Goal: Transaction & Acquisition: Obtain resource

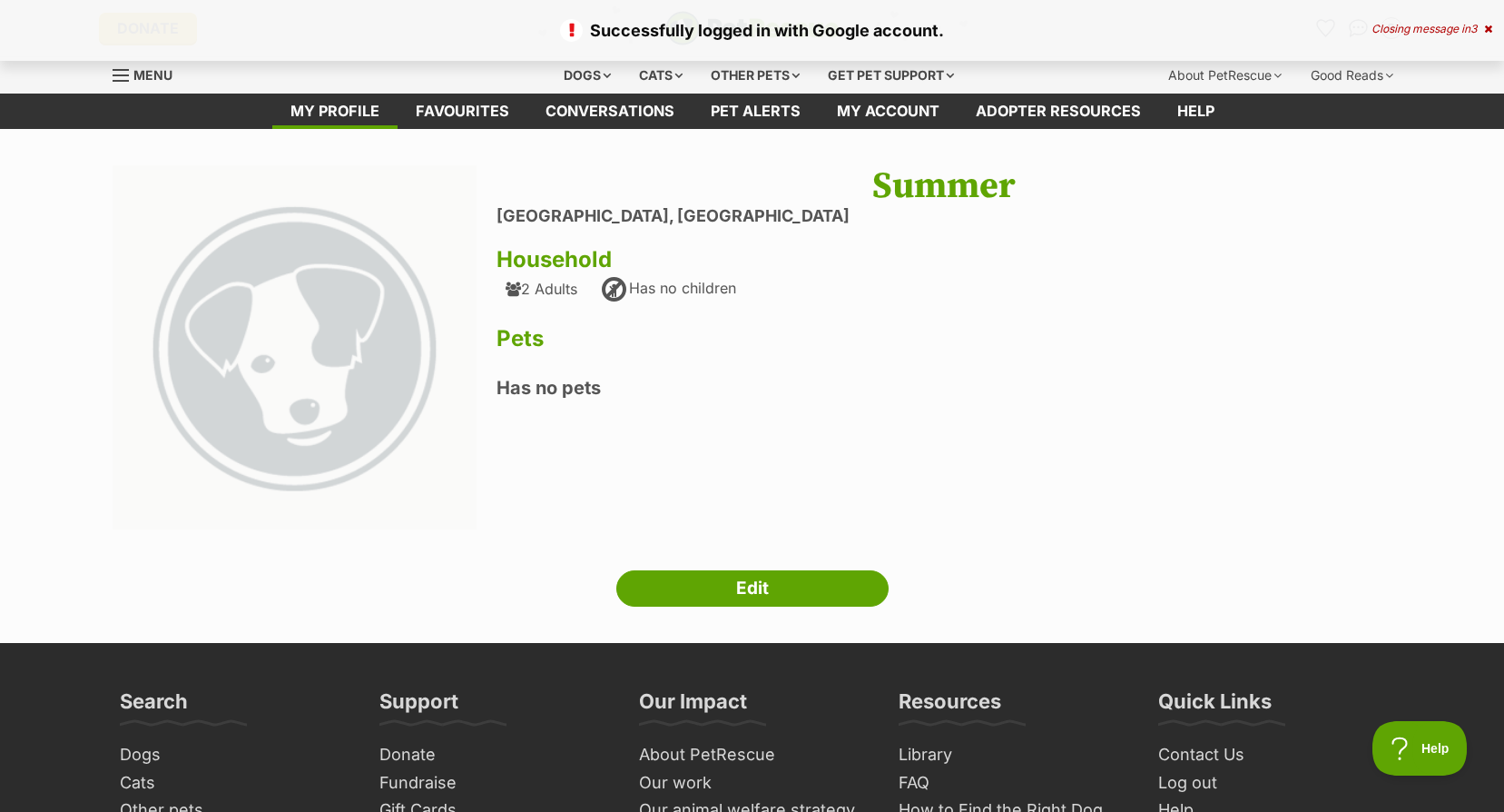
click at [1481, 26] on div "Closing message in 3" at bounding box center [1432, 29] width 121 height 13
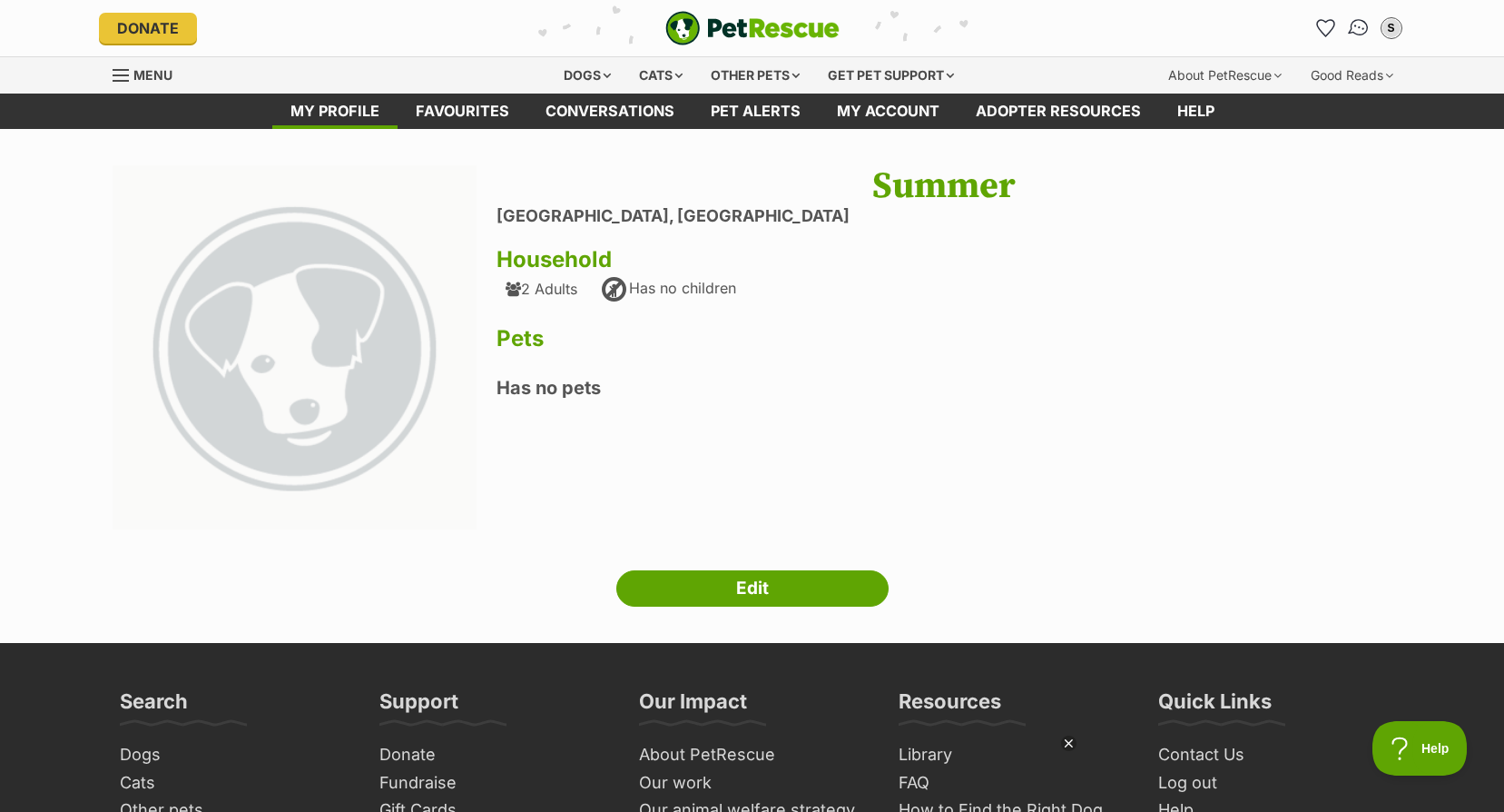
click at [1347, 30] on img "Conversations" at bounding box center [1358, 29] width 25 height 24
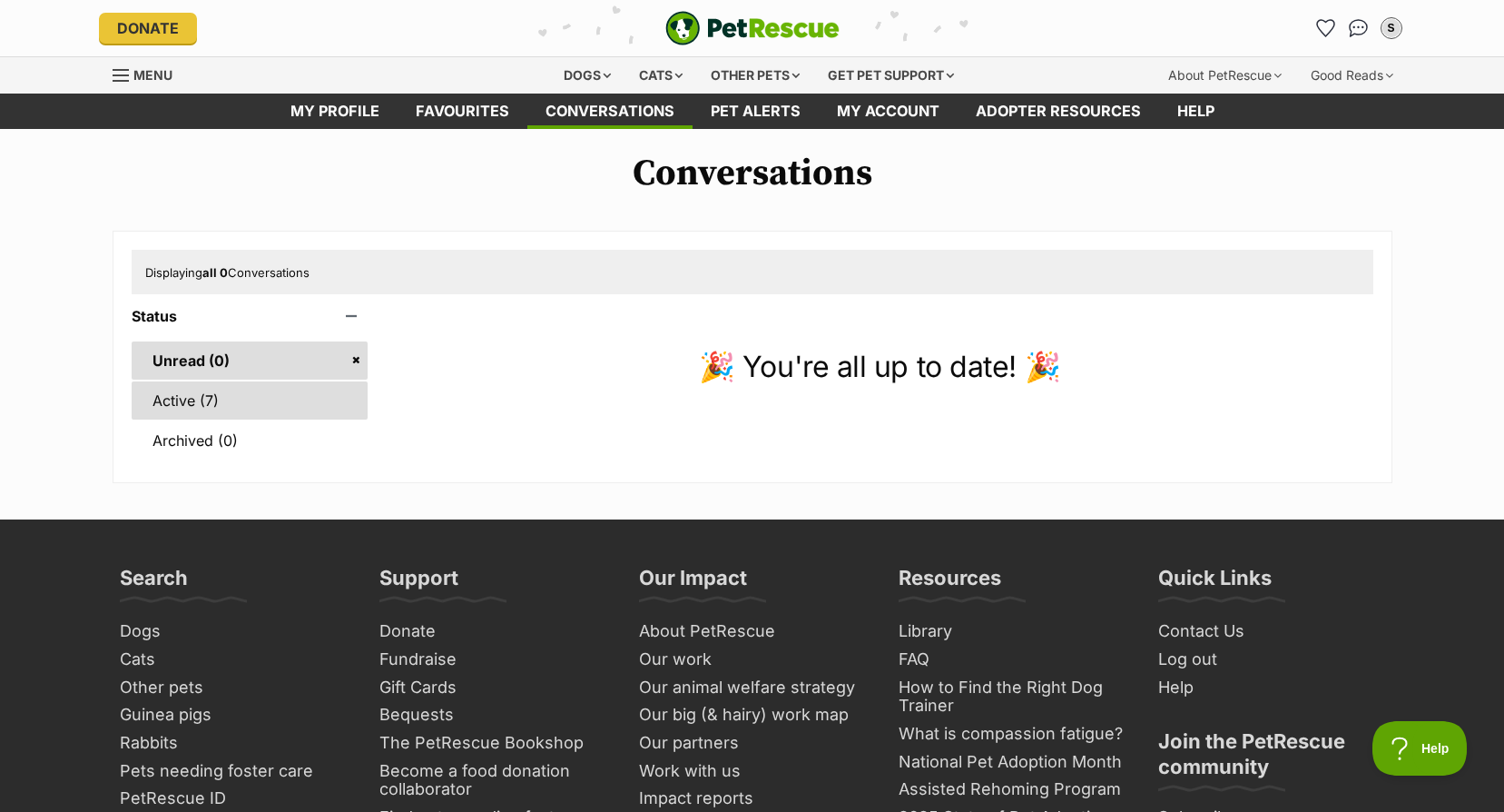
click at [217, 406] on link "Active (7)" at bounding box center [250, 400] width 237 height 38
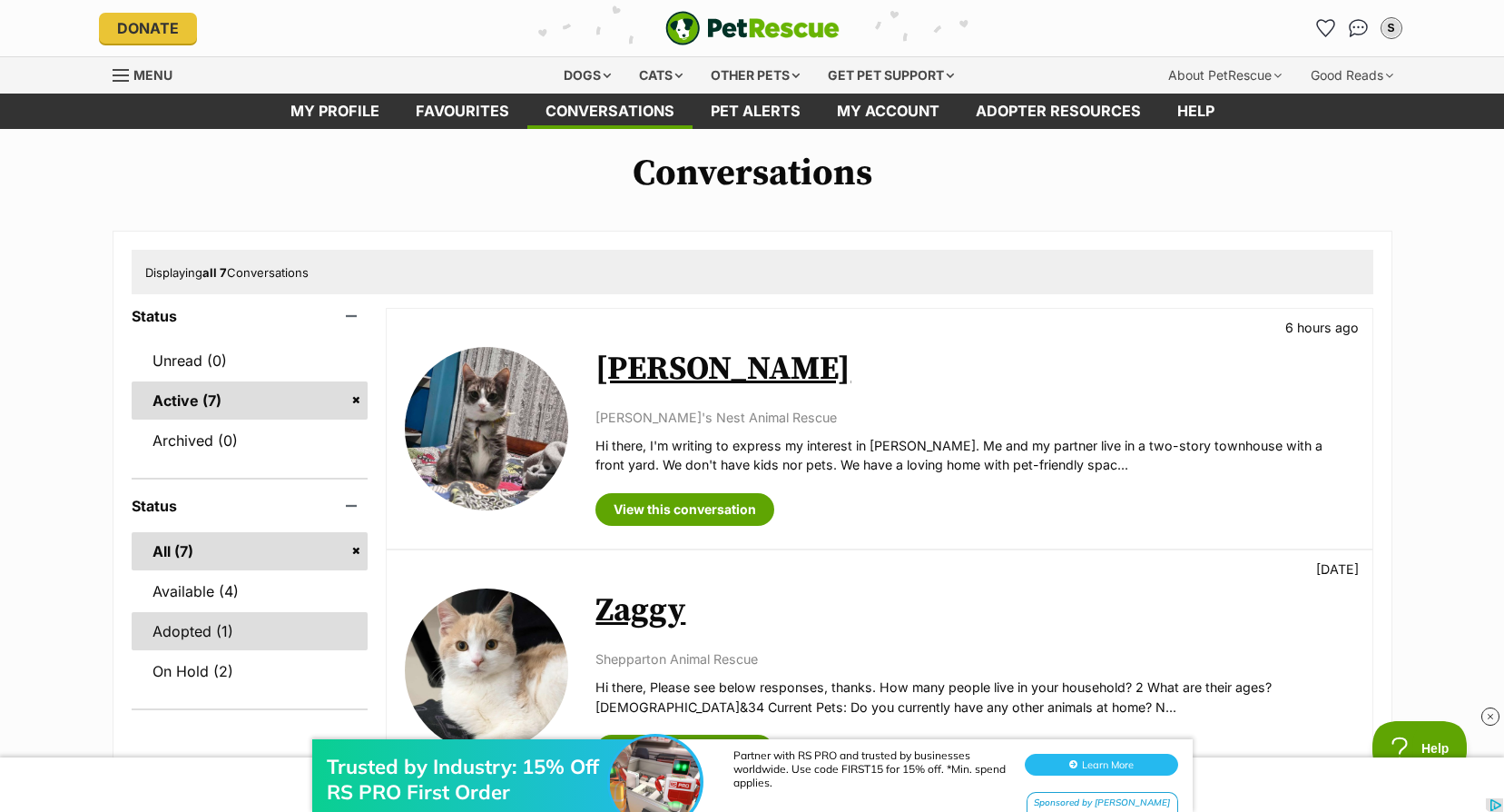
click at [212, 631] on link "Adopted (1)" at bounding box center [250, 631] width 237 height 38
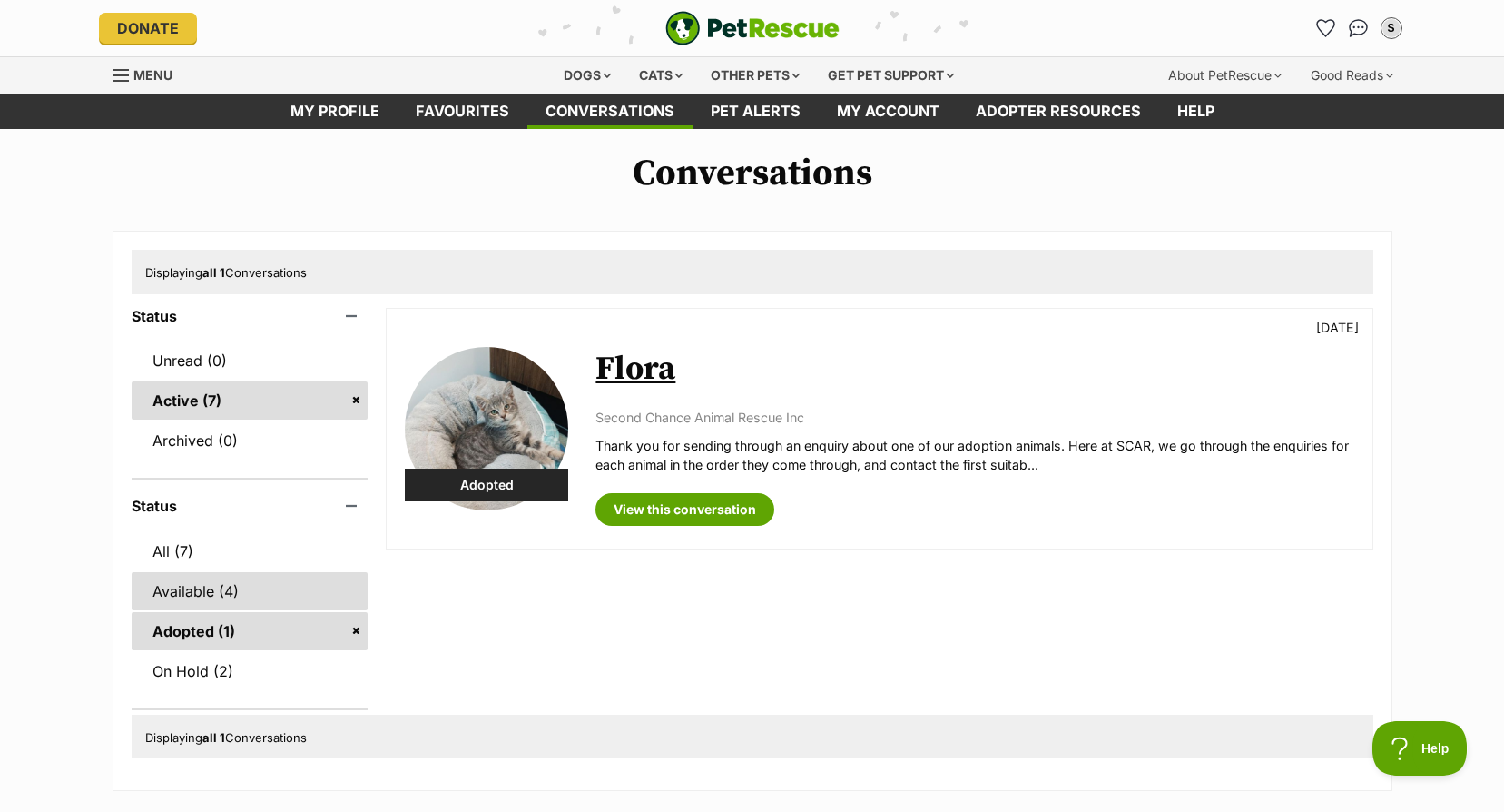
click at [198, 595] on link "Available (4)" at bounding box center [250, 591] width 237 height 38
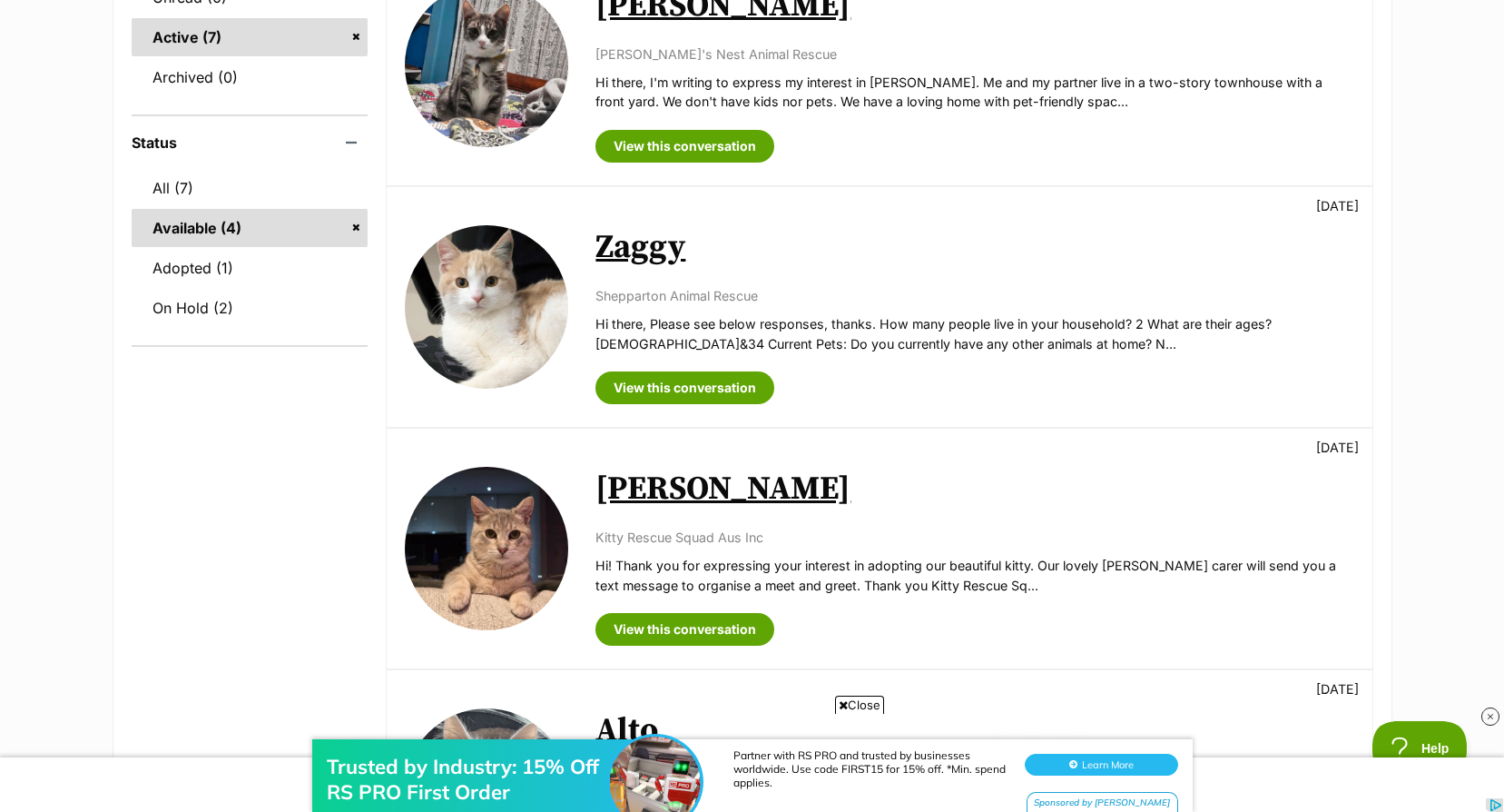
scroll to position [181, 0]
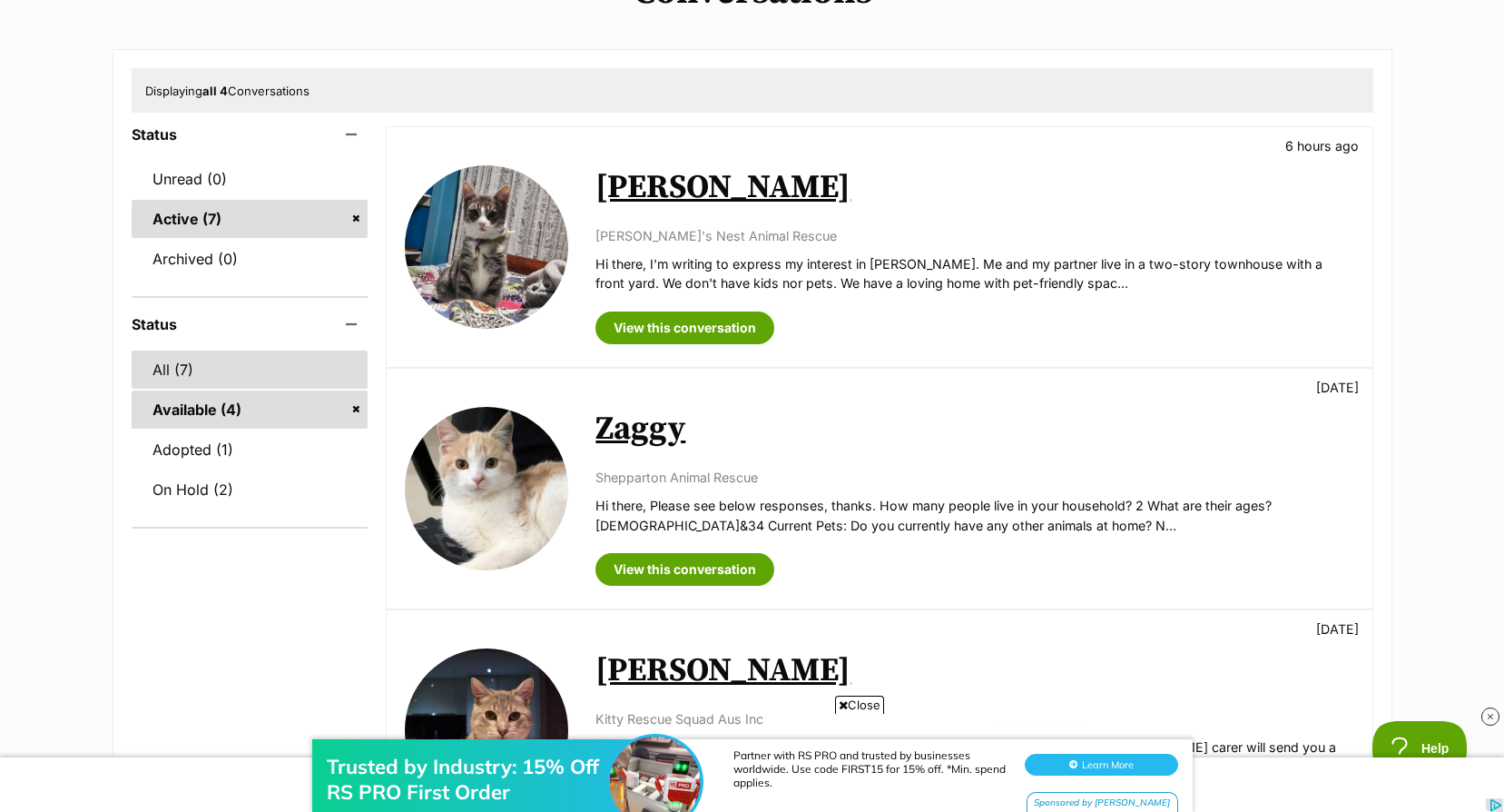
click at [164, 359] on link "All (7)" at bounding box center [250, 369] width 237 height 38
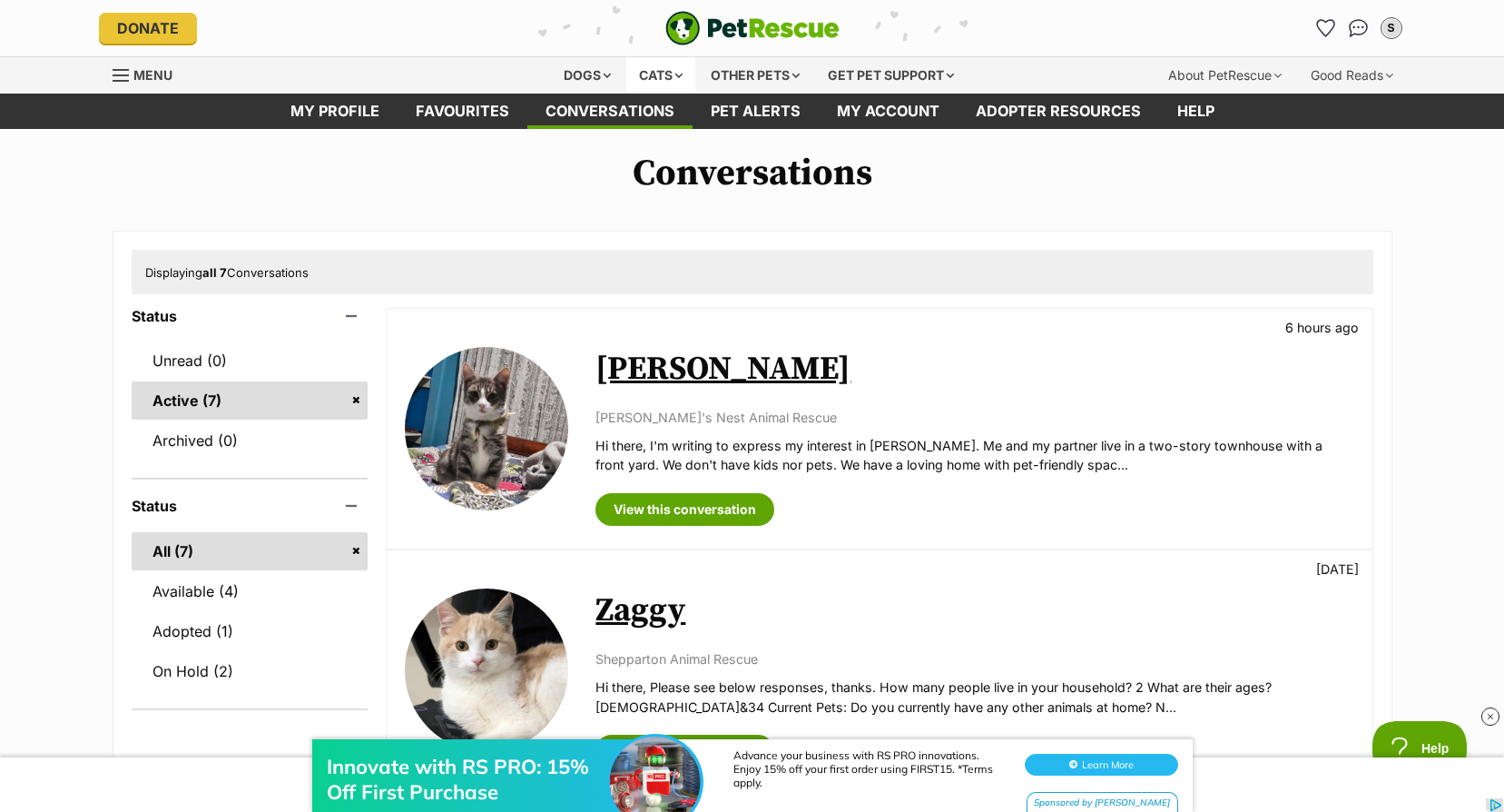
click at [655, 75] on div "Cats" at bounding box center [660, 75] width 69 height 36
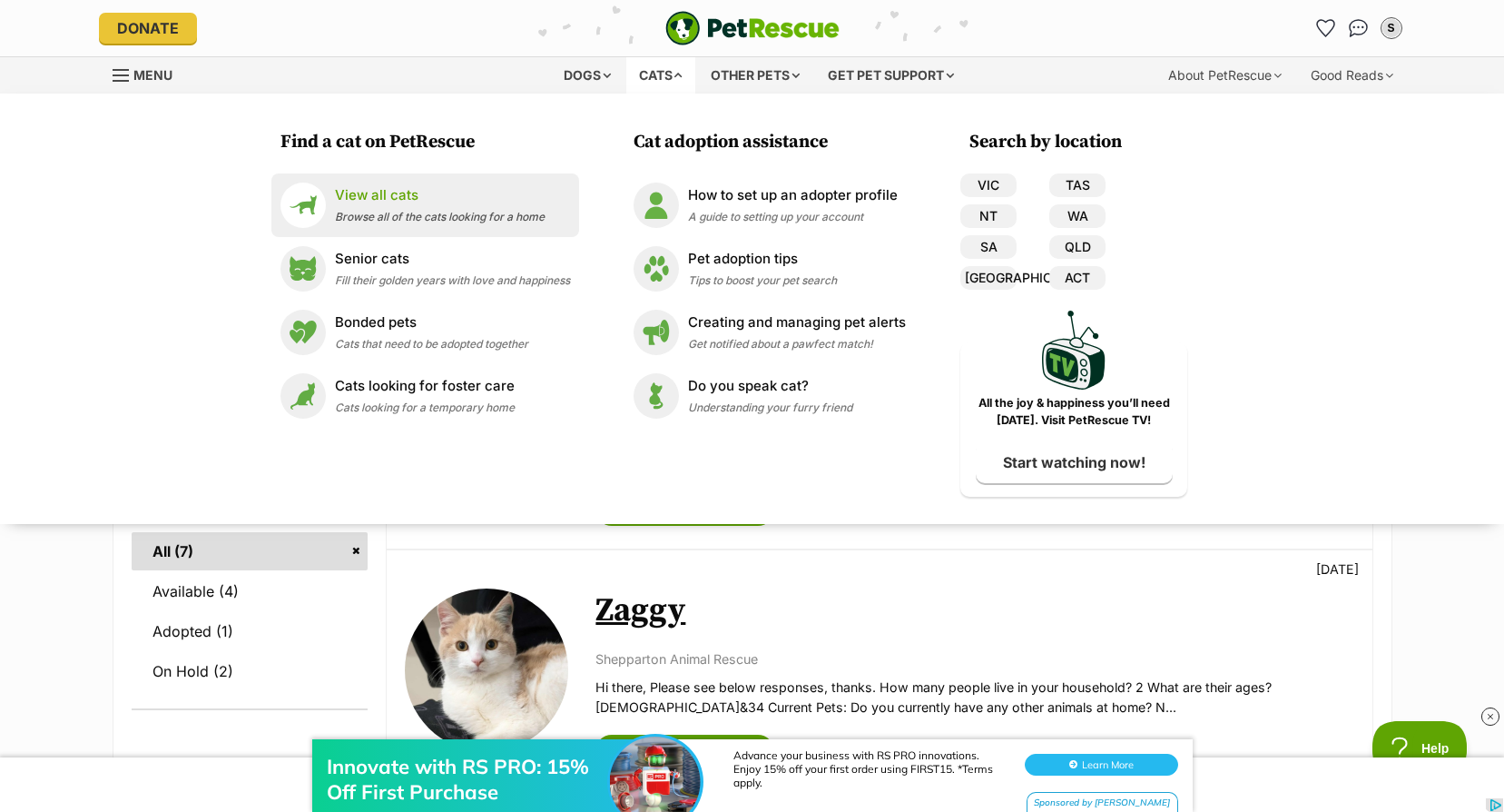
click at [368, 198] on p "View all cats" at bounding box center [439, 195] width 210 height 21
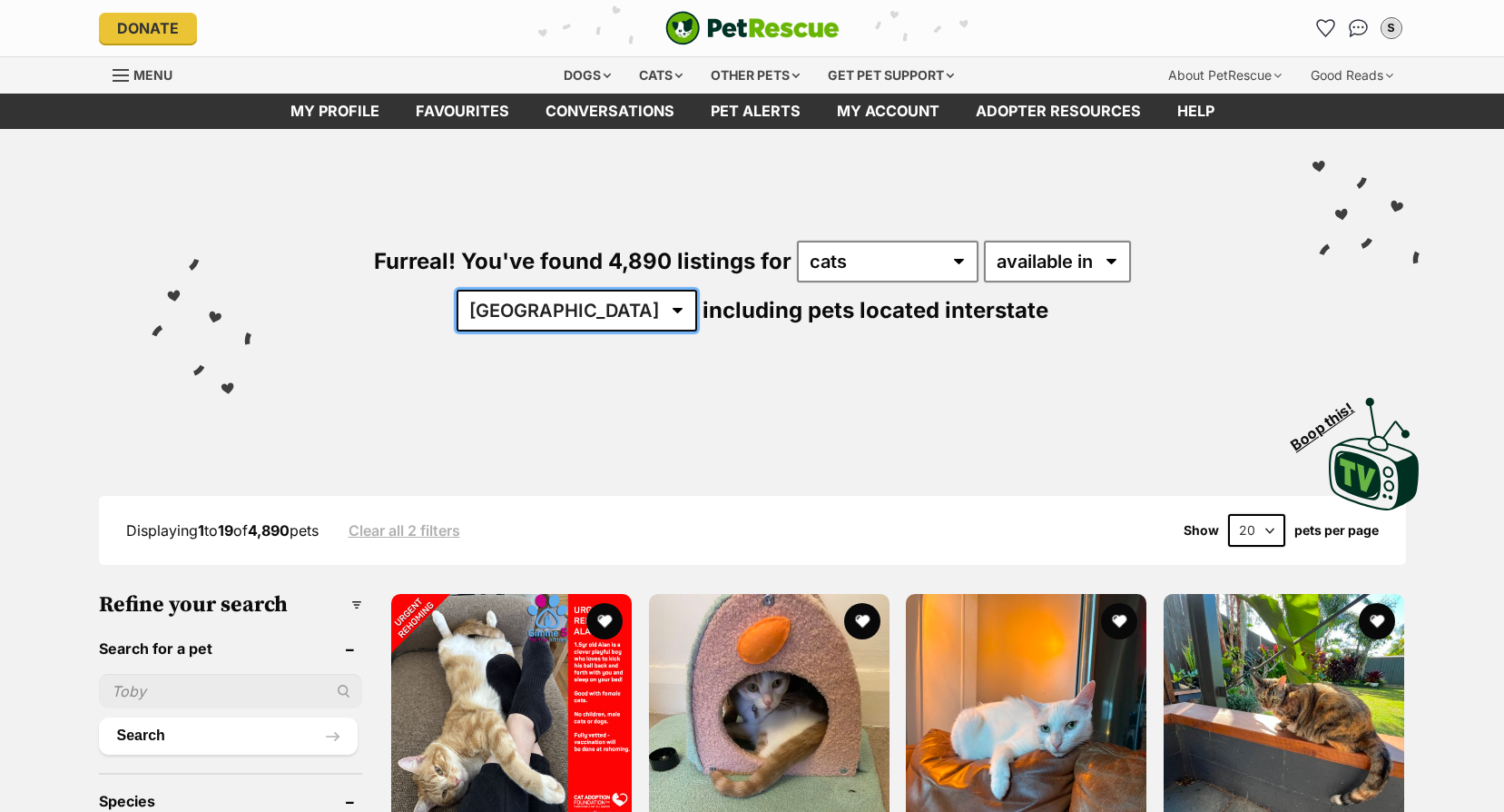
click at [697, 289] on select "Australia ACT NSW NT QLD SA TAS VIC WA" at bounding box center [577, 310] width 240 height 41
select select "VIC"
click at [697, 289] on select "Australia ACT NSW NT QLD SA TAS VIC WA" at bounding box center [577, 310] width 240 height 41
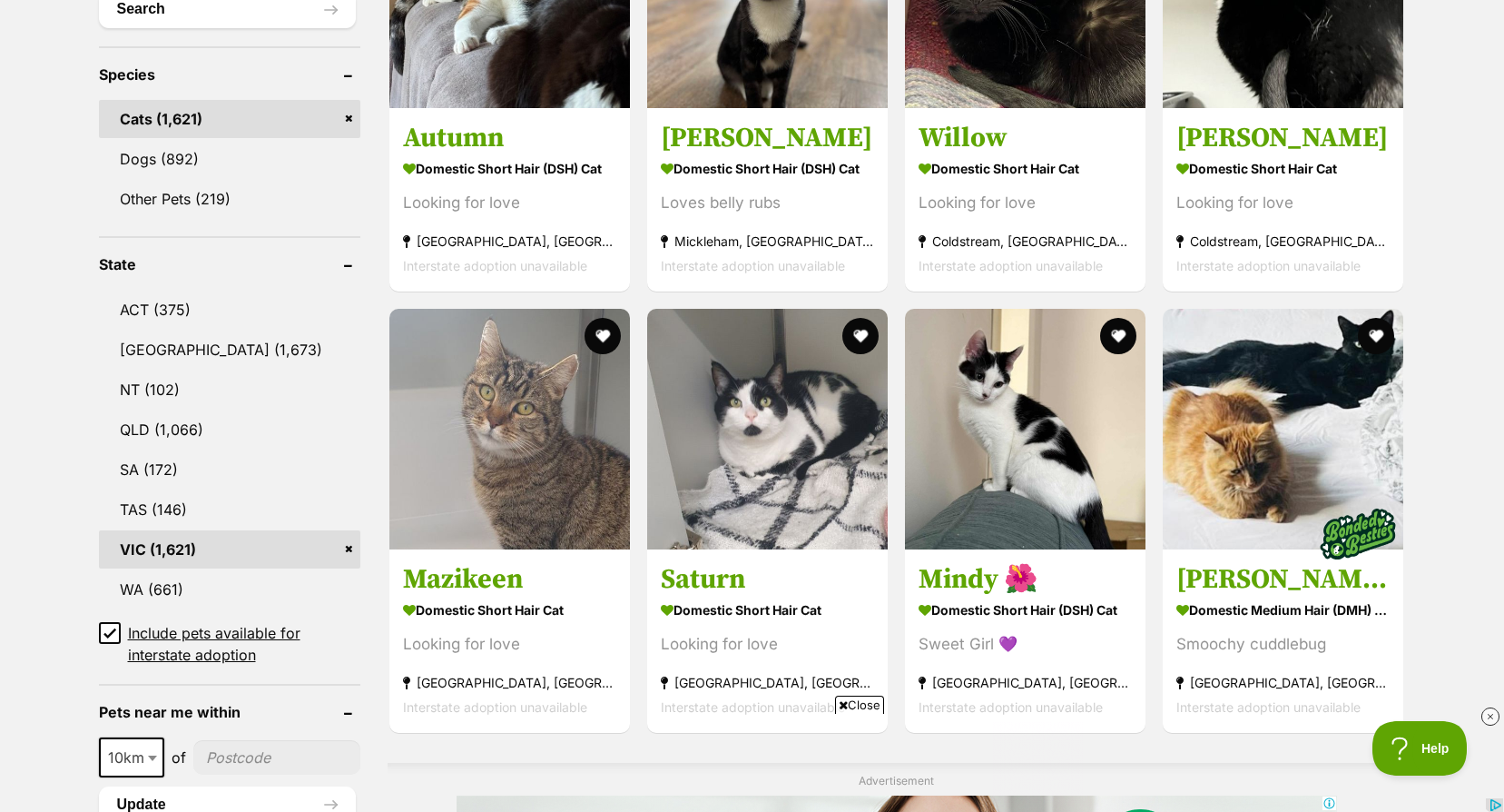
click at [107, 627] on icon at bounding box center [109, 632] width 13 height 13
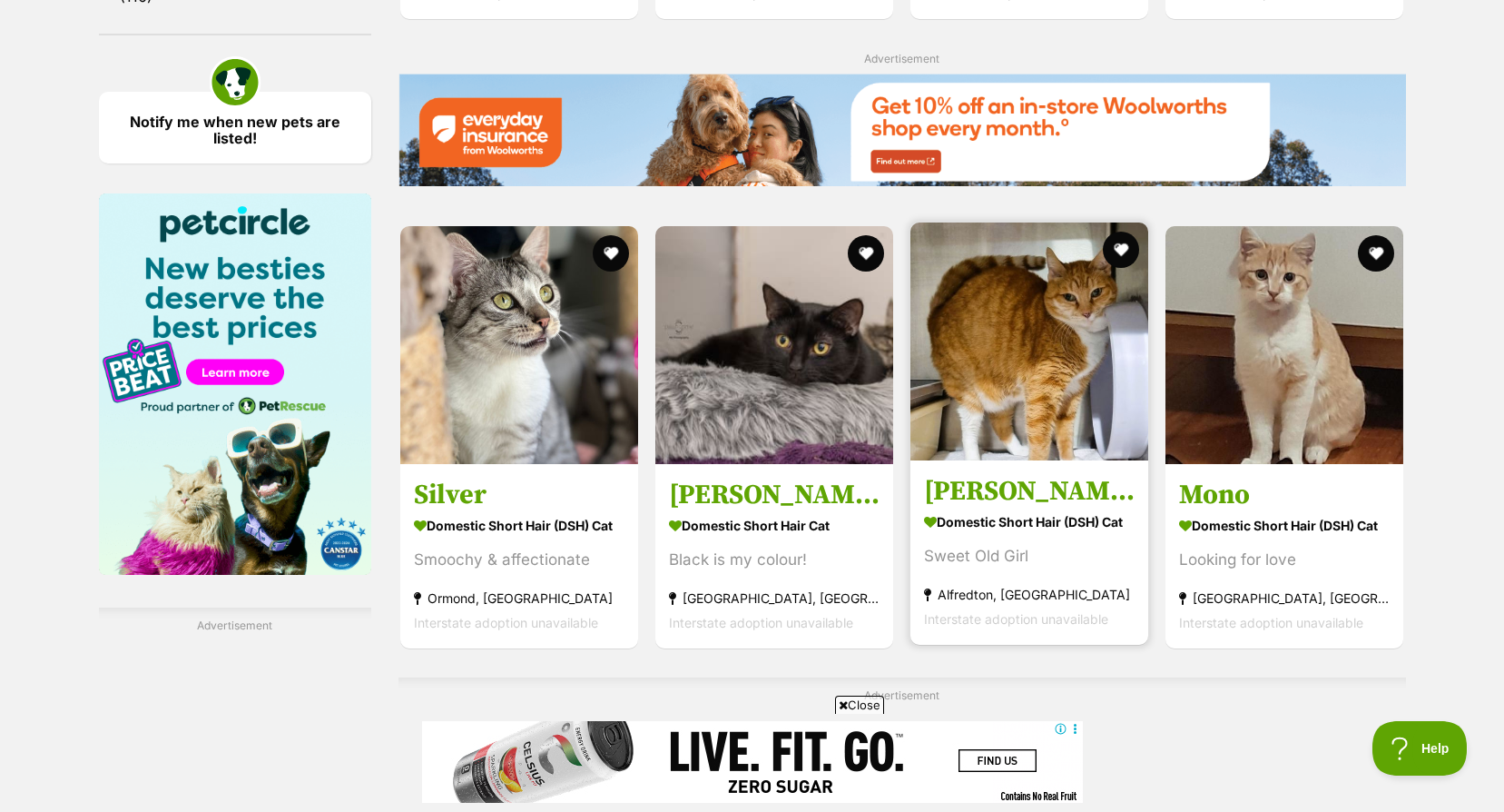
scroll to position [2996, 0]
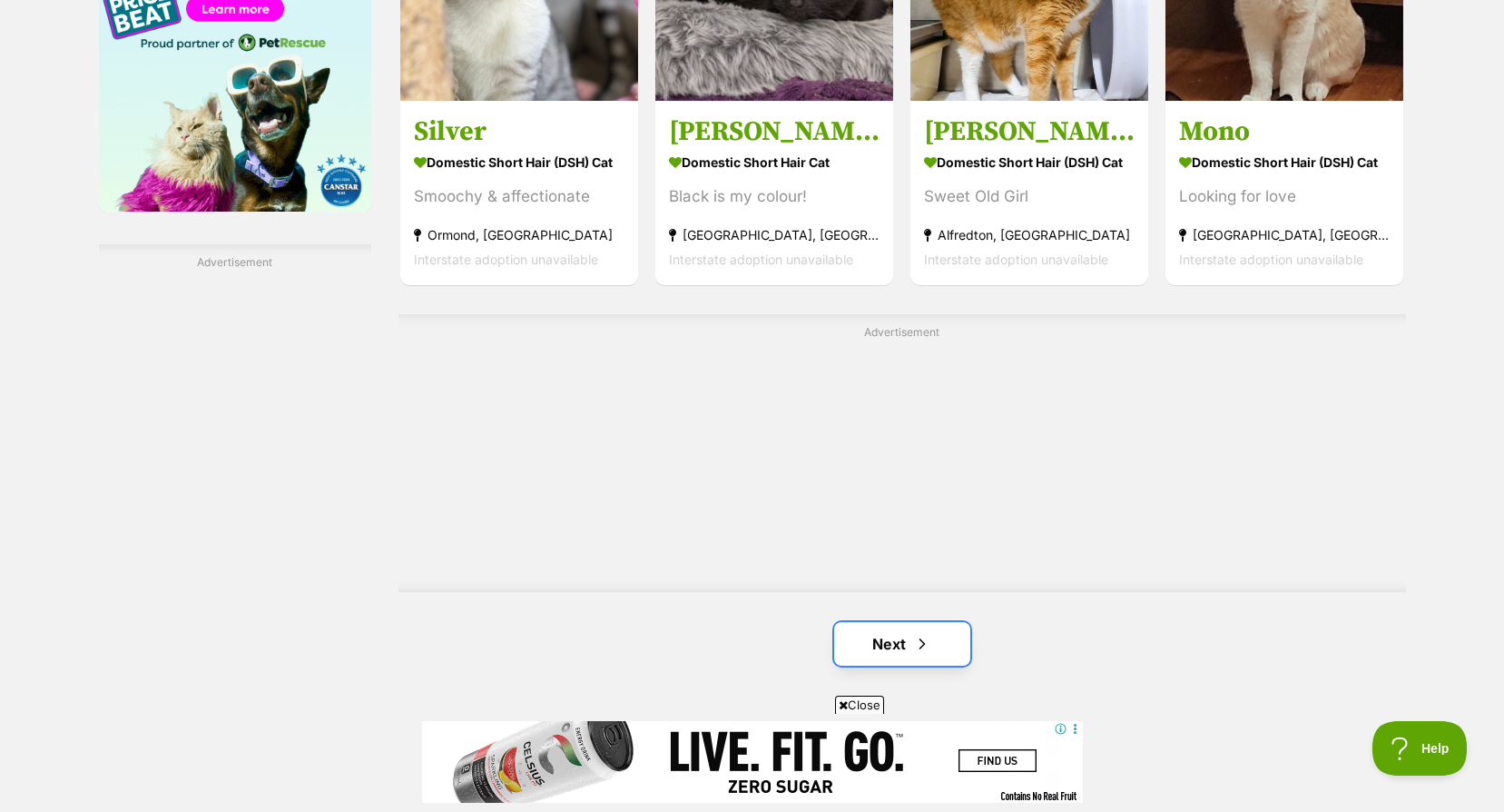
click at [895, 622] on link "Next" at bounding box center [903, 644] width 136 height 43
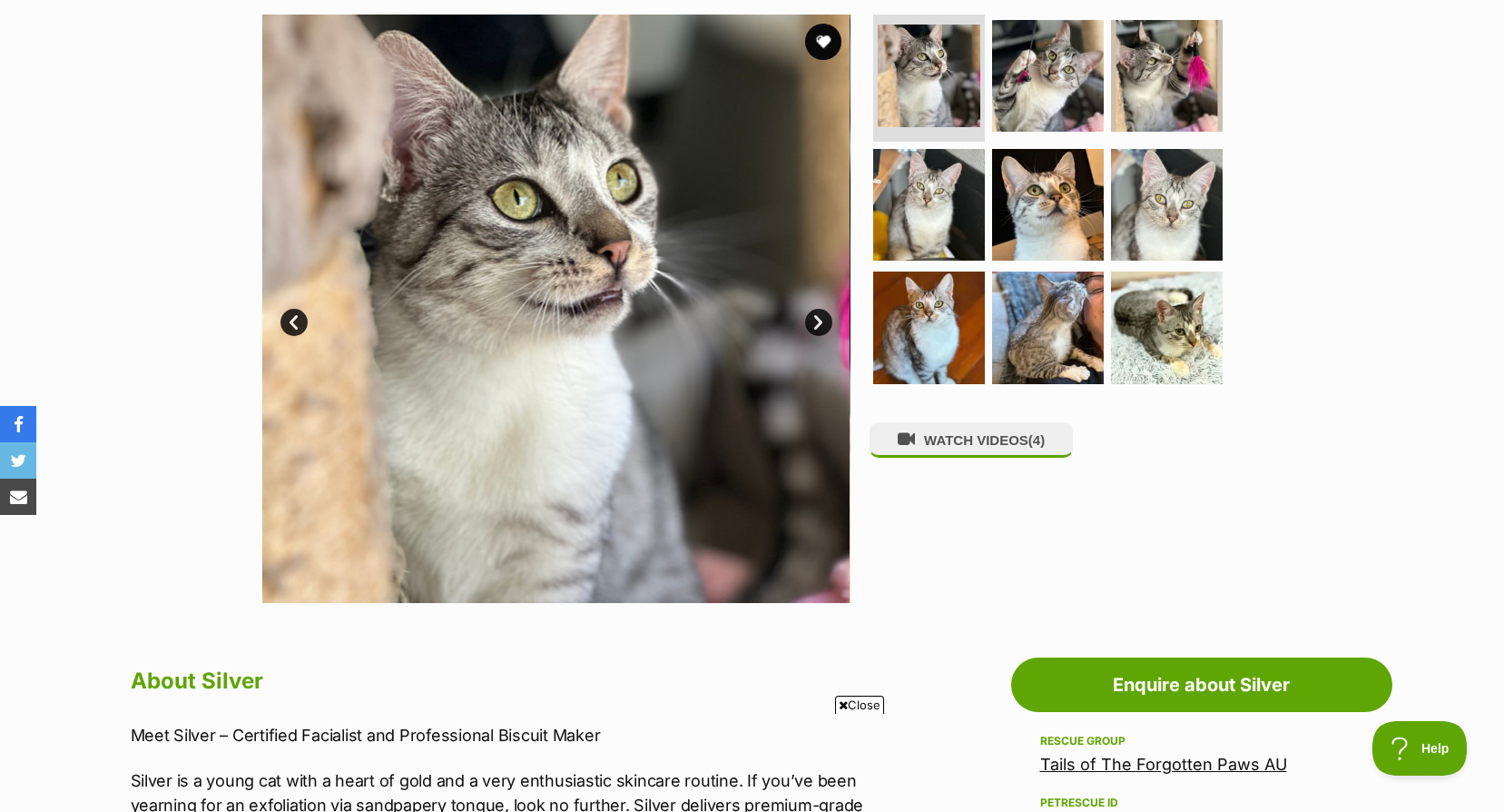
scroll to position [181, 0]
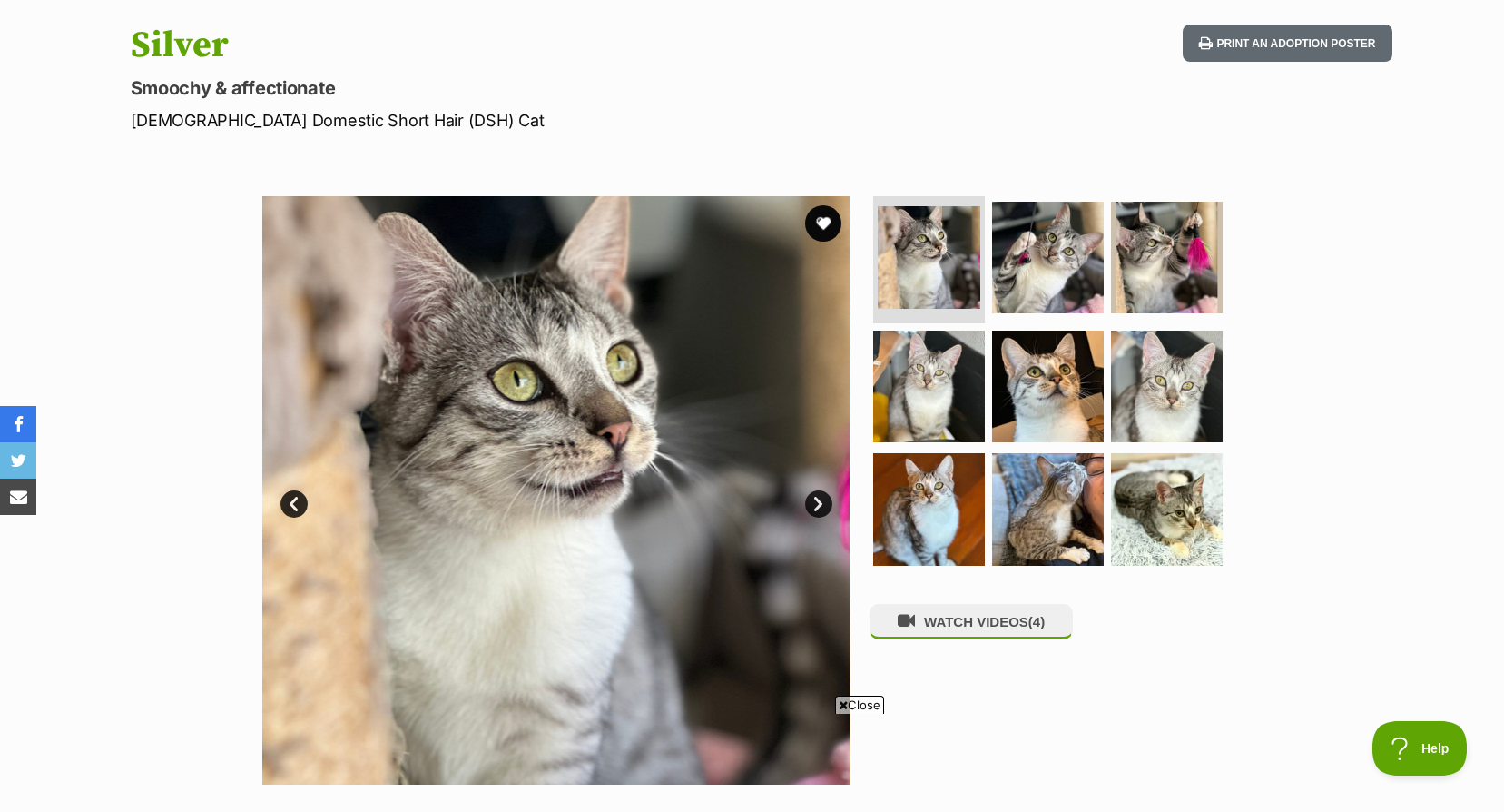
click at [815, 497] on link "Next" at bounding box center [819, 504] width 28 height 28
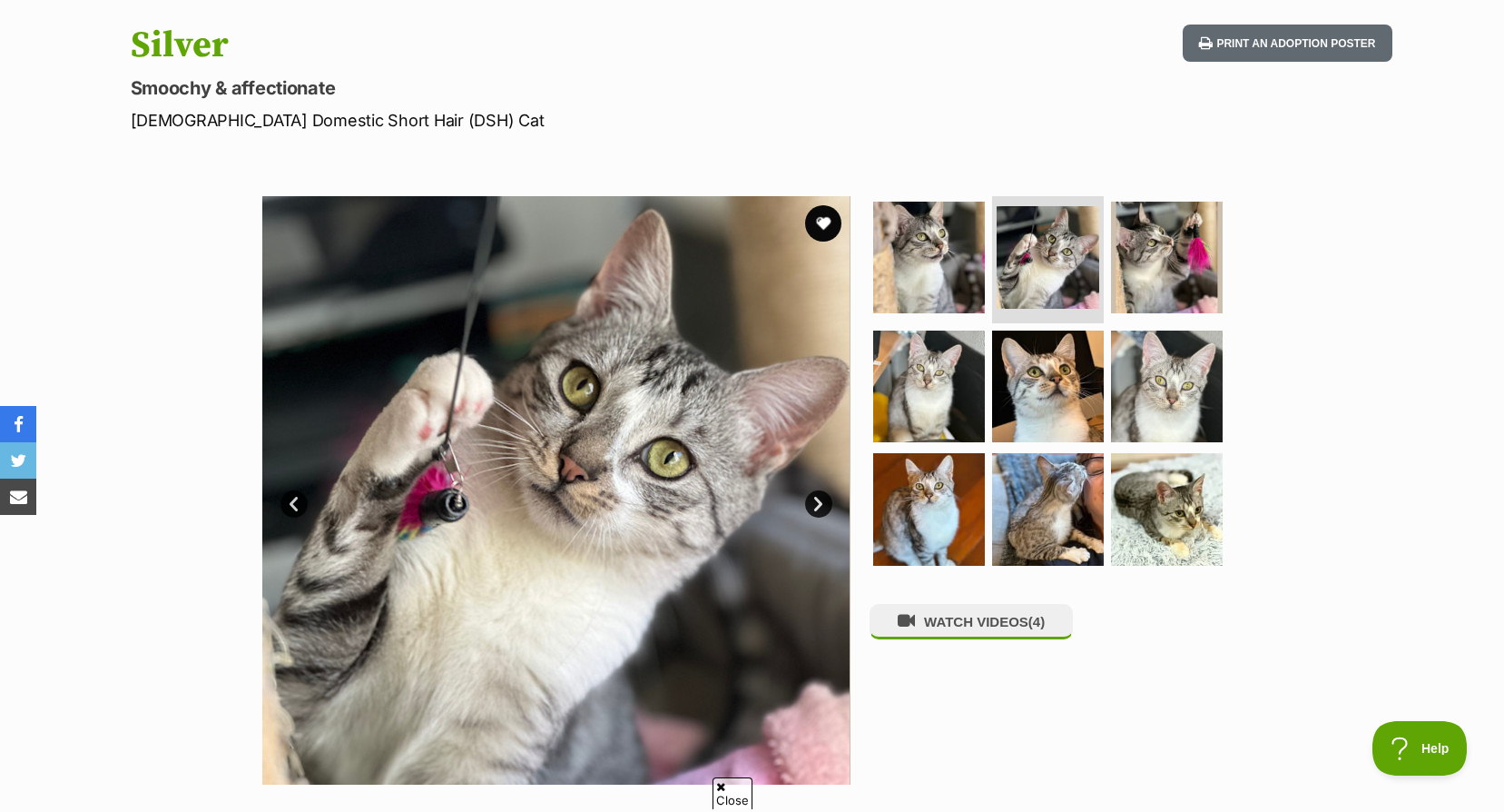
click at [815, 497] on link "Next" at bounding box center [819, 504] width 28 height 28
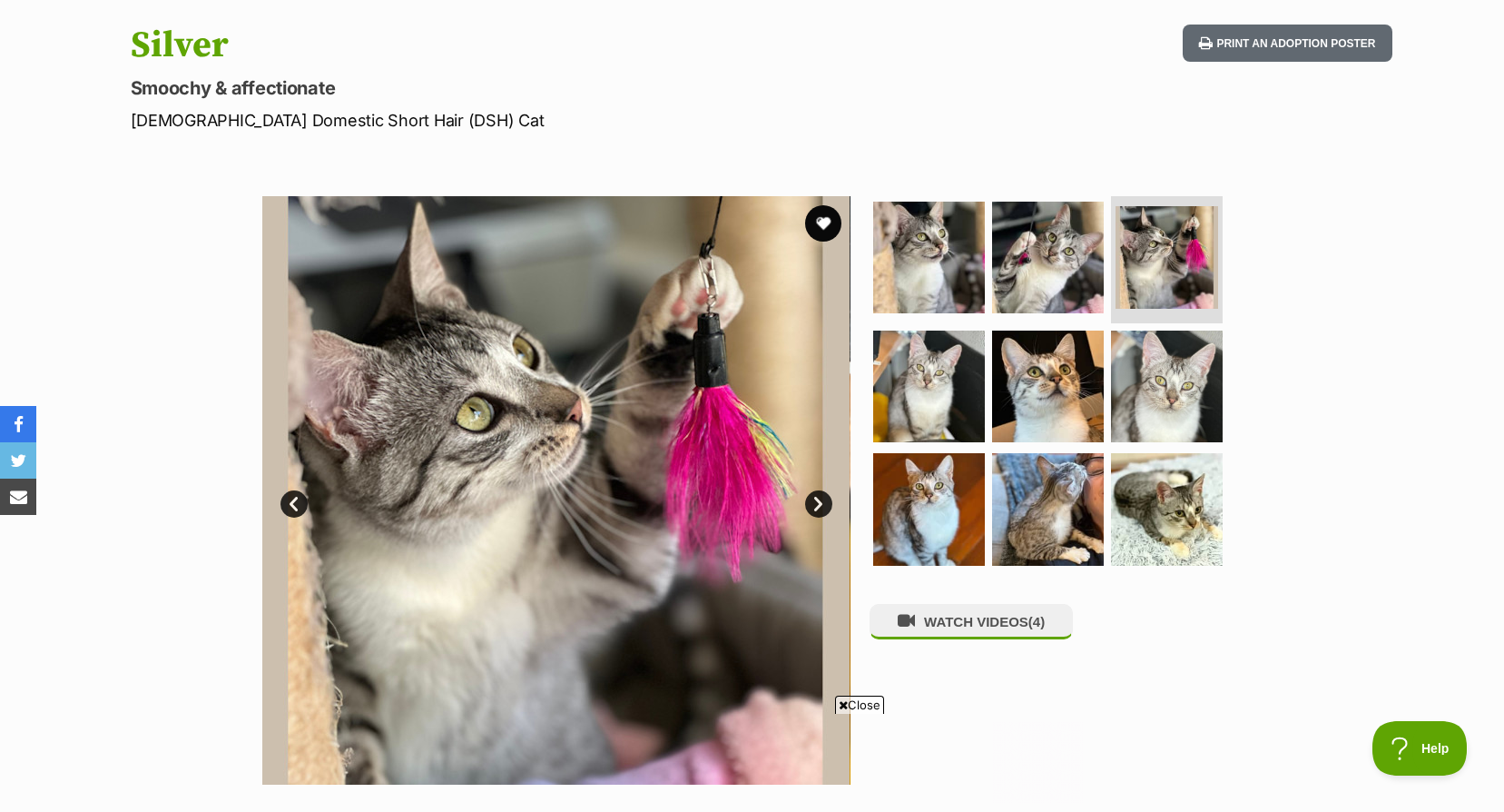
scroll to position [0, 0]
click at [815, 497] on link "Next" at bounding box center [819, 504] width 28 height 28
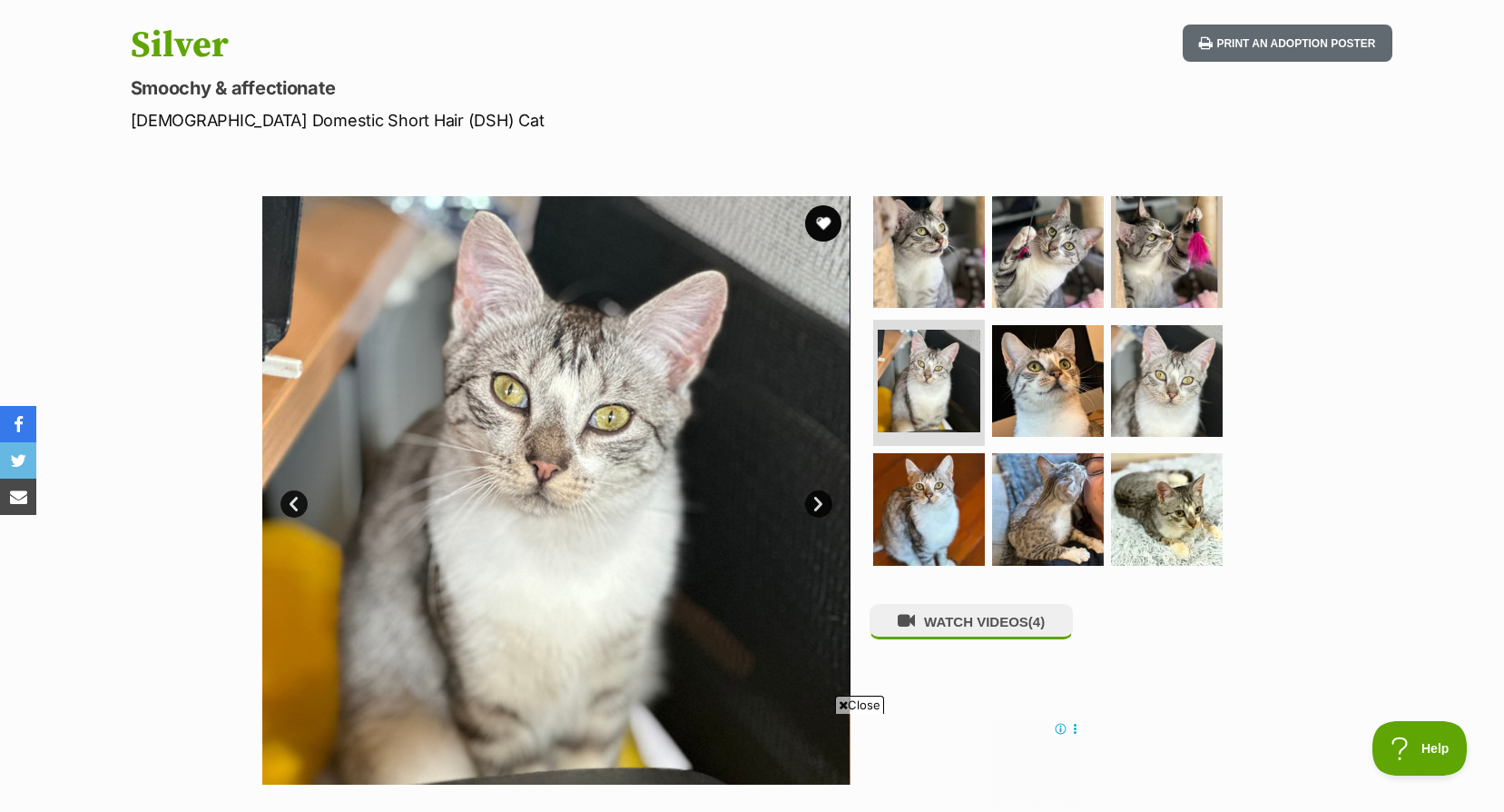
click at [815, 497] on link "Next" at bounding box center [819, 504] width 28 height 28
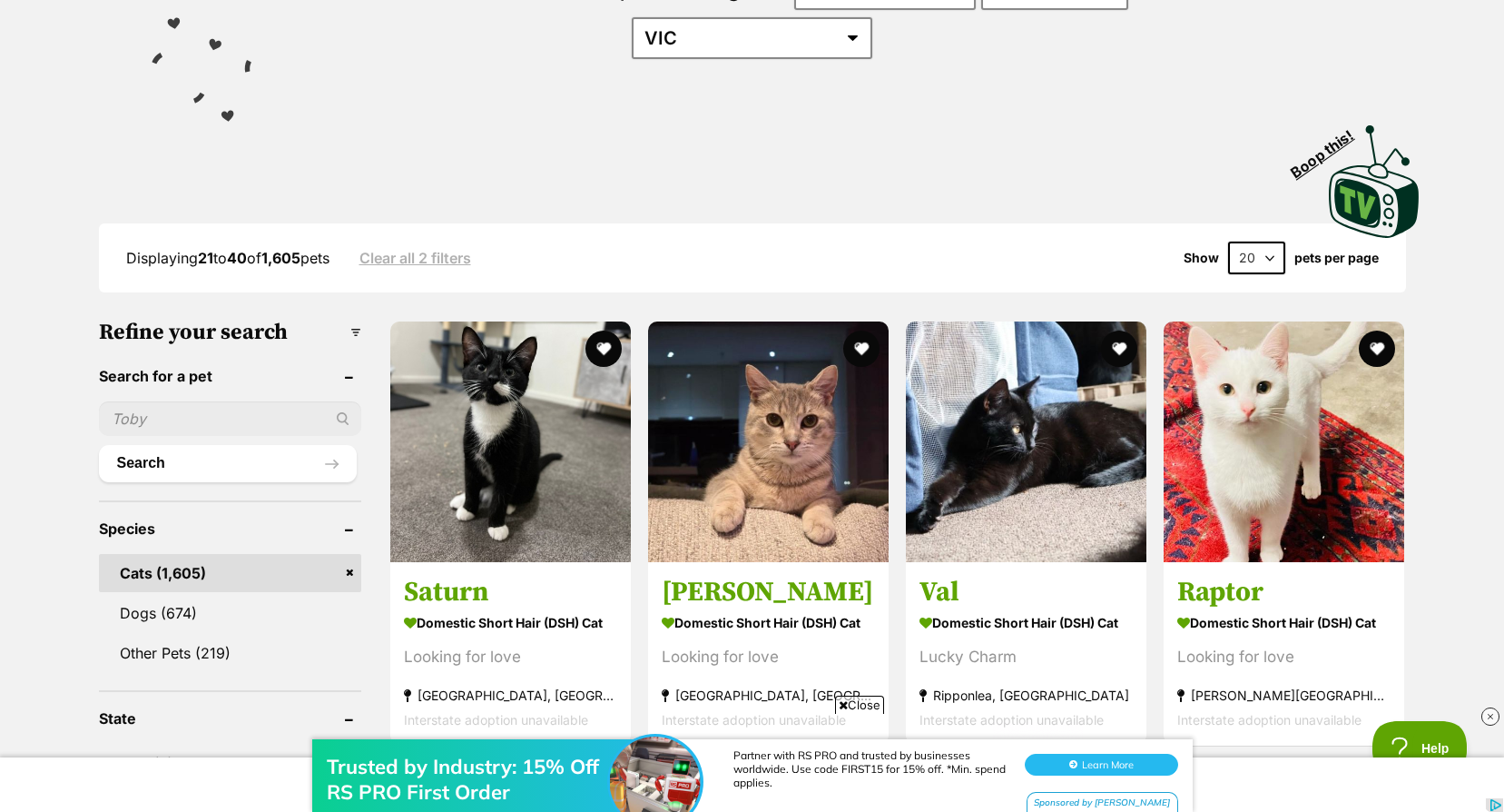
drag, startPoint x: 785, startPoint y: 351, endPoint x: 1490, endPoint y: 327, distance: 705.4
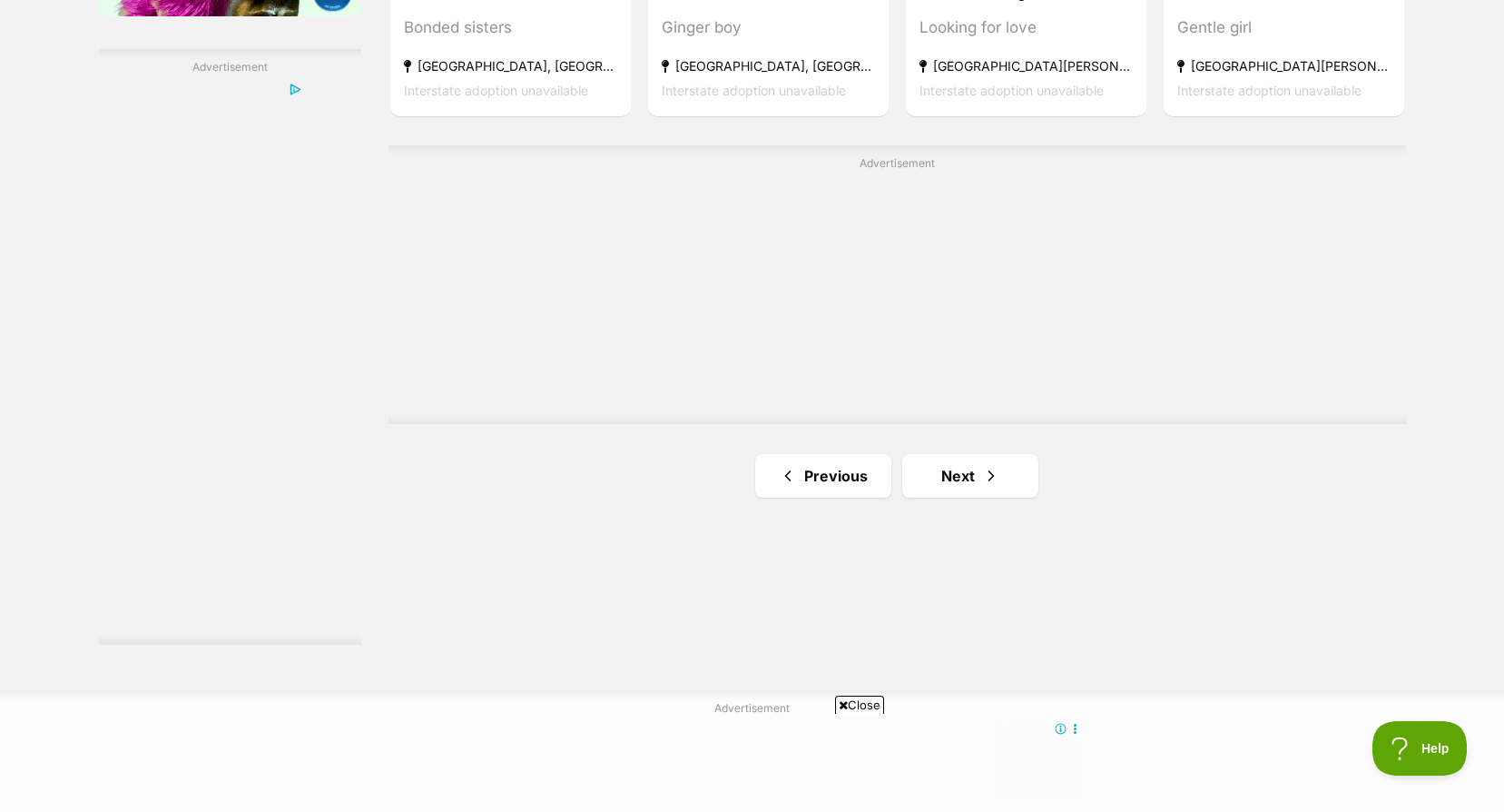
scroll to position [3359, 0]
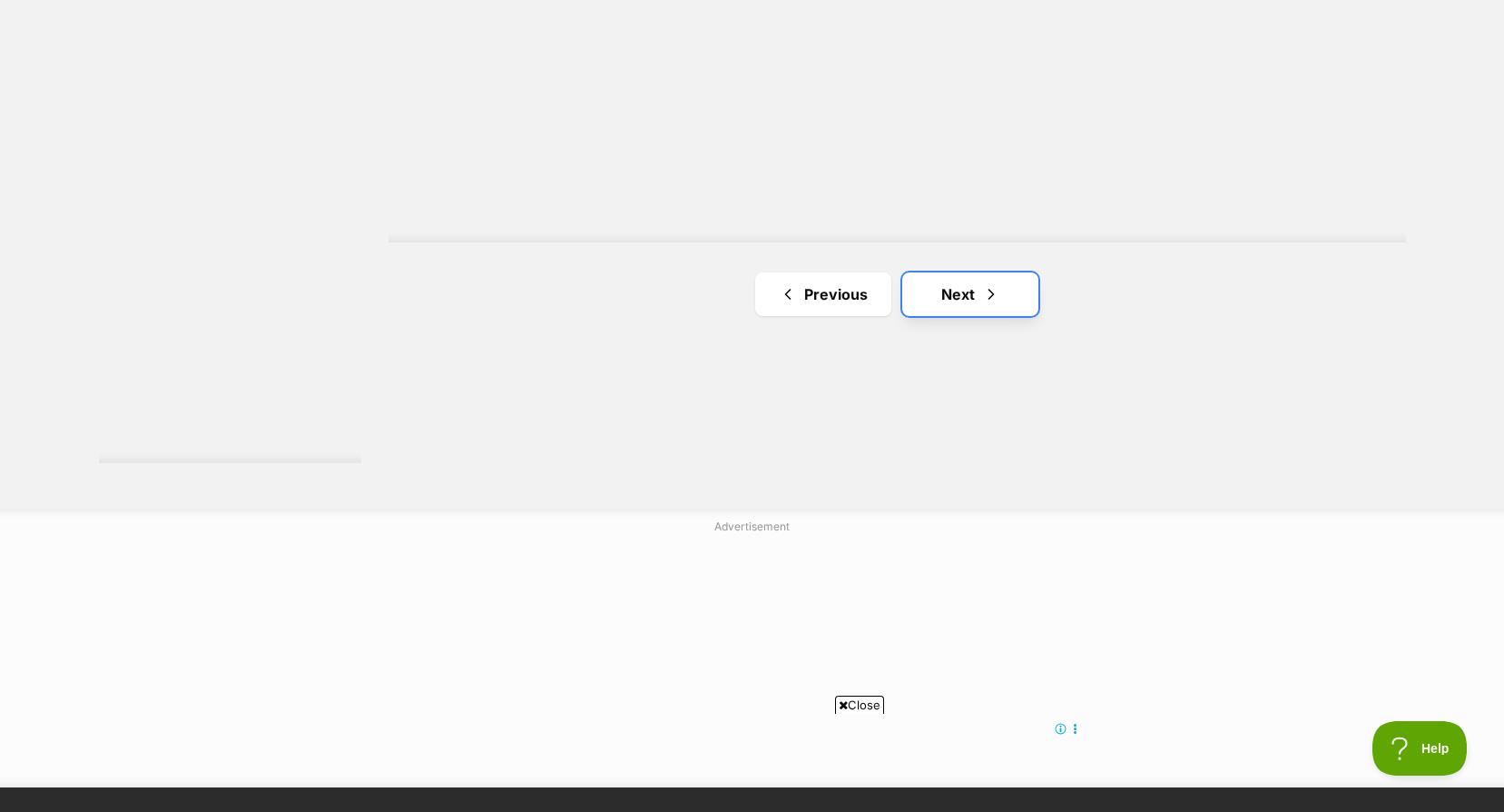
click at [995, 283] on span "Next page" at bounding box center [991, 294] width 18 height 22
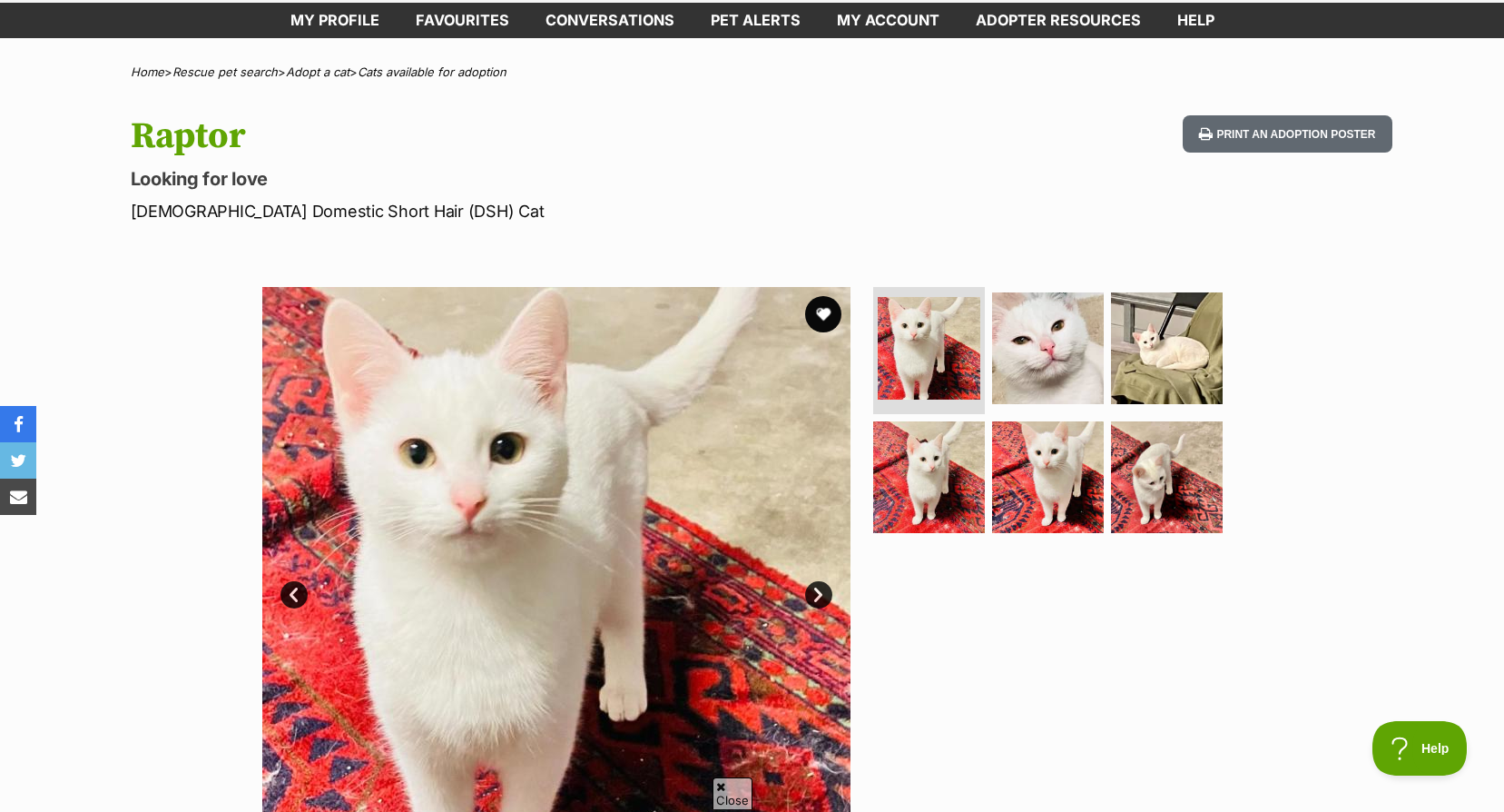
click at [825, 589] on link "Next" at bounding box center [819, 594] width 28 height 28
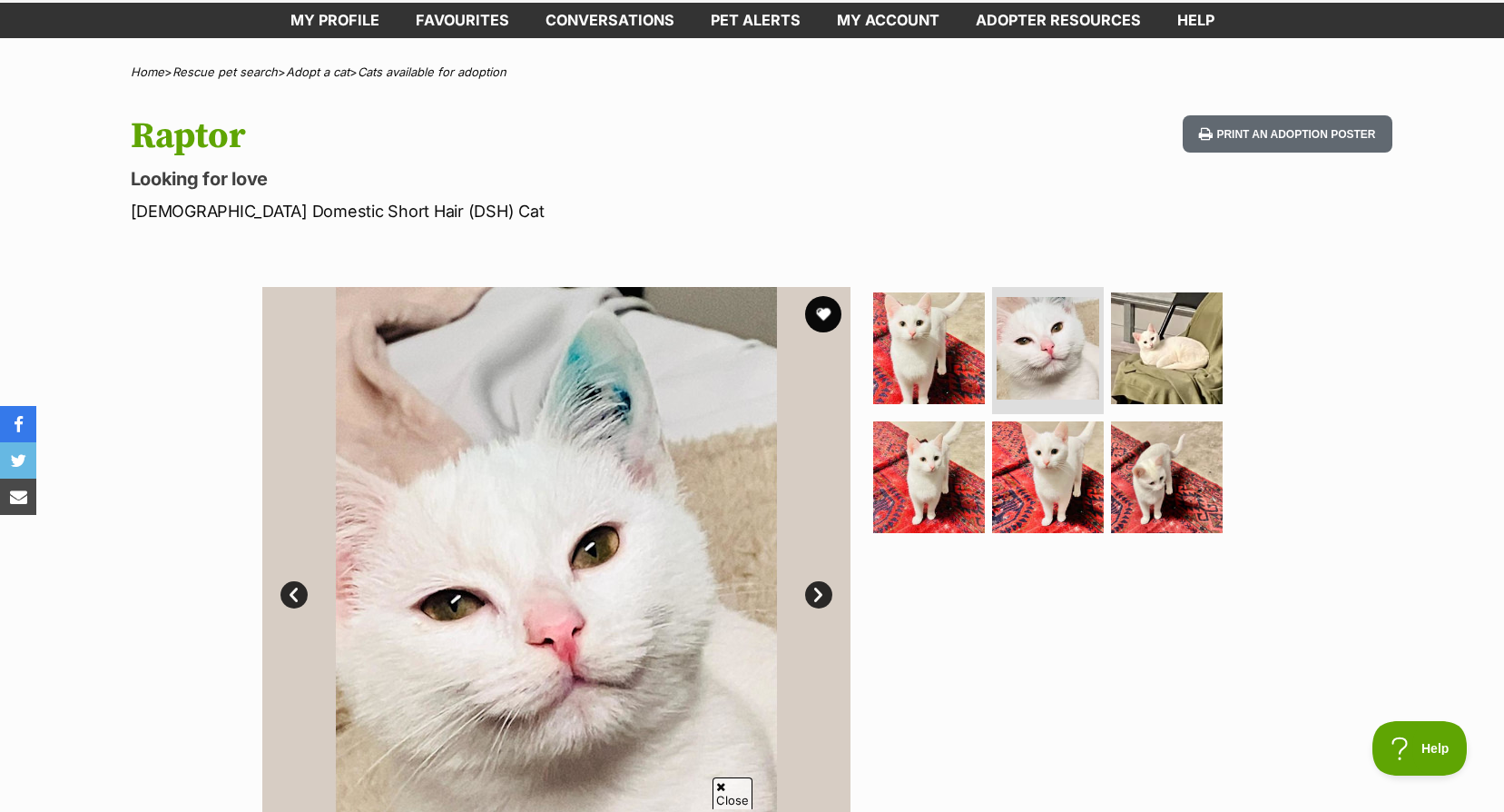
click at [825, 589] on link "Next" at bounding box center [819, 594] width 28 height 28
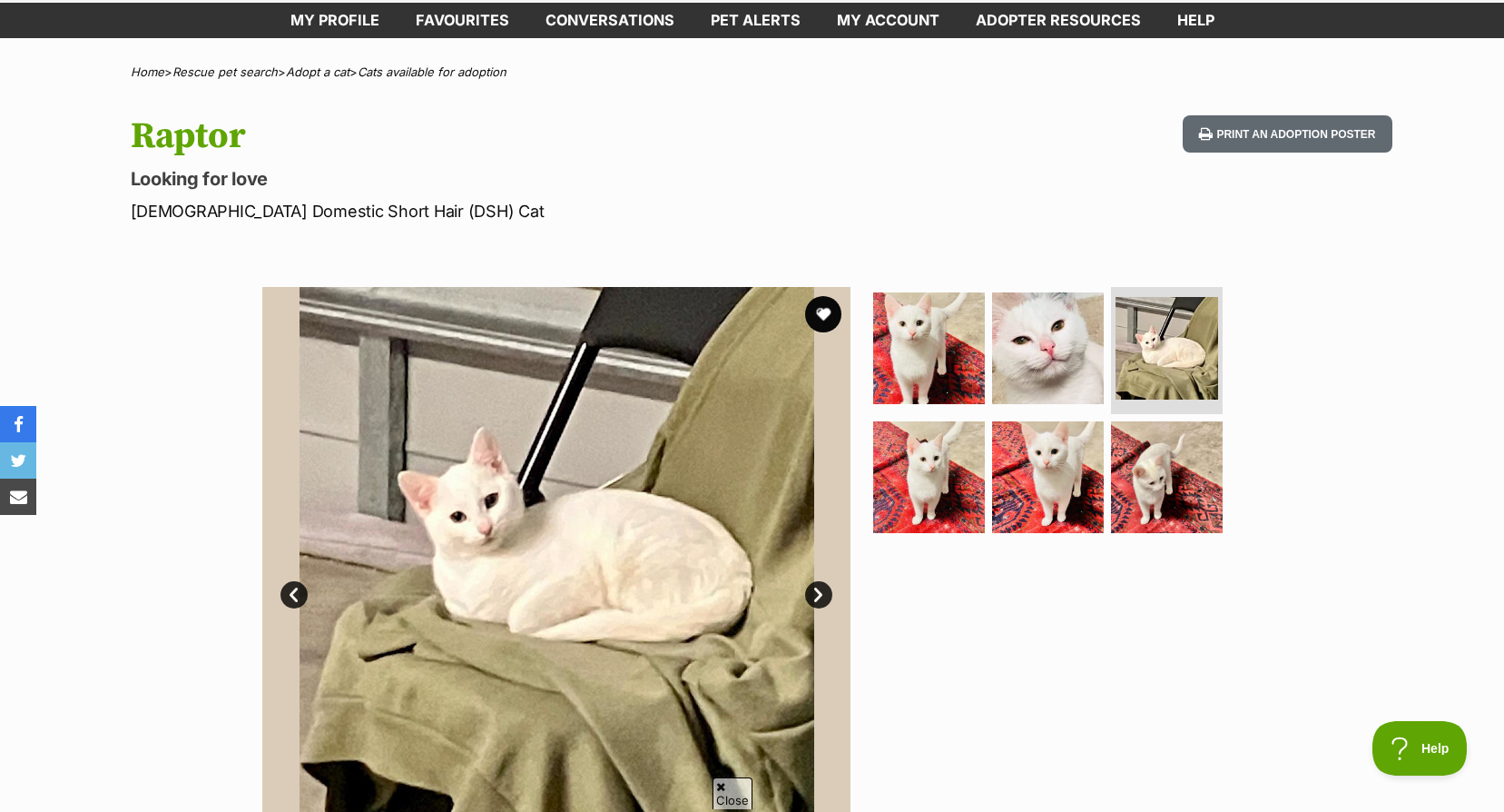
click at [825, 589] on link "Next" at bounding box center [819, 594] width 28 height 28
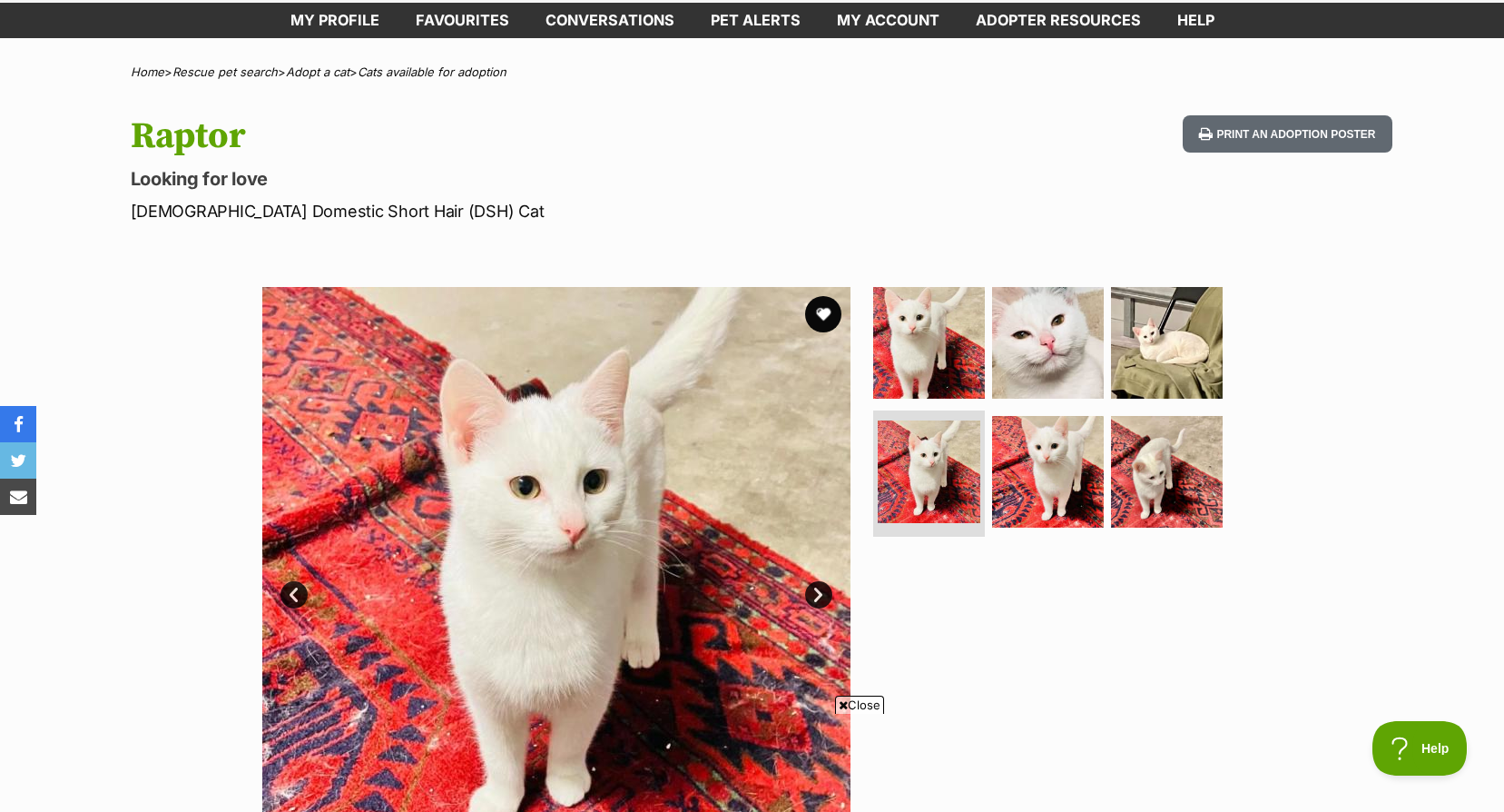
click at [825, 589] on link "Next" at bounding box center [819, 594] width 28 height 28
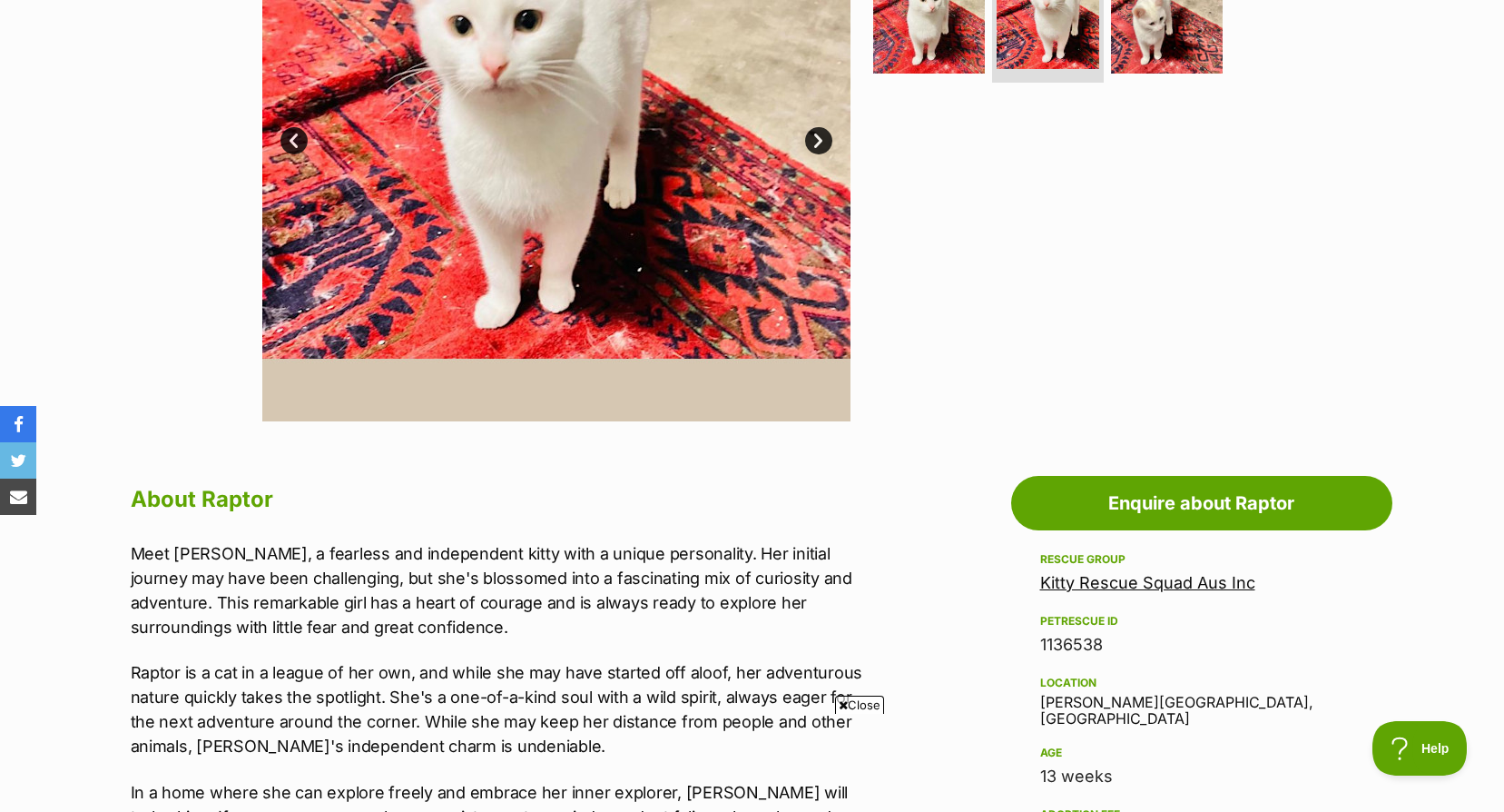
scroll to position [181, 0]
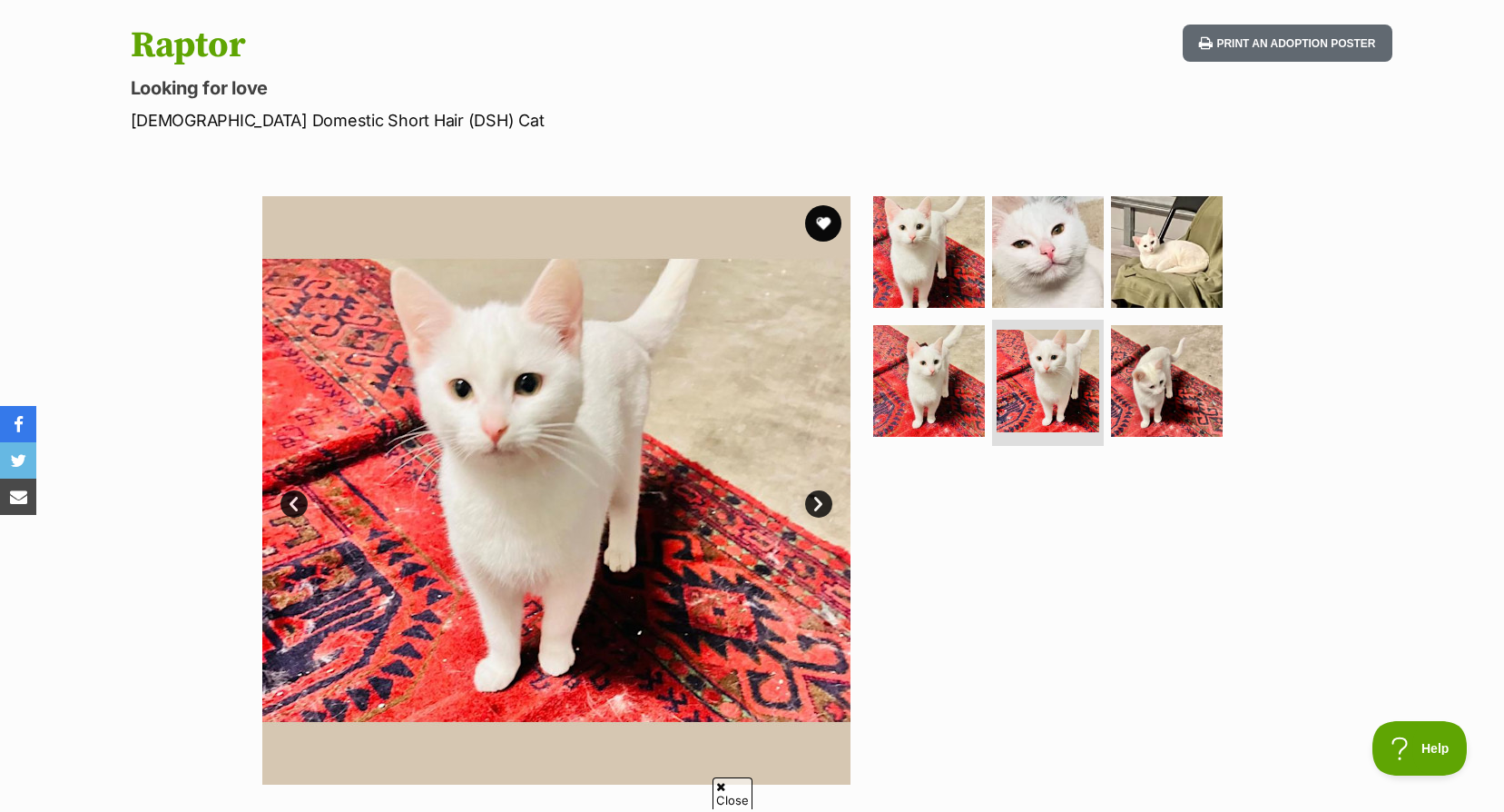
click at [832, 506] on link "Next" at bounding box center [819, 504] width 28 height 28
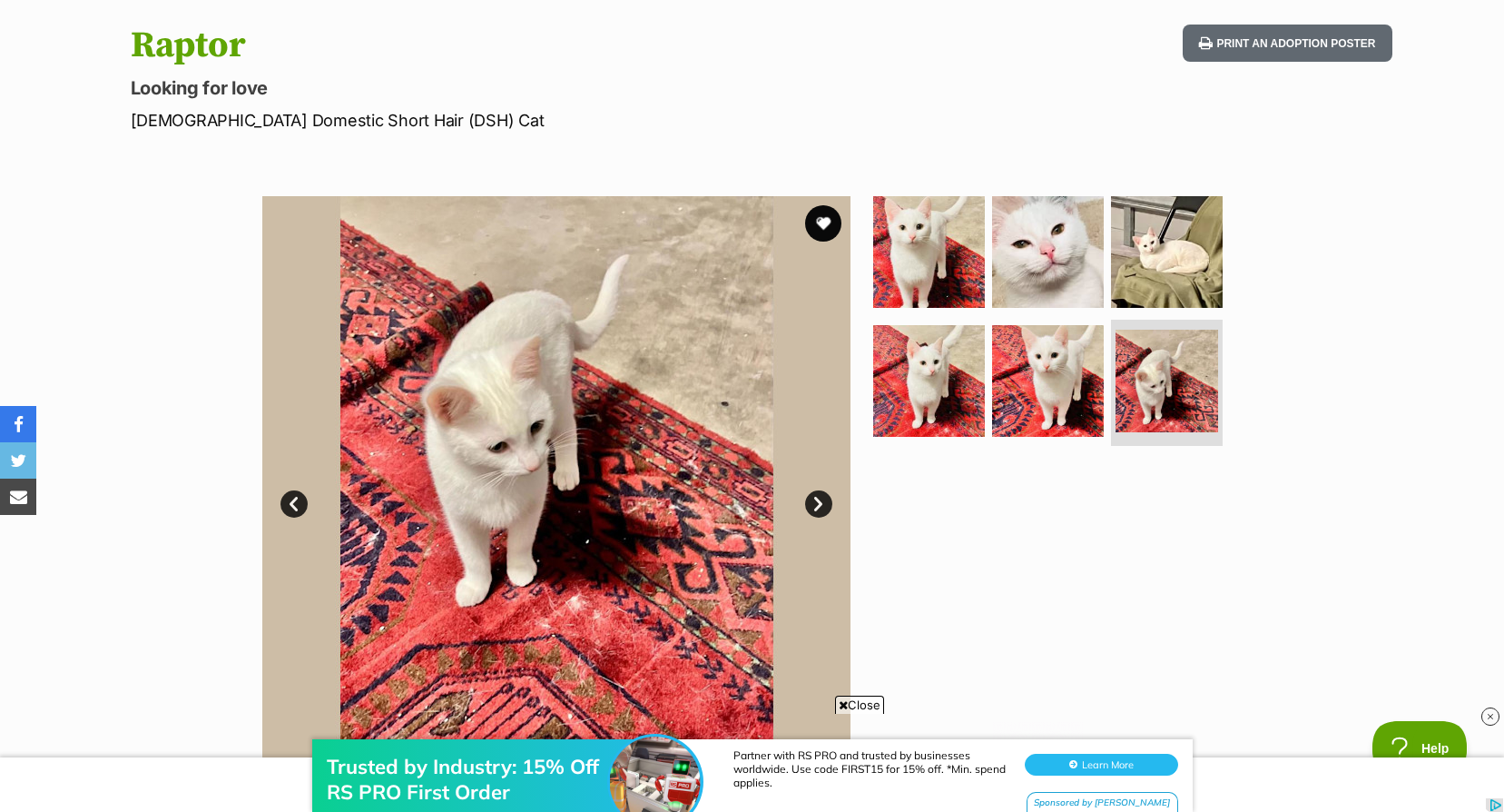
scroll to position [0, 0]
click at [832, 506] on link "Next" at bounding box center [819, 504] width 28 height 28
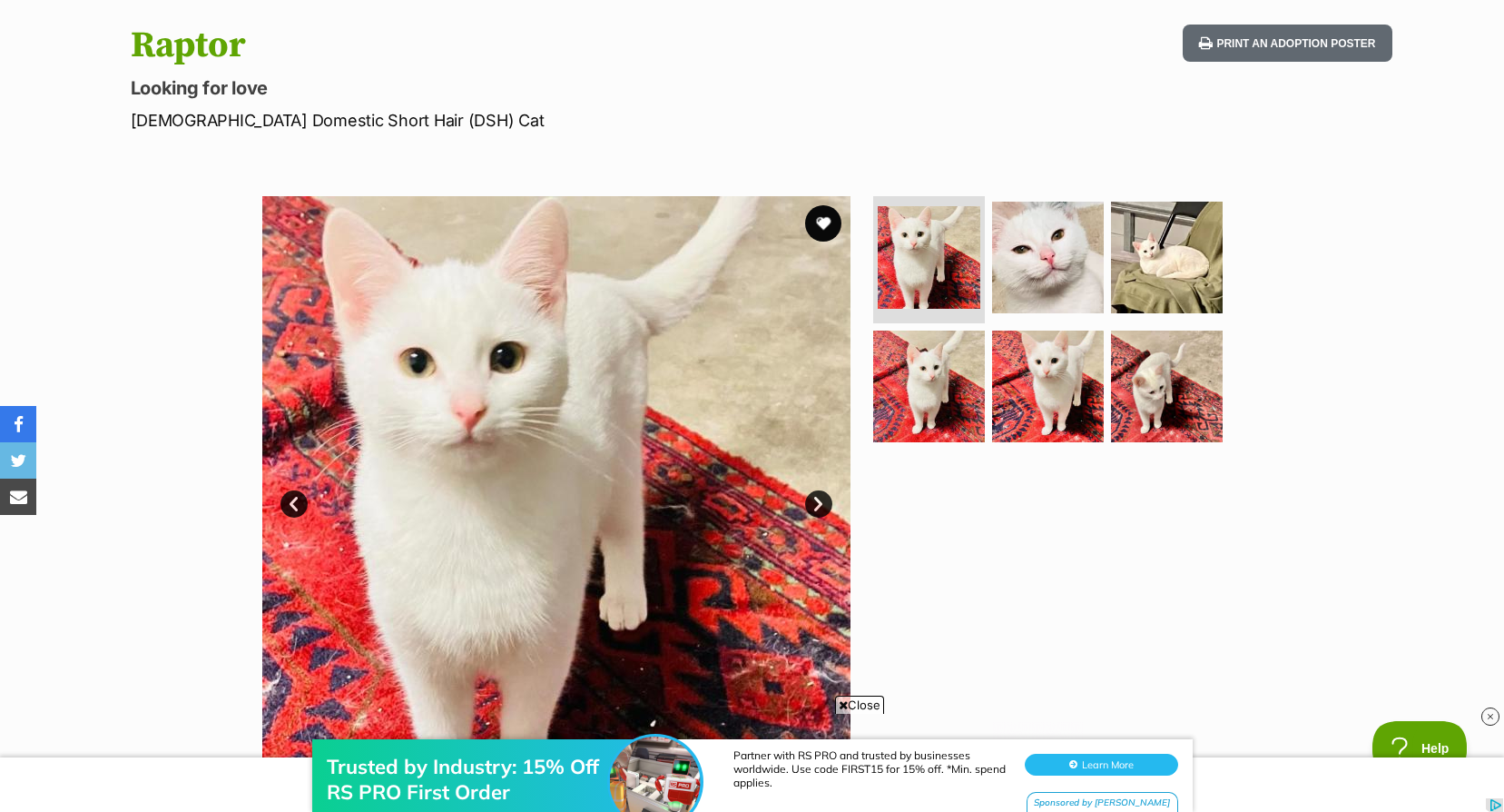
click at [832, 506] on link "Next" at bounding box center [819, 504] width 28 height 28
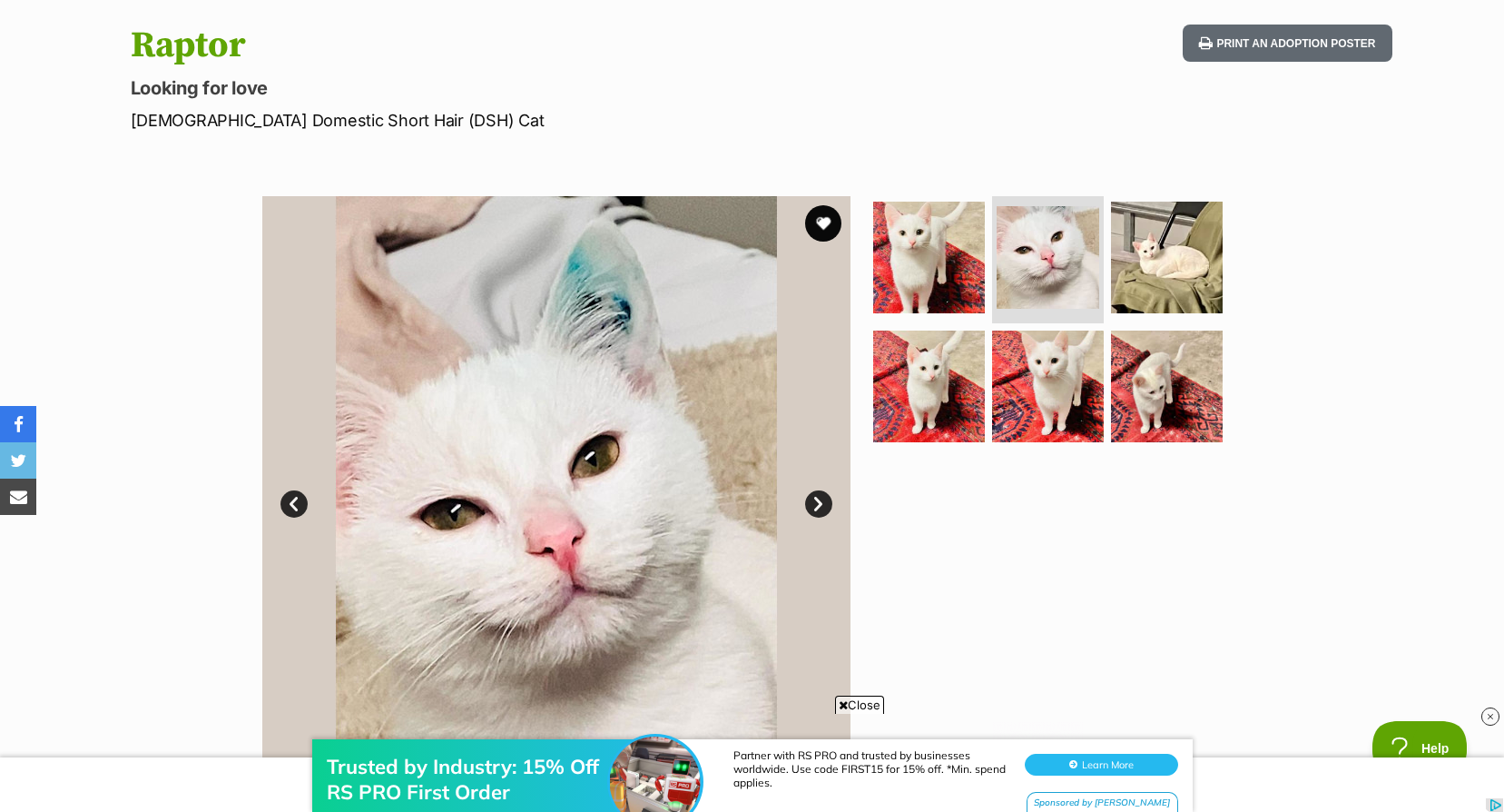
click at [832, 506] on link "Next" at bounding box center [819, 504] width 28 height 28
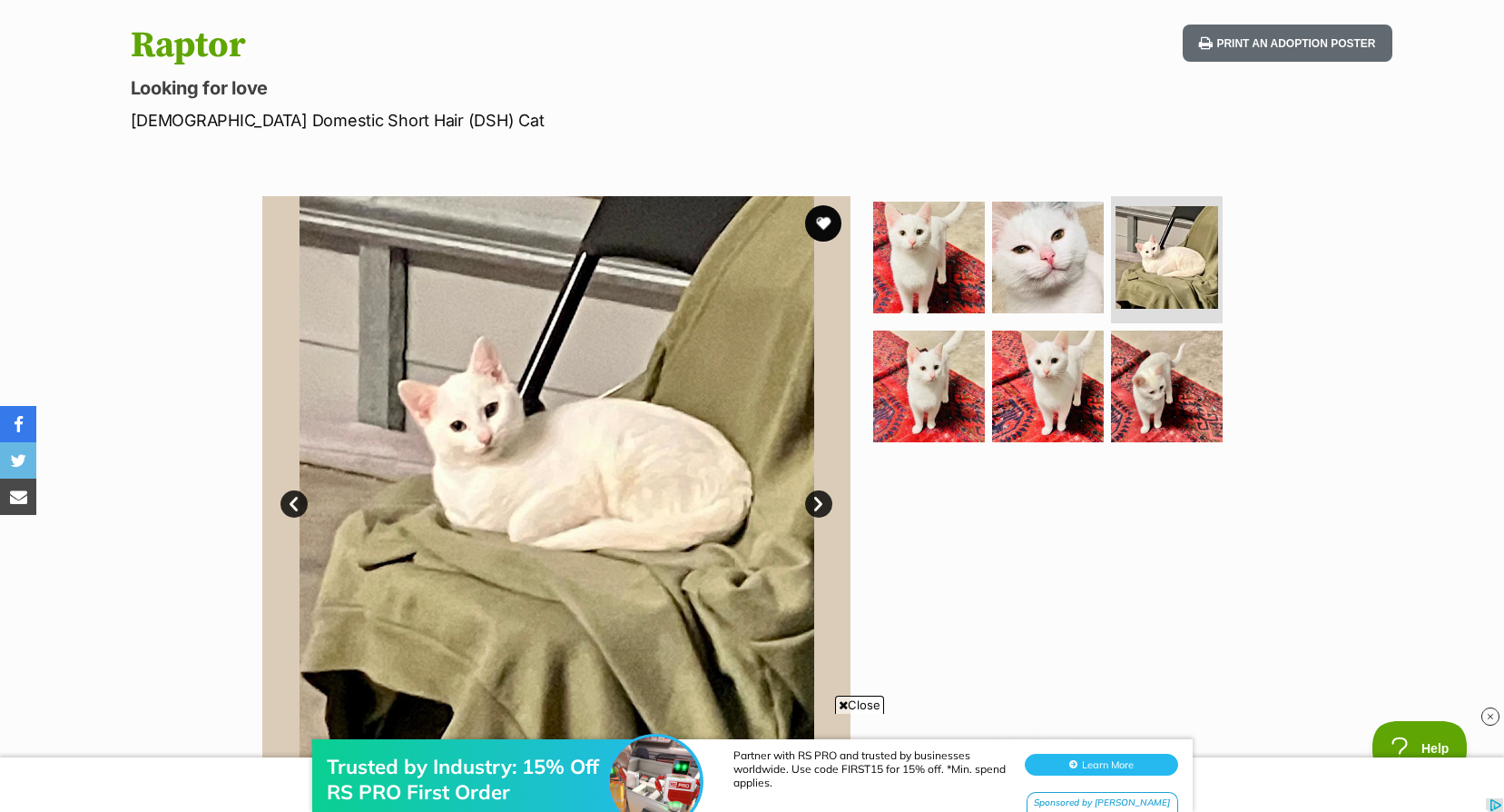
click at [832, 506] on link "Next" at bounding box center [819, 504] width 28 height 28
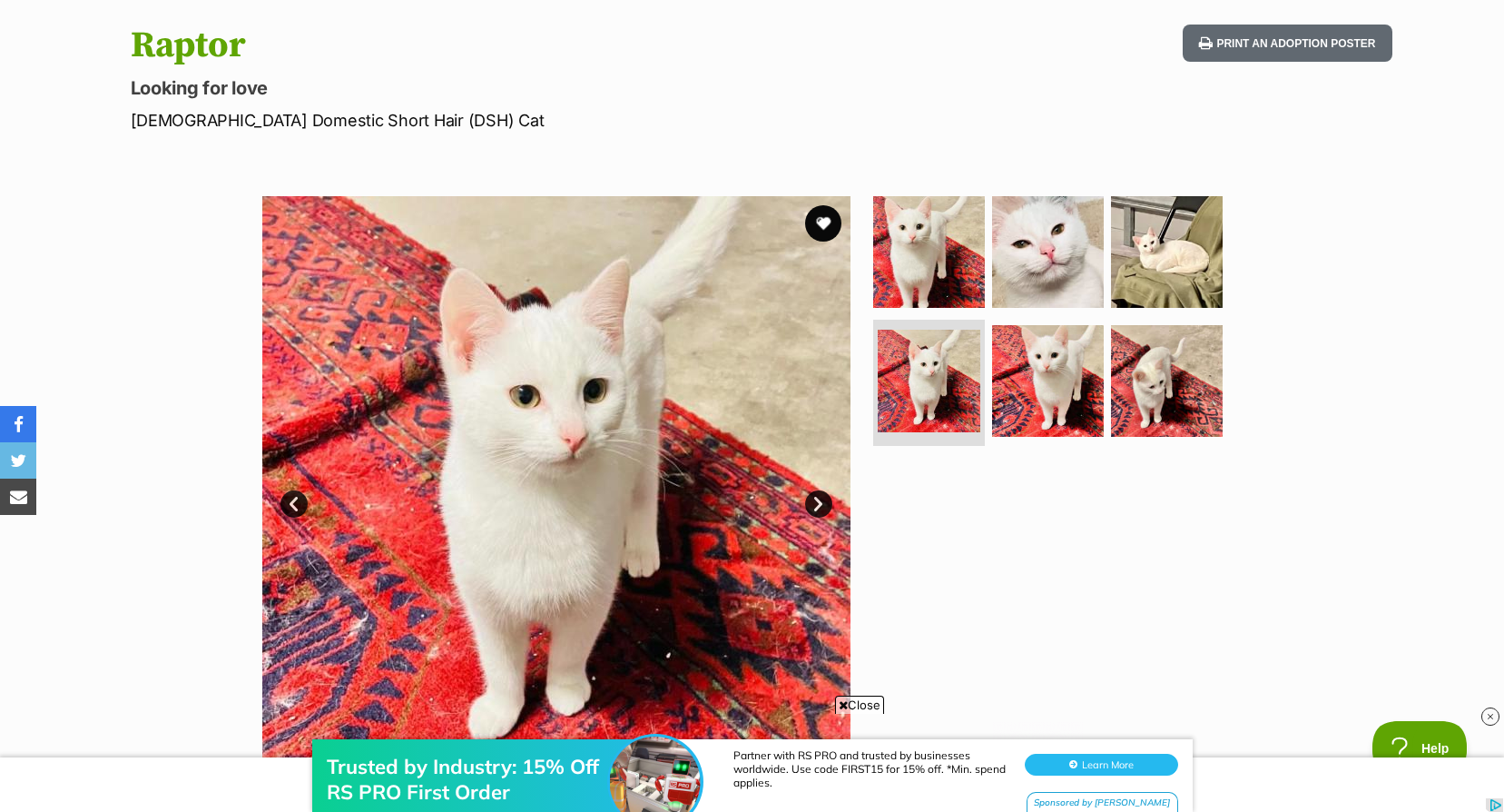
click at [832, 506] on link "Next" at bounding box center [819, 504] width 28 height 28
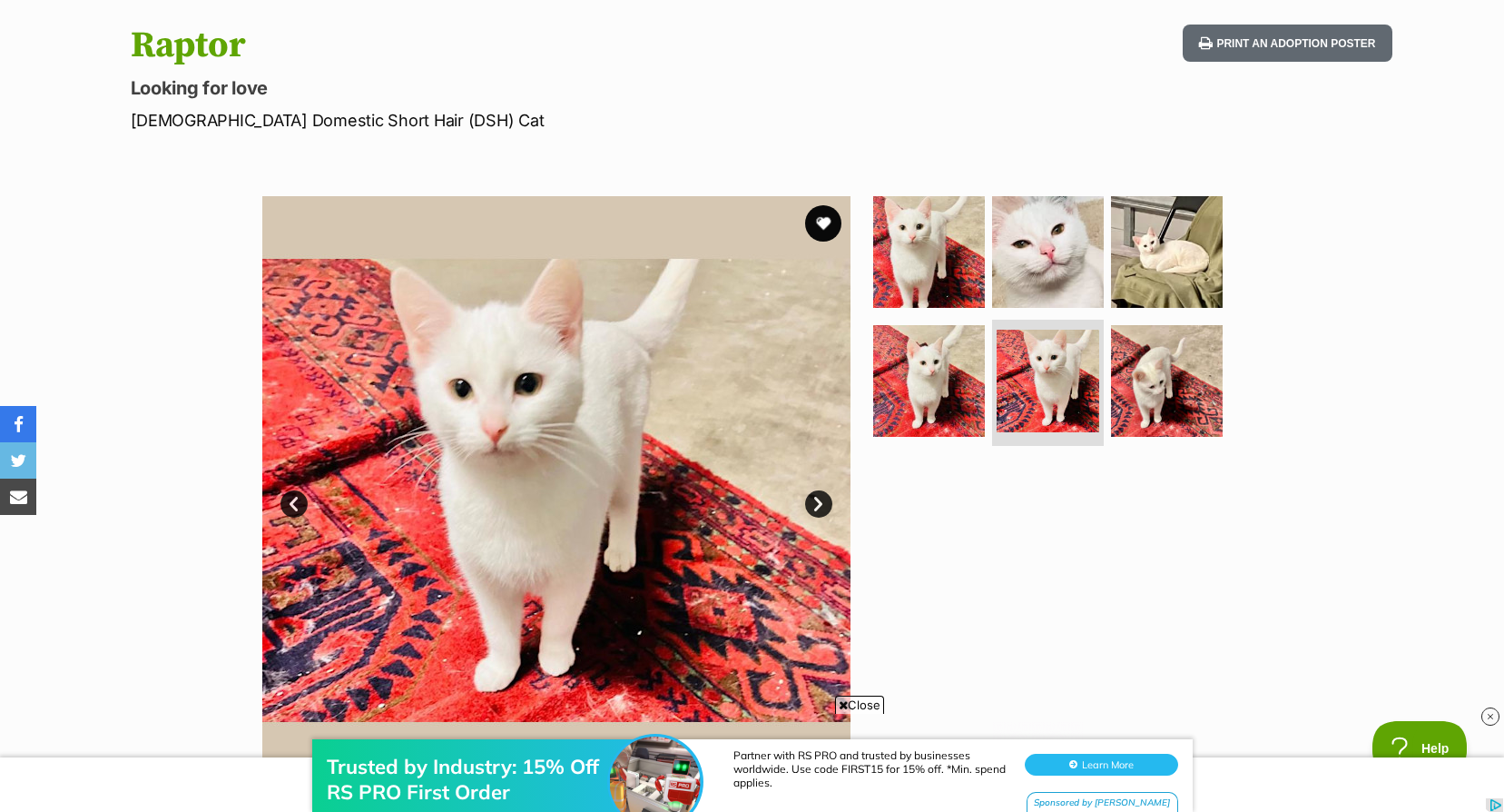
click at [832, 506] on link "Next" at bounding box center [819, 504] width 28 height 28
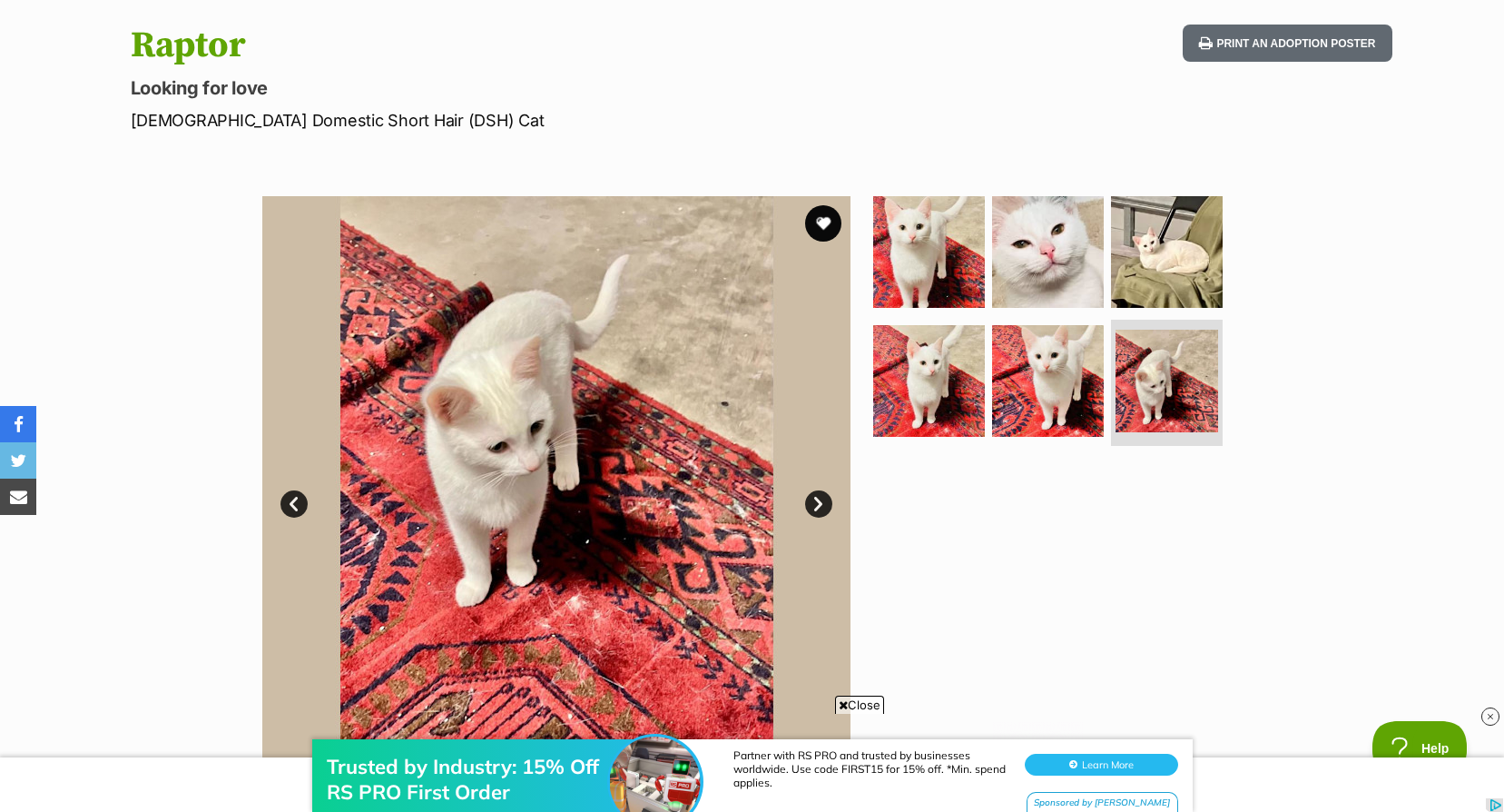
click at [832, 506] on link "Next" at bounding box center [819, 504] width 28 height 28
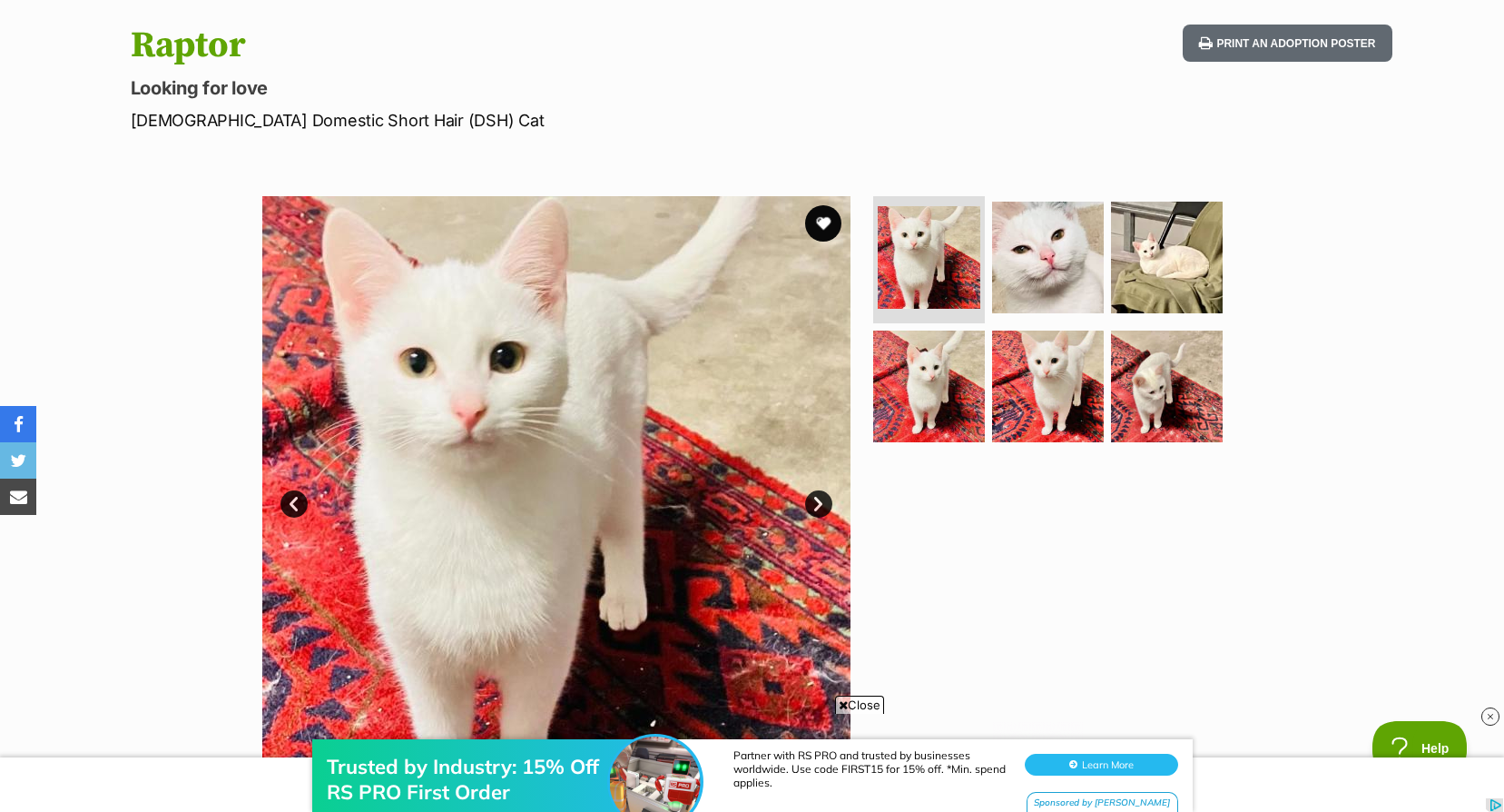
click at [832, 506] on link "Next" at bounding box center [819, 504] width 28 height 28
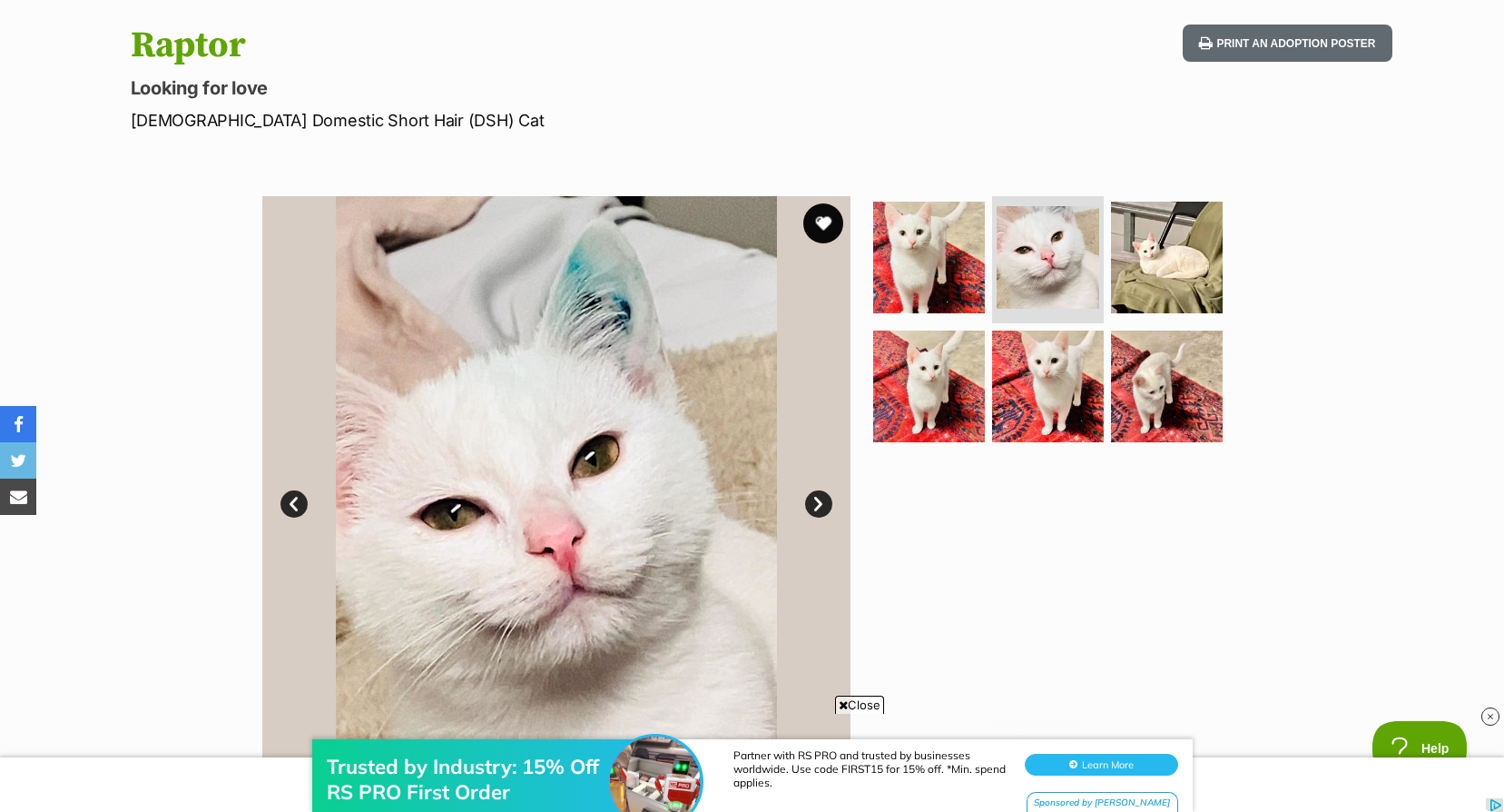
click at [814, 230] on button "favourite" at bounding box center [823, 223] width 40 height 40
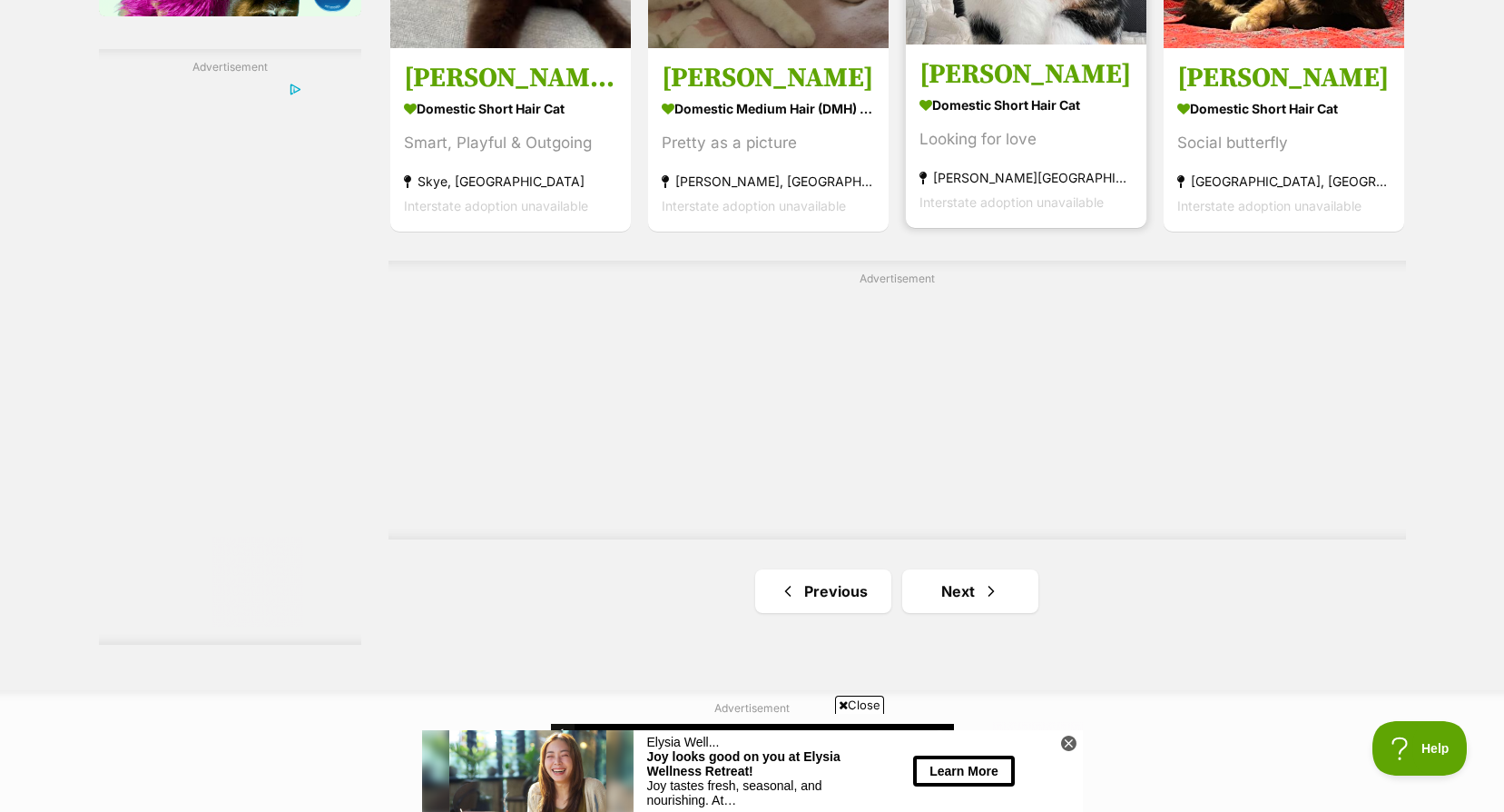
scroll to position [3540, 0]
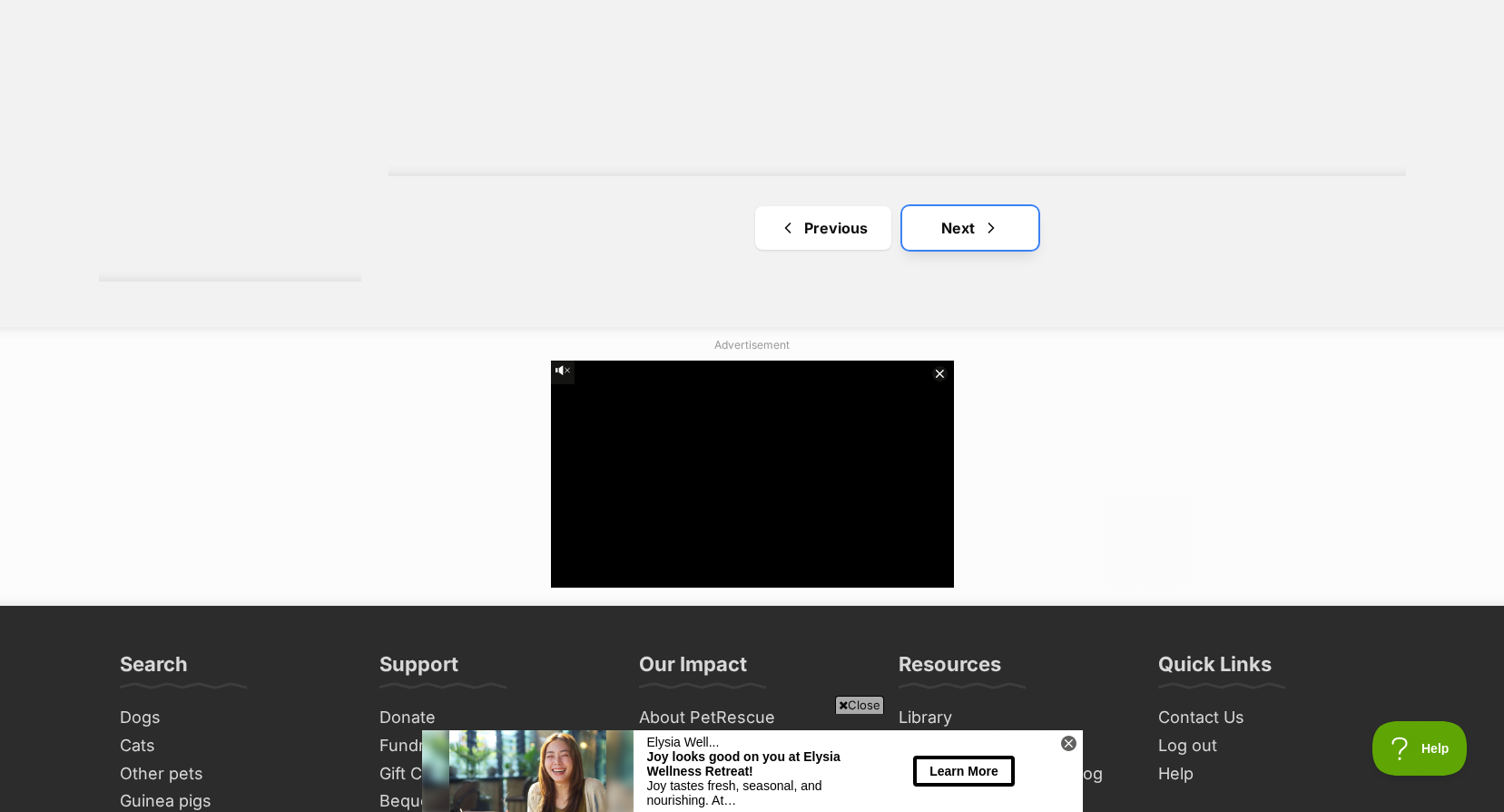
click at [976, 206] on link "Next" at bounding box center [971, 227] width 136 height 43
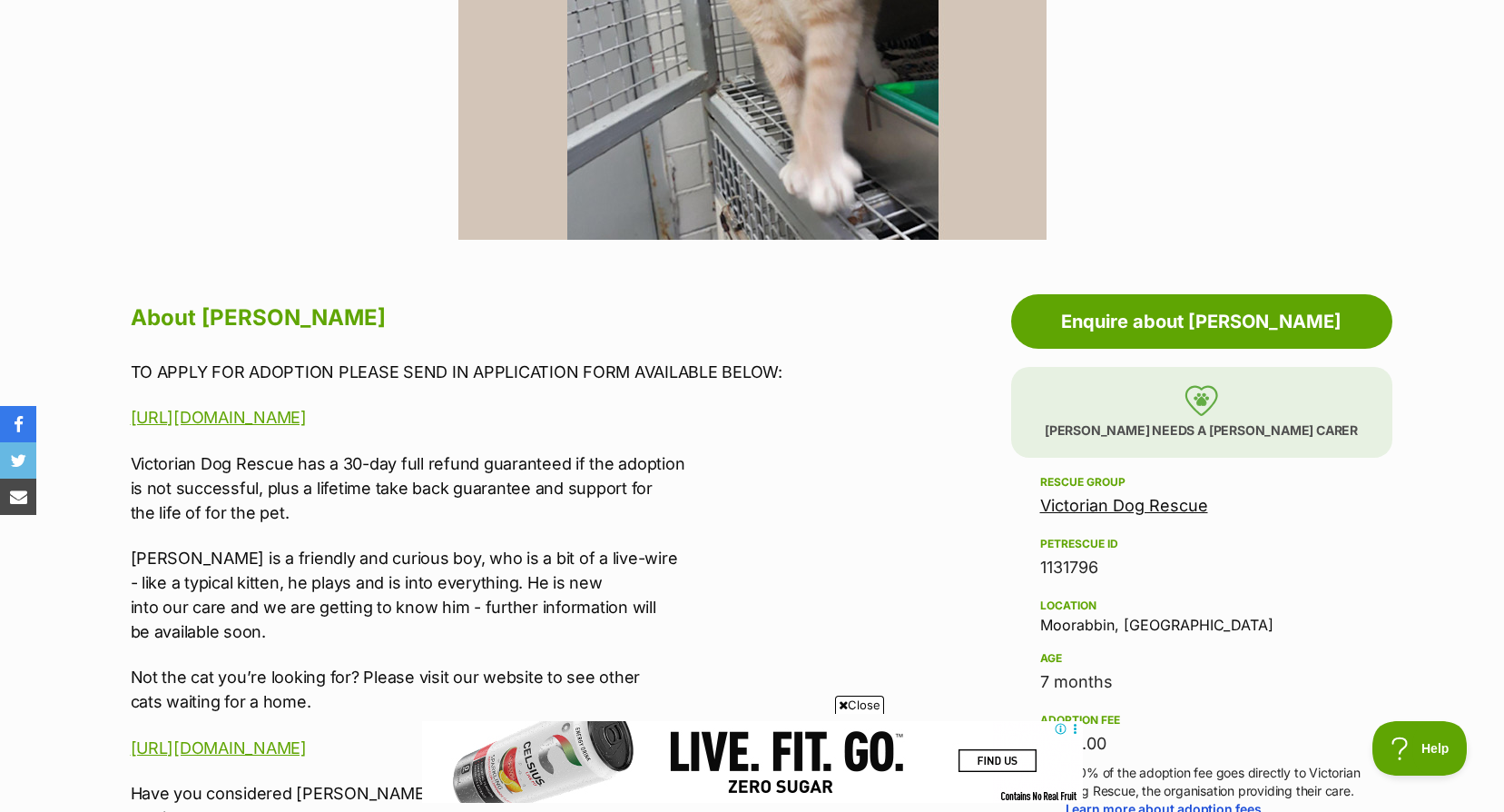
scroll to position [363, 0]
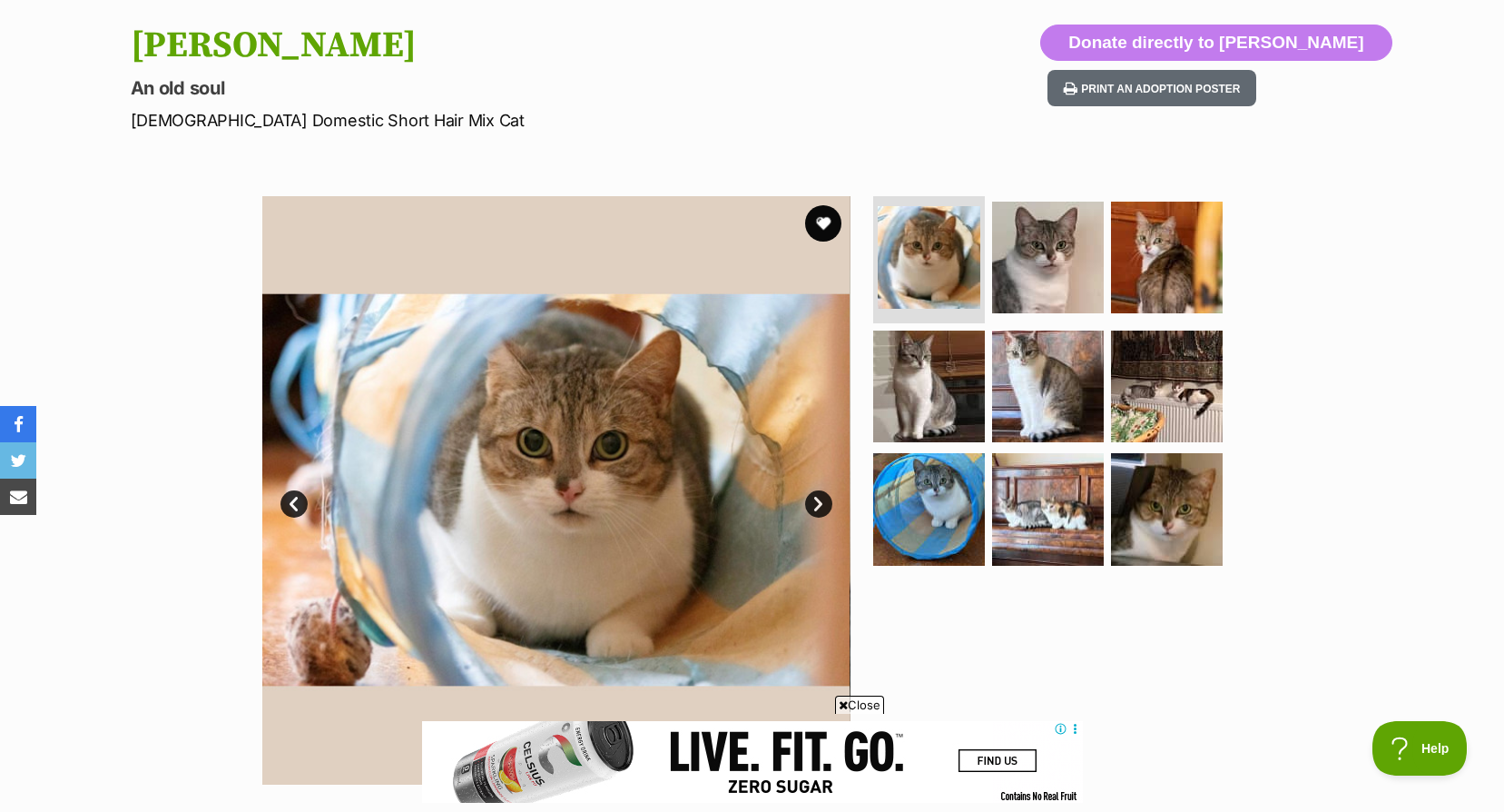
click at [828, 503] on link "Next" at bounding box center [819, 504] width 28 height 28
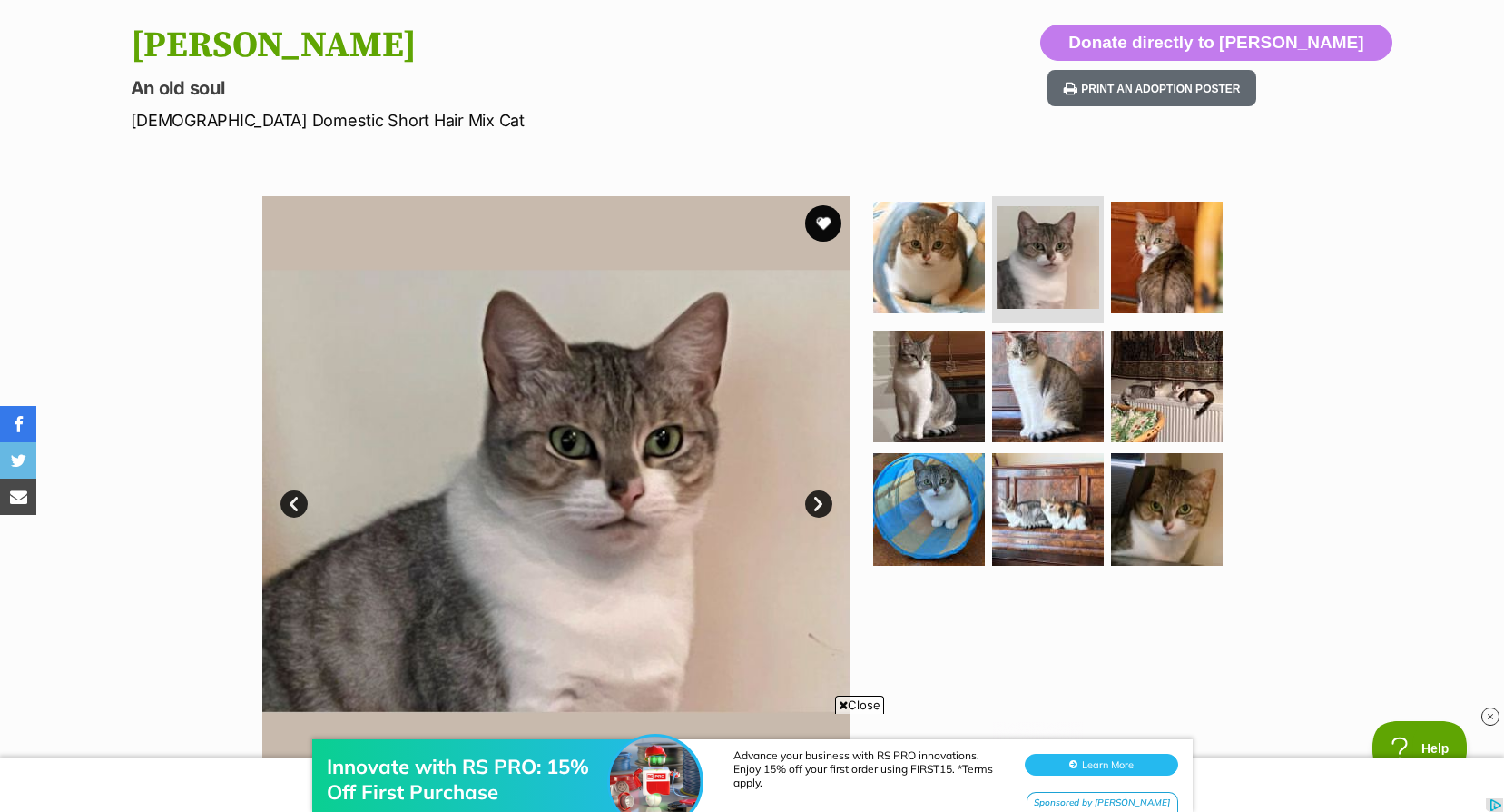
click at [828, 503] on link "Next" at bounding box center [819, 504] width 28 height 28
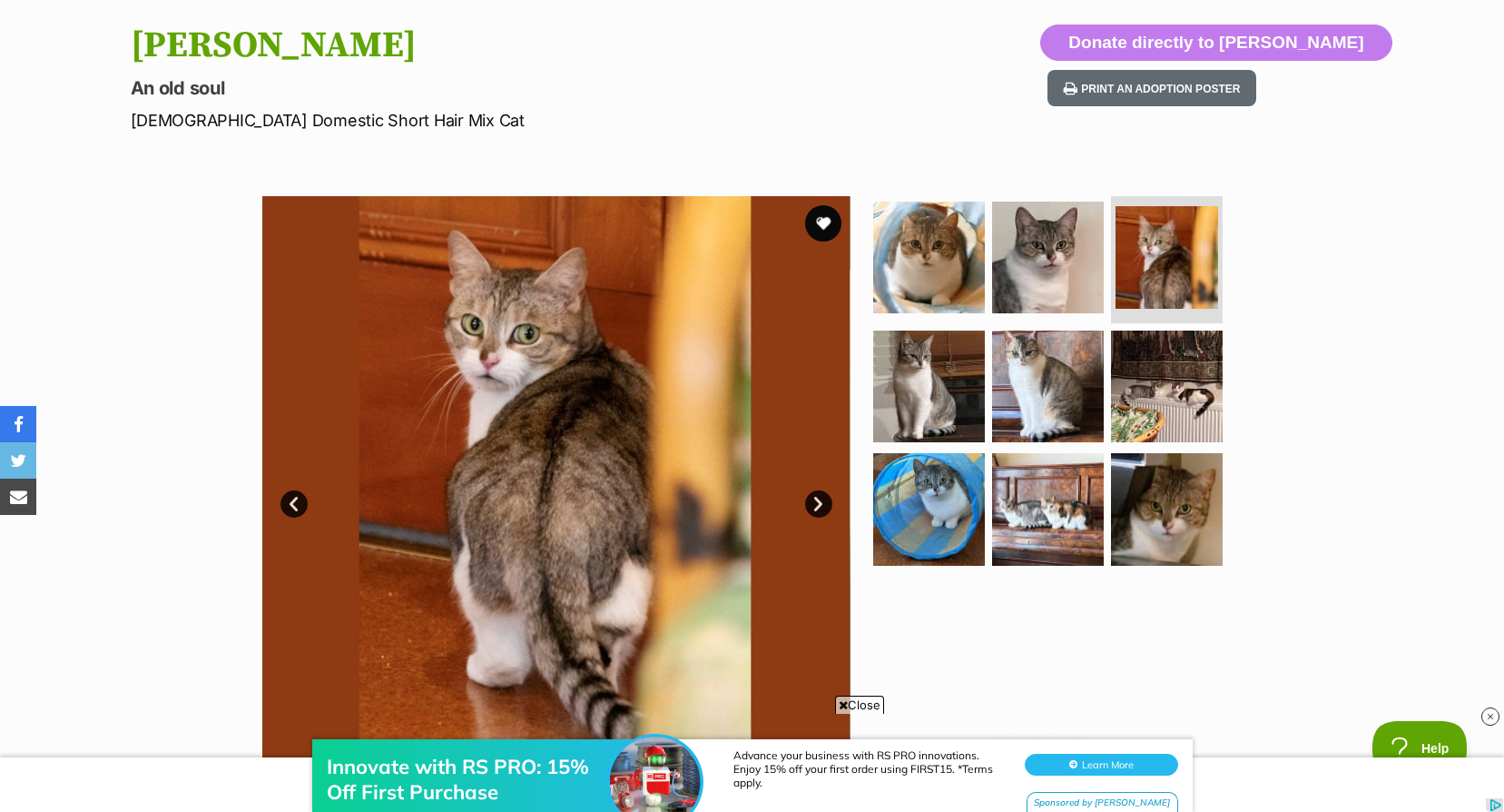
click at [828, 503] on link "Next" at bounding box center [819, 504] width 28 height 28
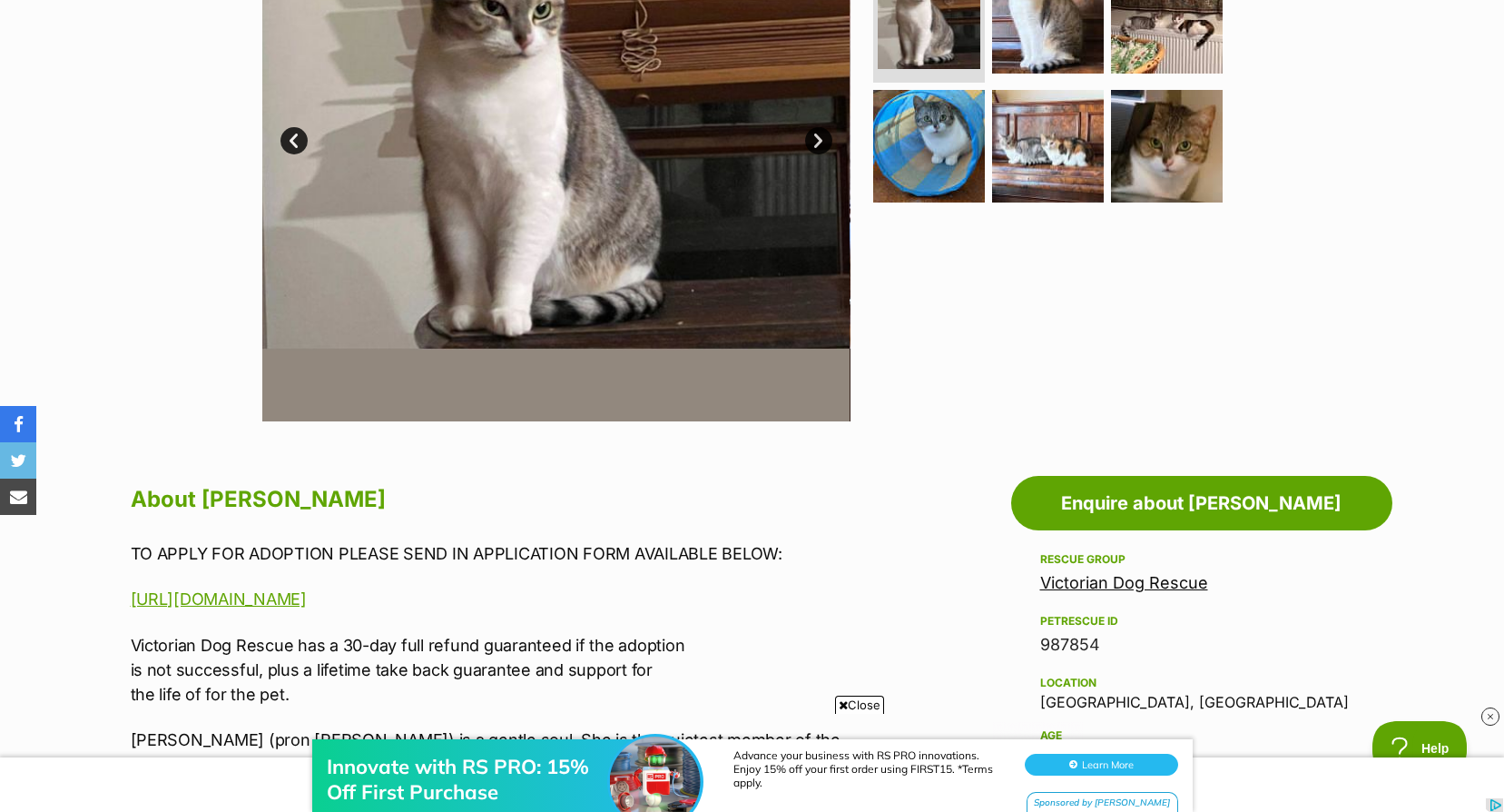
scroll to position [726, 0]
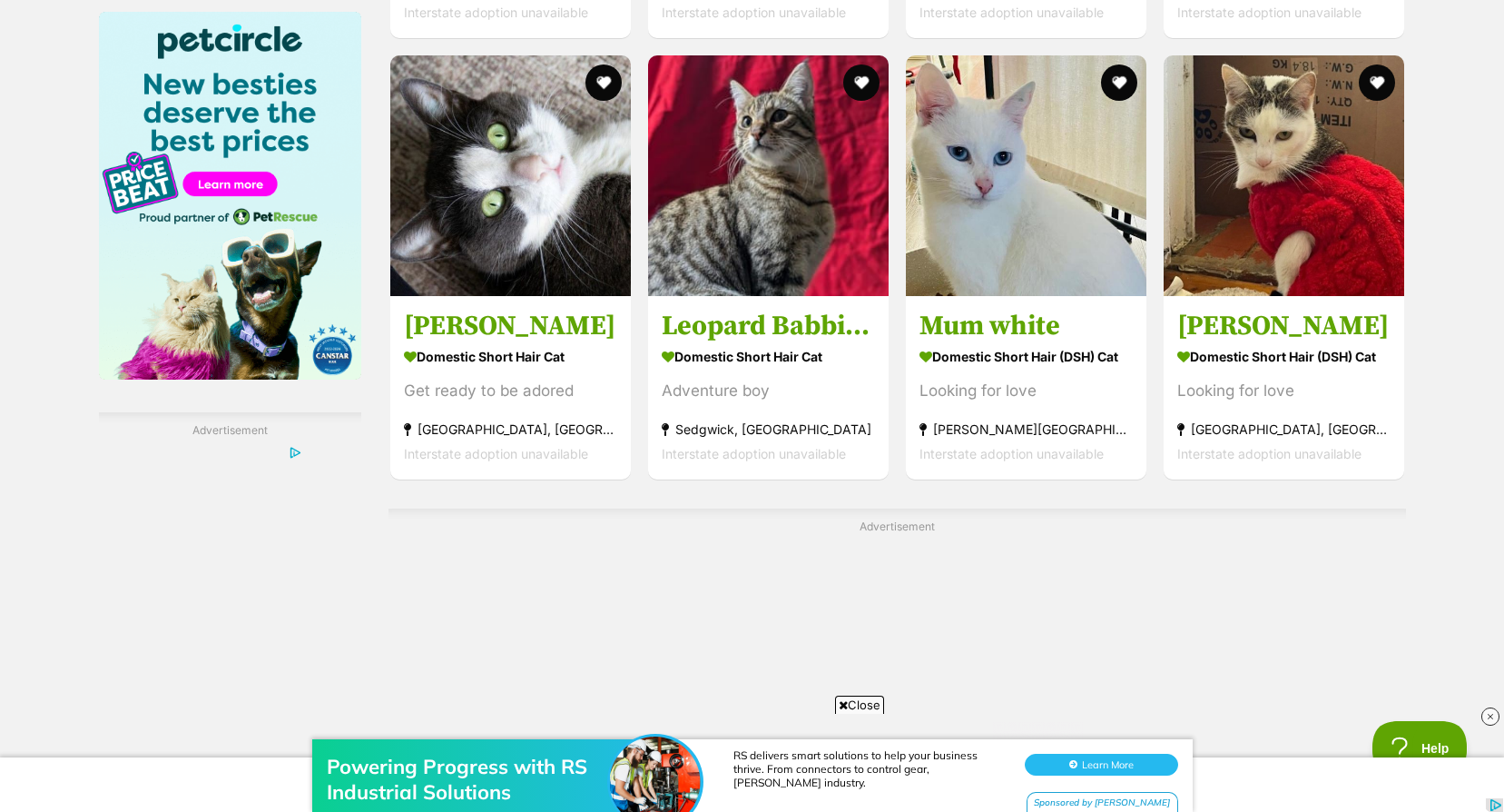
scroll to position [3087, 0]
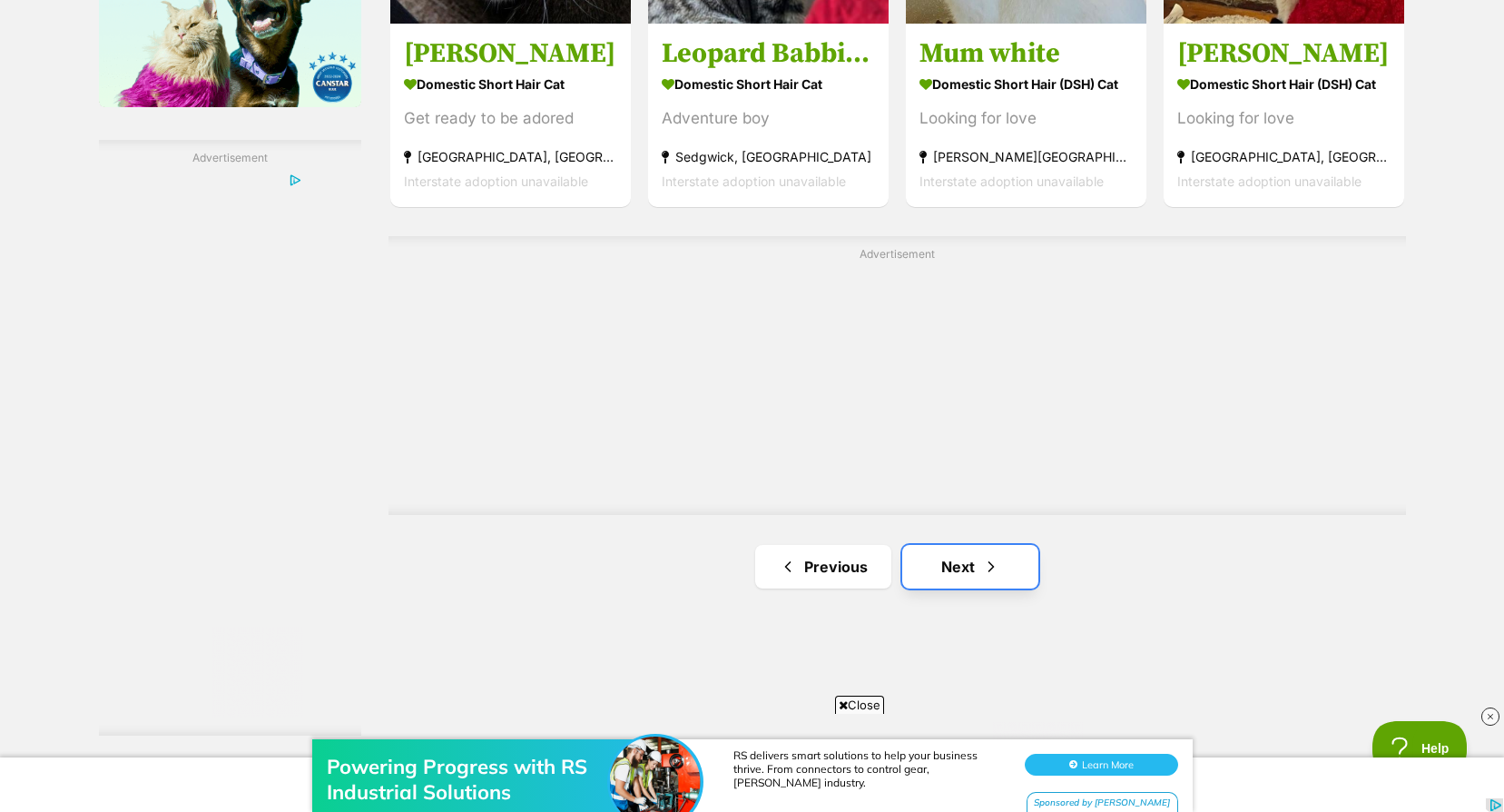
click at [969, 544] on link "Next" at bounding box center [971, 566] width 136 height 43
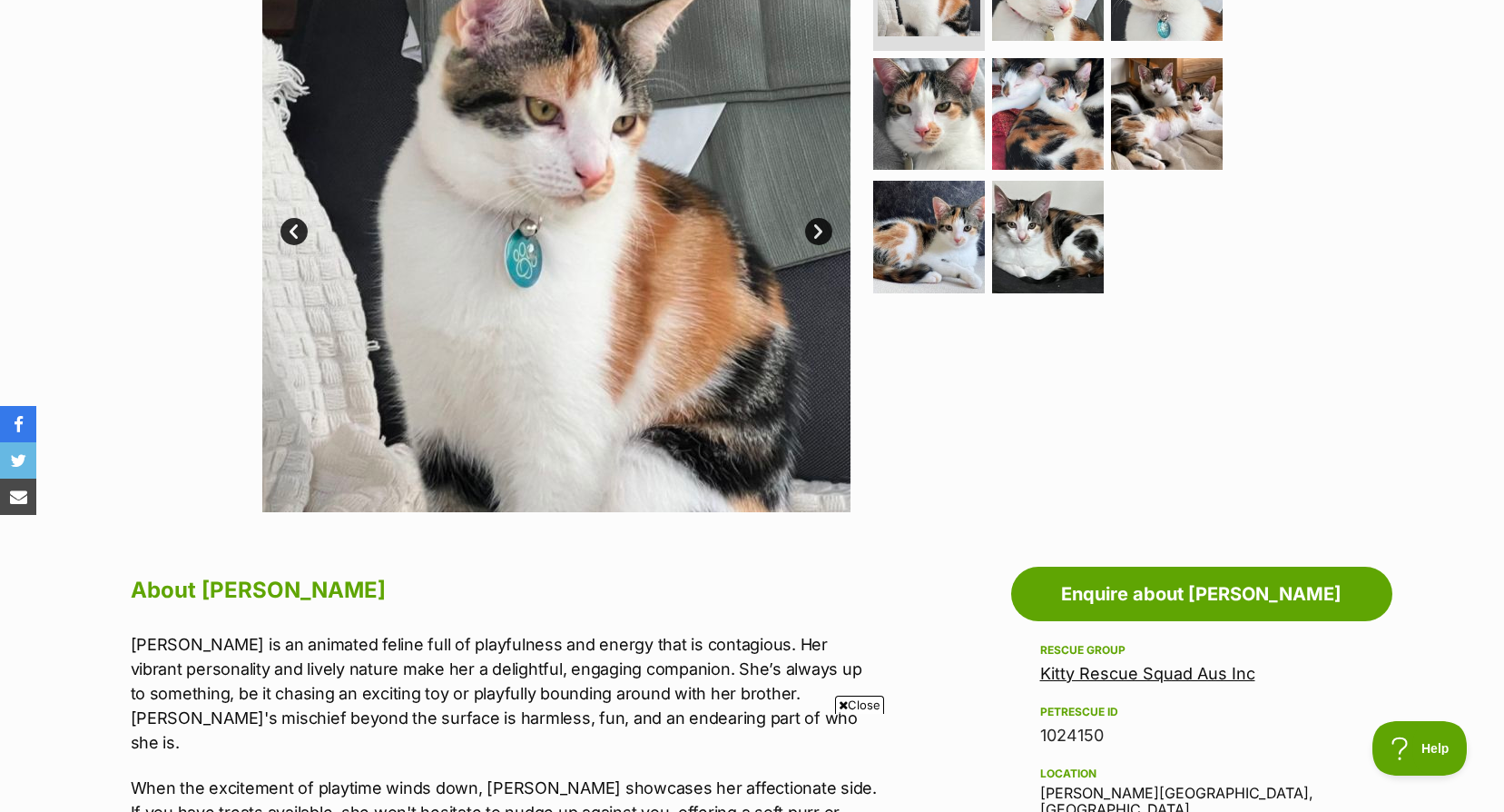
scroll to position [363, 0]
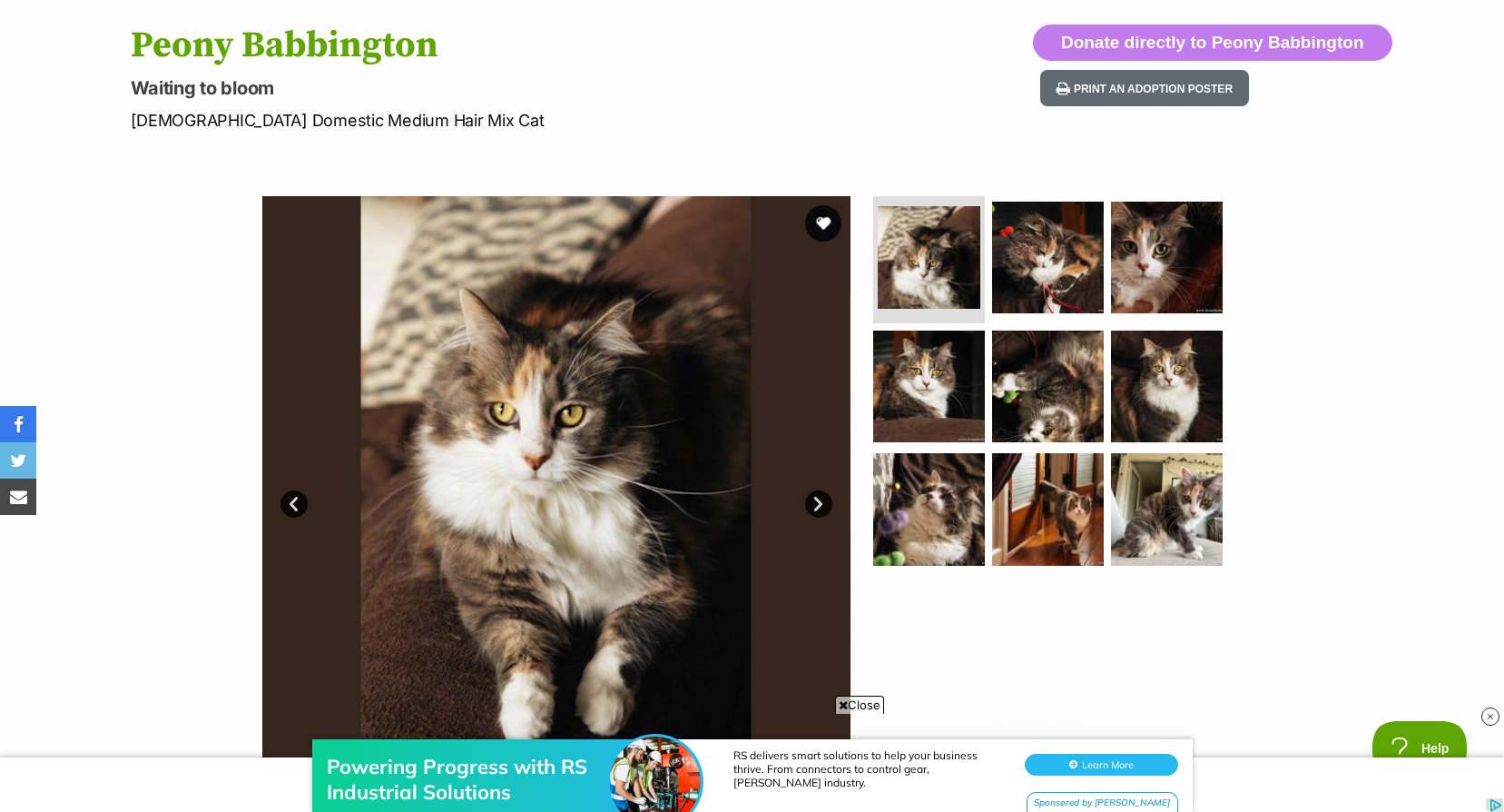
click at [828, 504] on link "Next" at bounding box center [819, 504] width 28 height 28
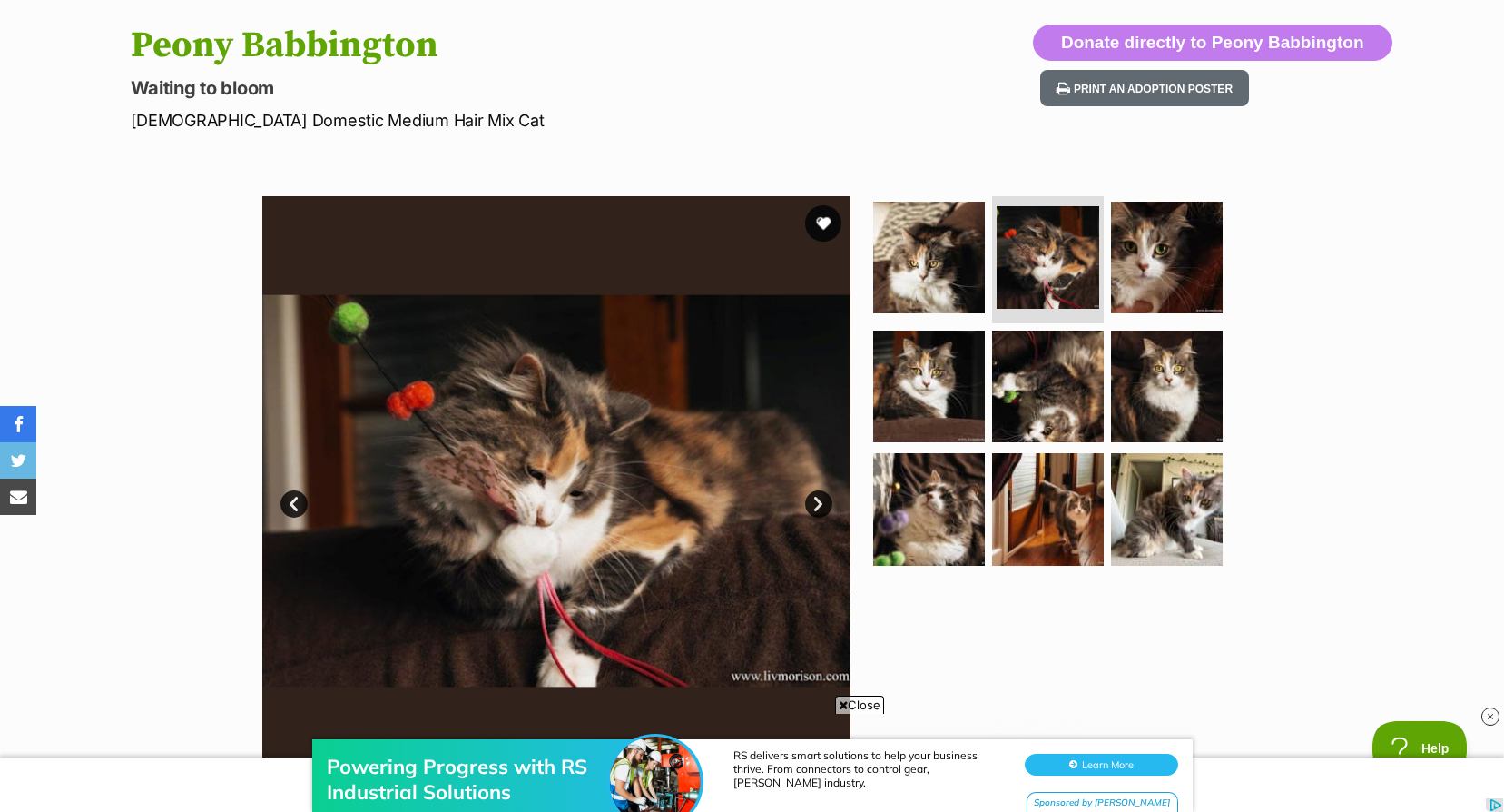
click at [828, 504] on link "Next" at bounding box center [819, 504] width 28 height 28
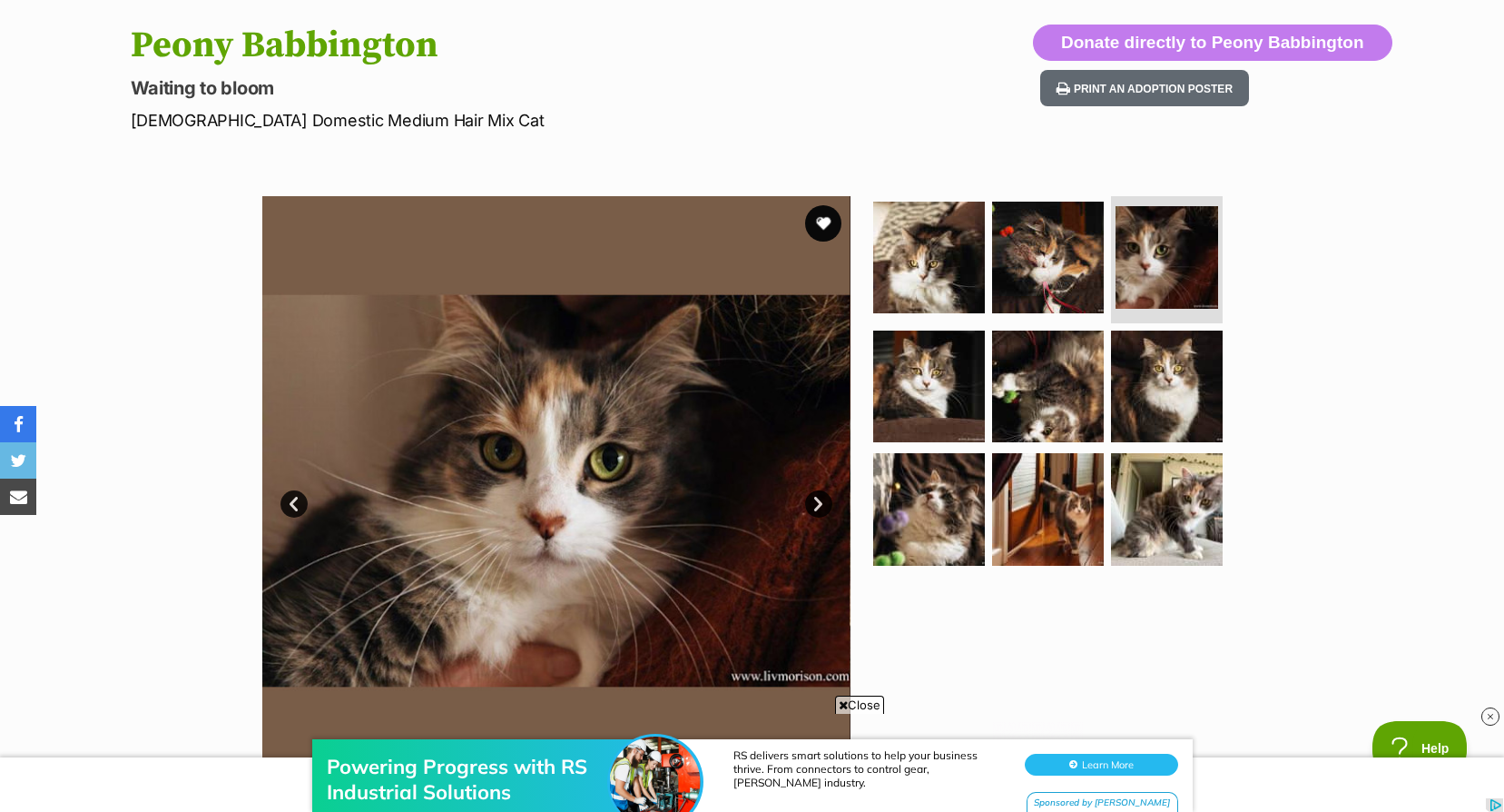
click at [827, 504] on link "Next" at bounding box center [819, 504] width 28 height 28
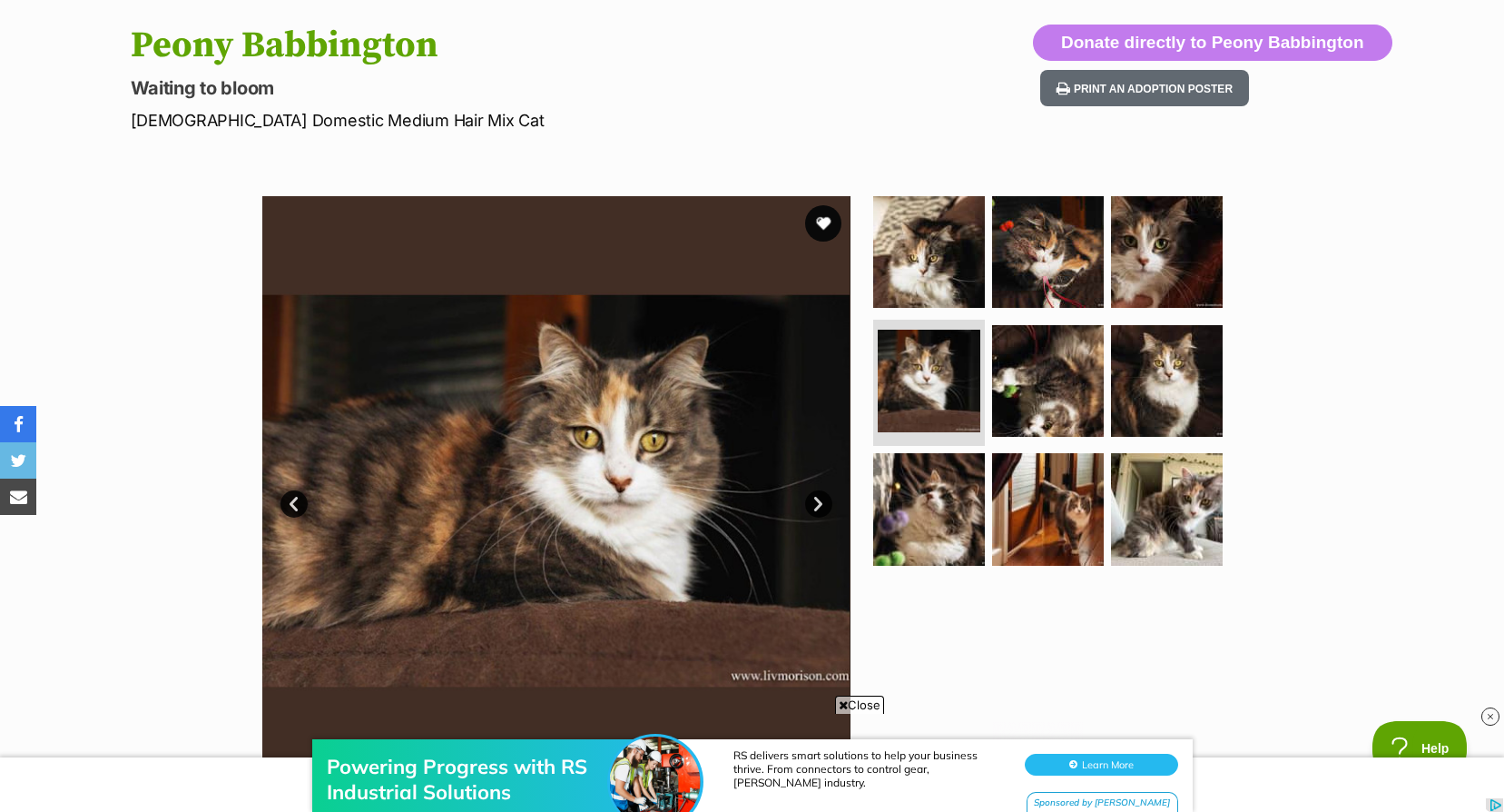
click at [827, 504] on link "Next" at bounding box center [819, 504] width 28 height 28
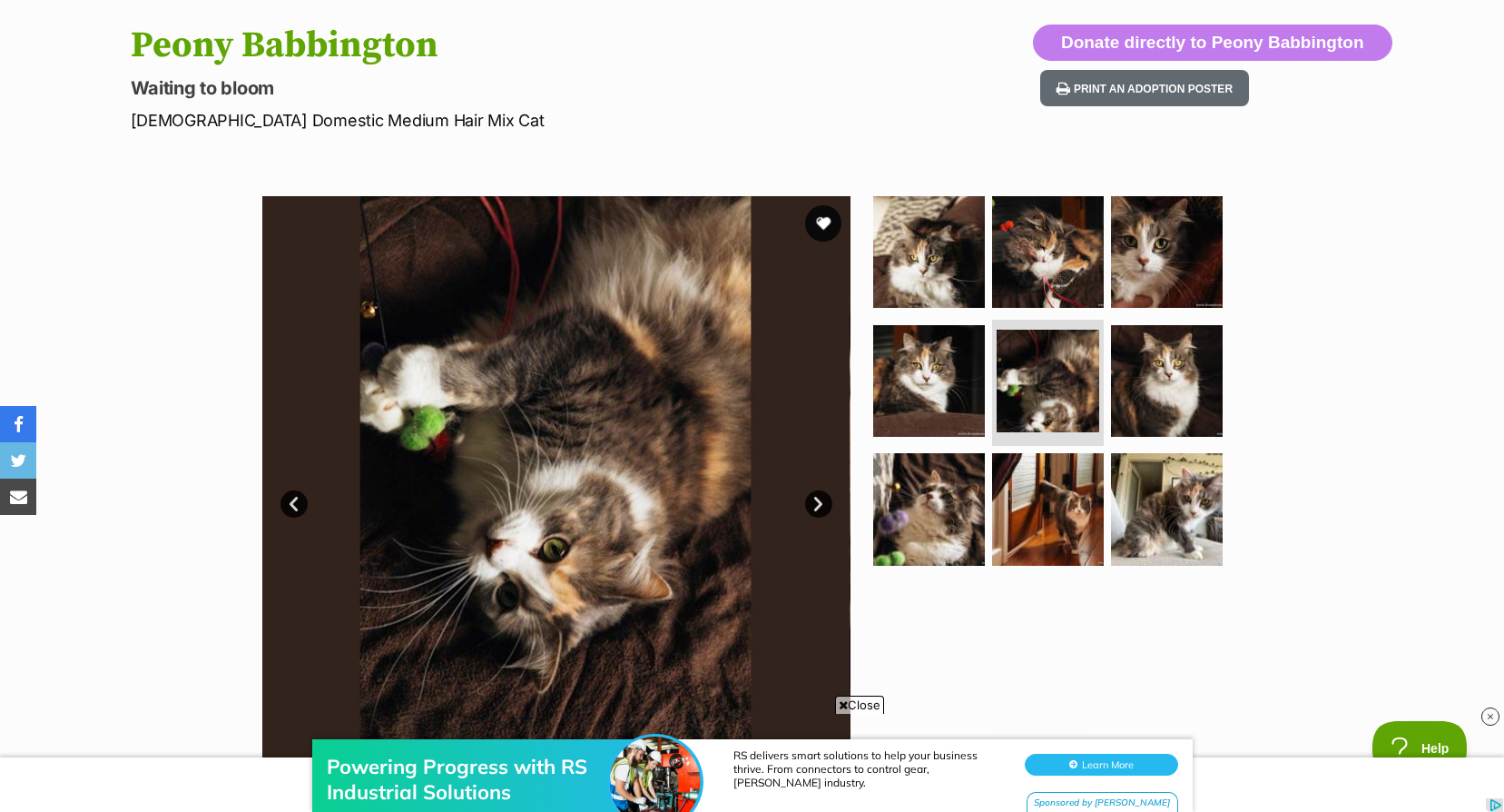
click at [827, 504] on link "Next" at bounding box center [819, 504] width 28 height 28
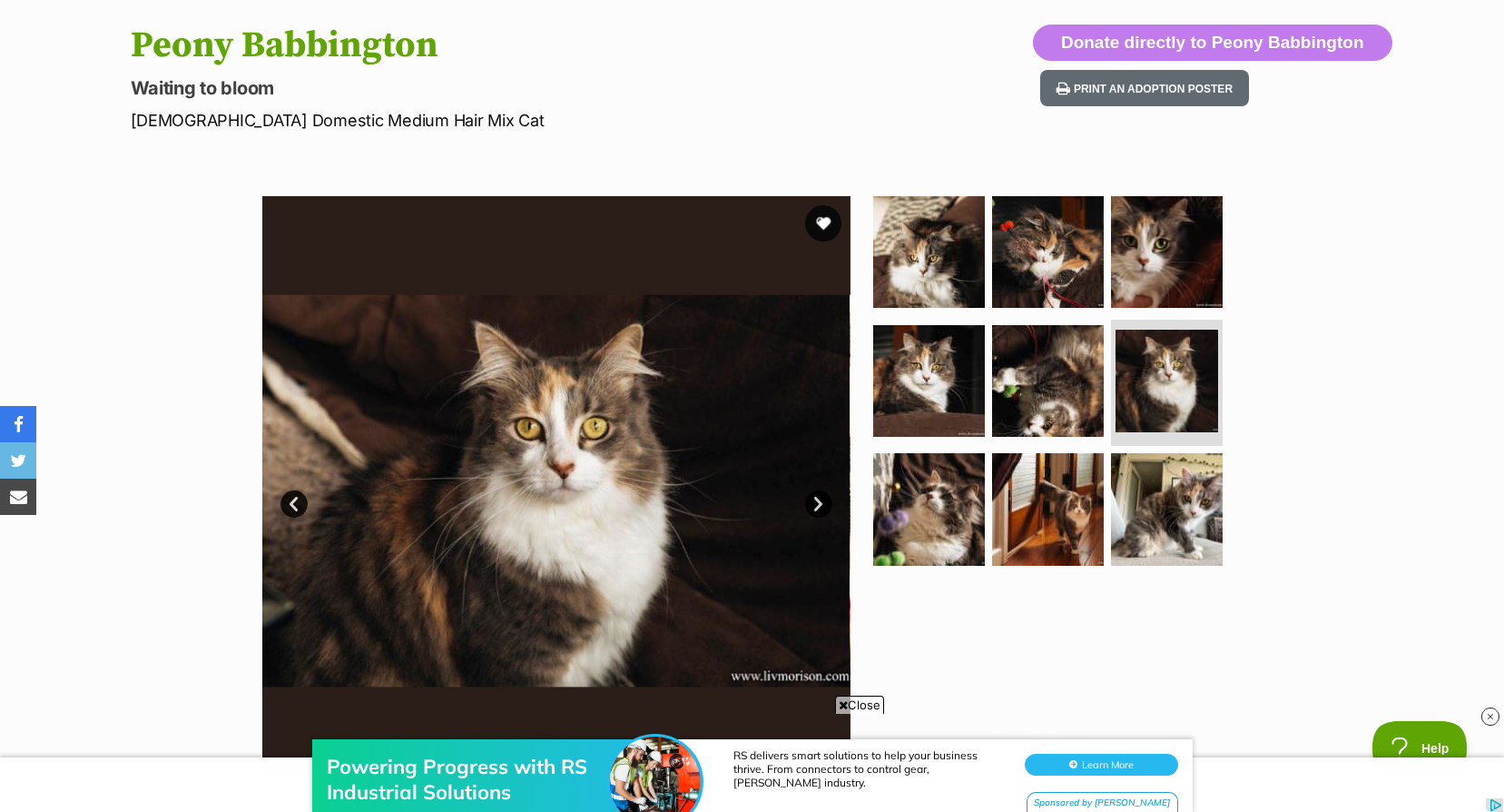
click at [827, 504] on link "Next" at bounding box center [819, 504] width 28 height 28
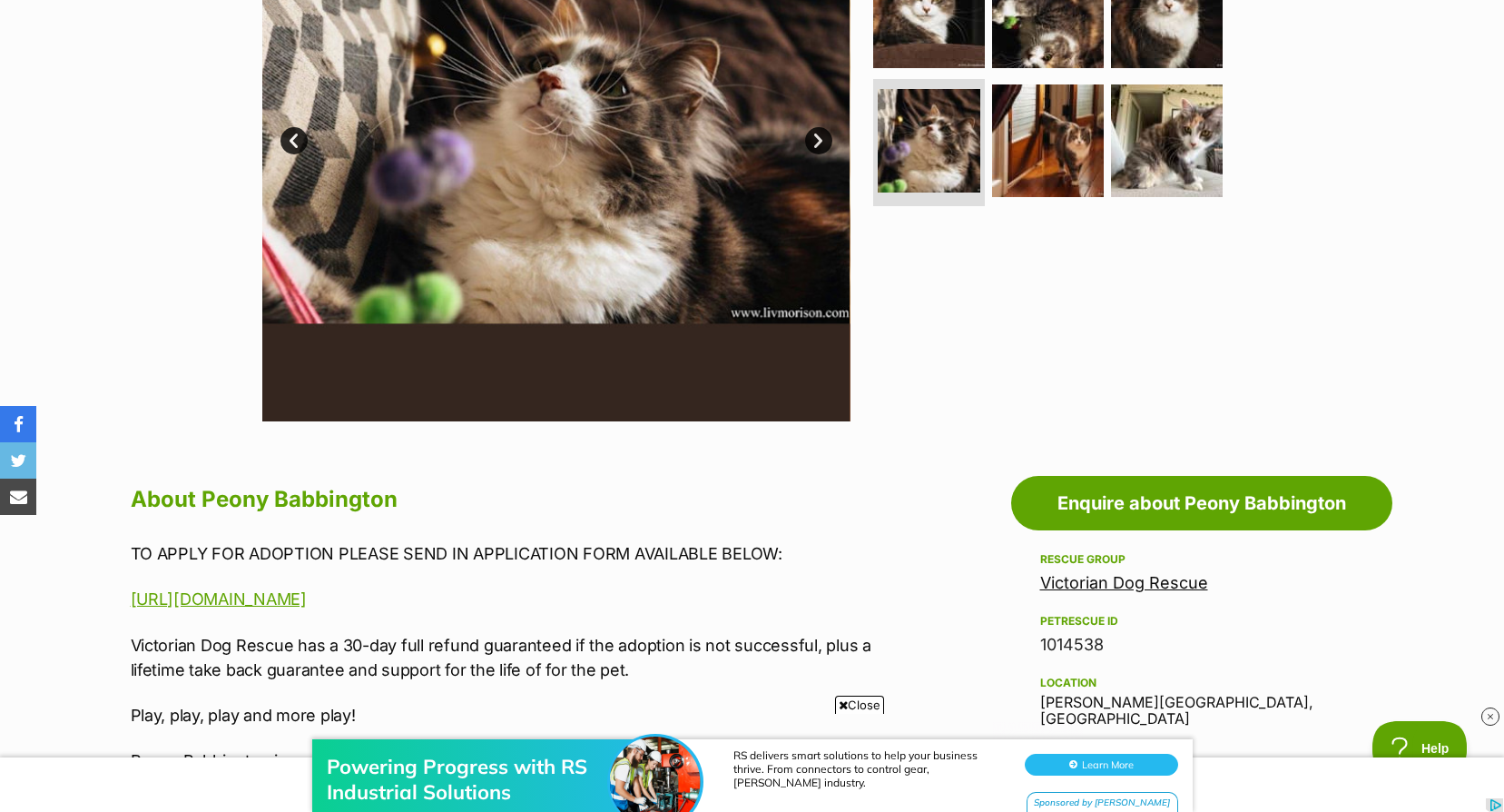
scroll to position [726, 0]
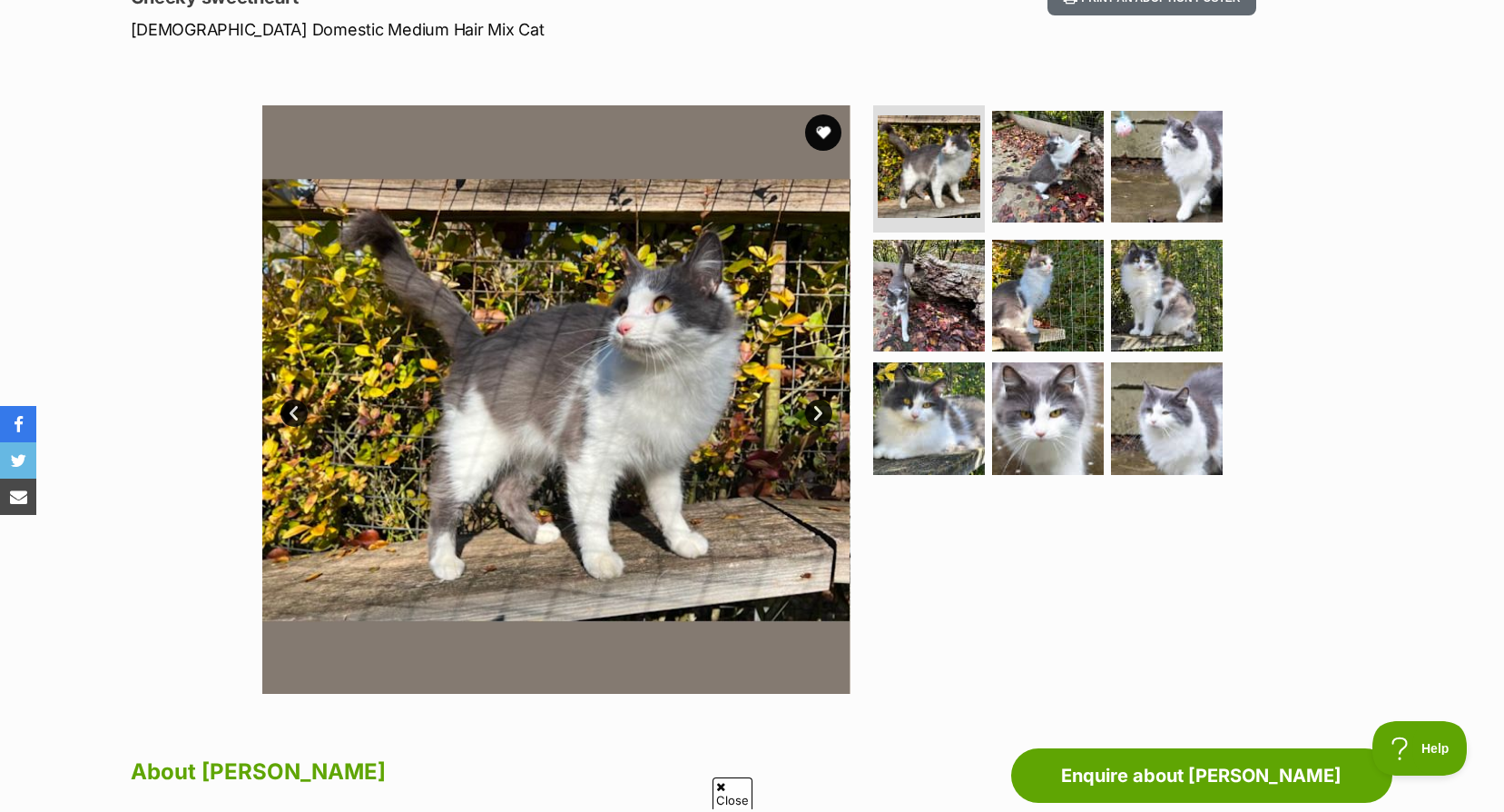
click at [823, 407] on link "Next" at bounding box center [819, 413] width 28 height 28
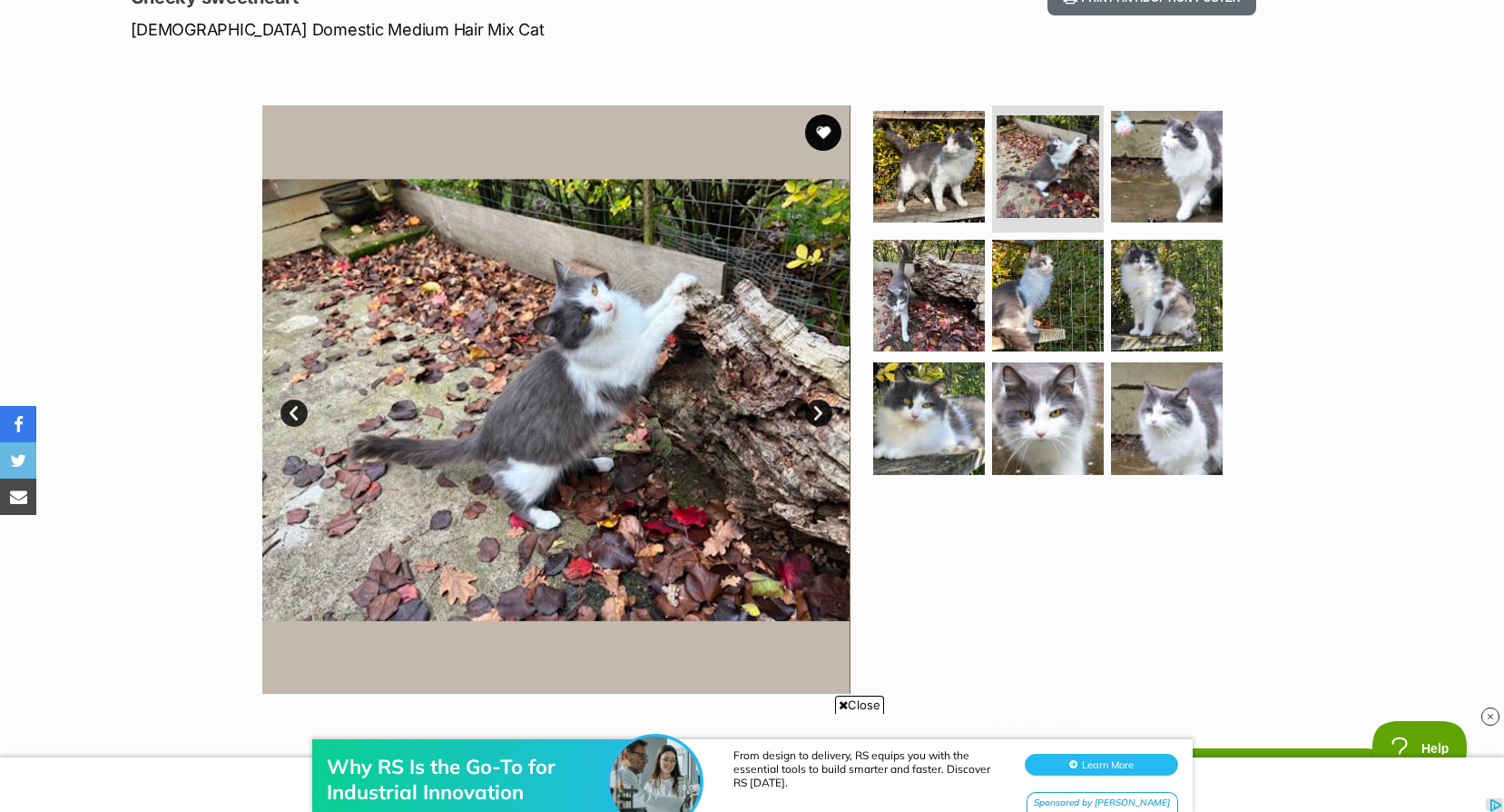
click at [823, 407] on link "Next" at bounding box center [819, 413] width 28 height 28
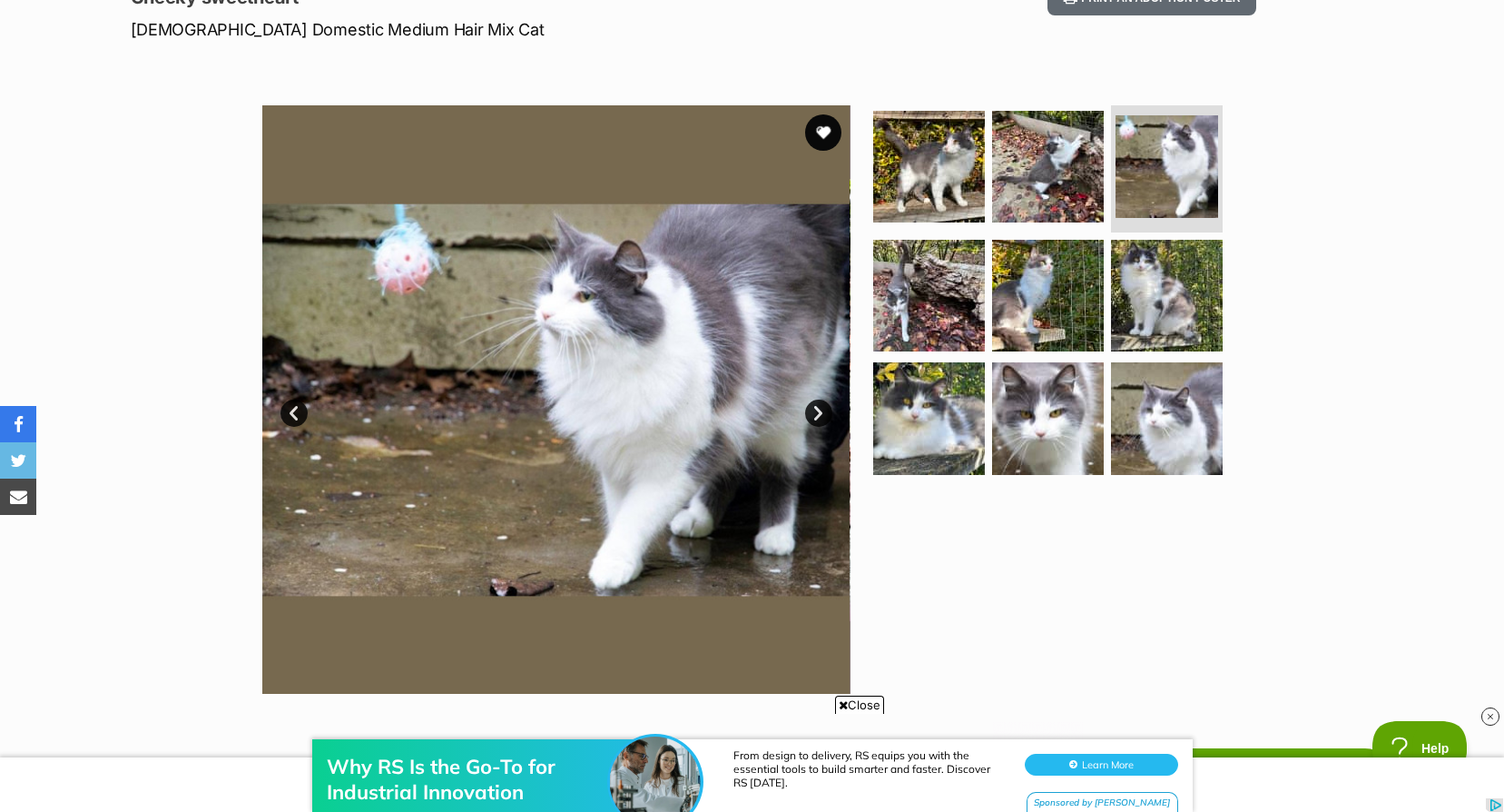
click at [823, 407] on link "Next" at bounding box center [819, 413] width 28 height 28
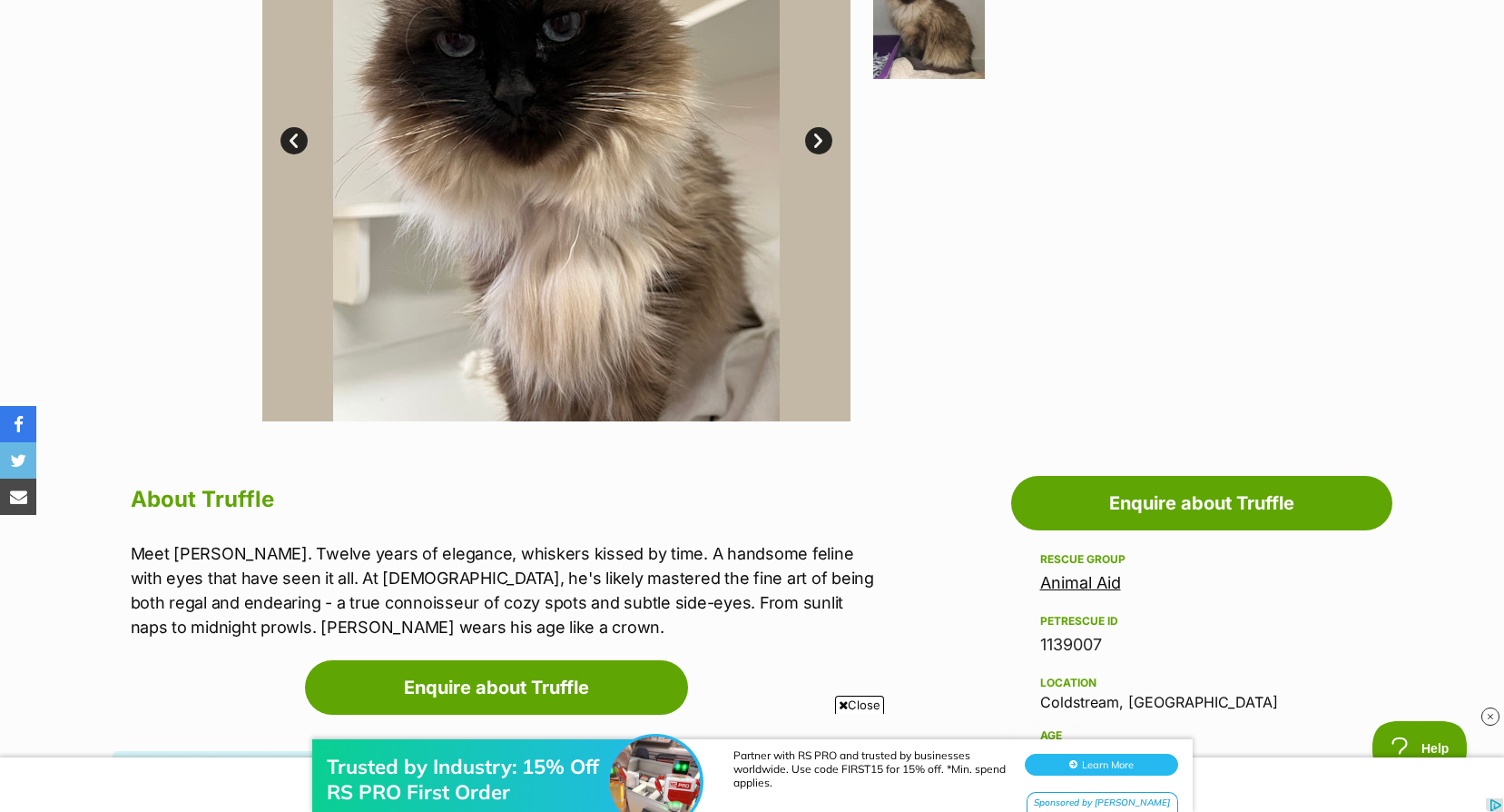
scroll to position [273, 0]
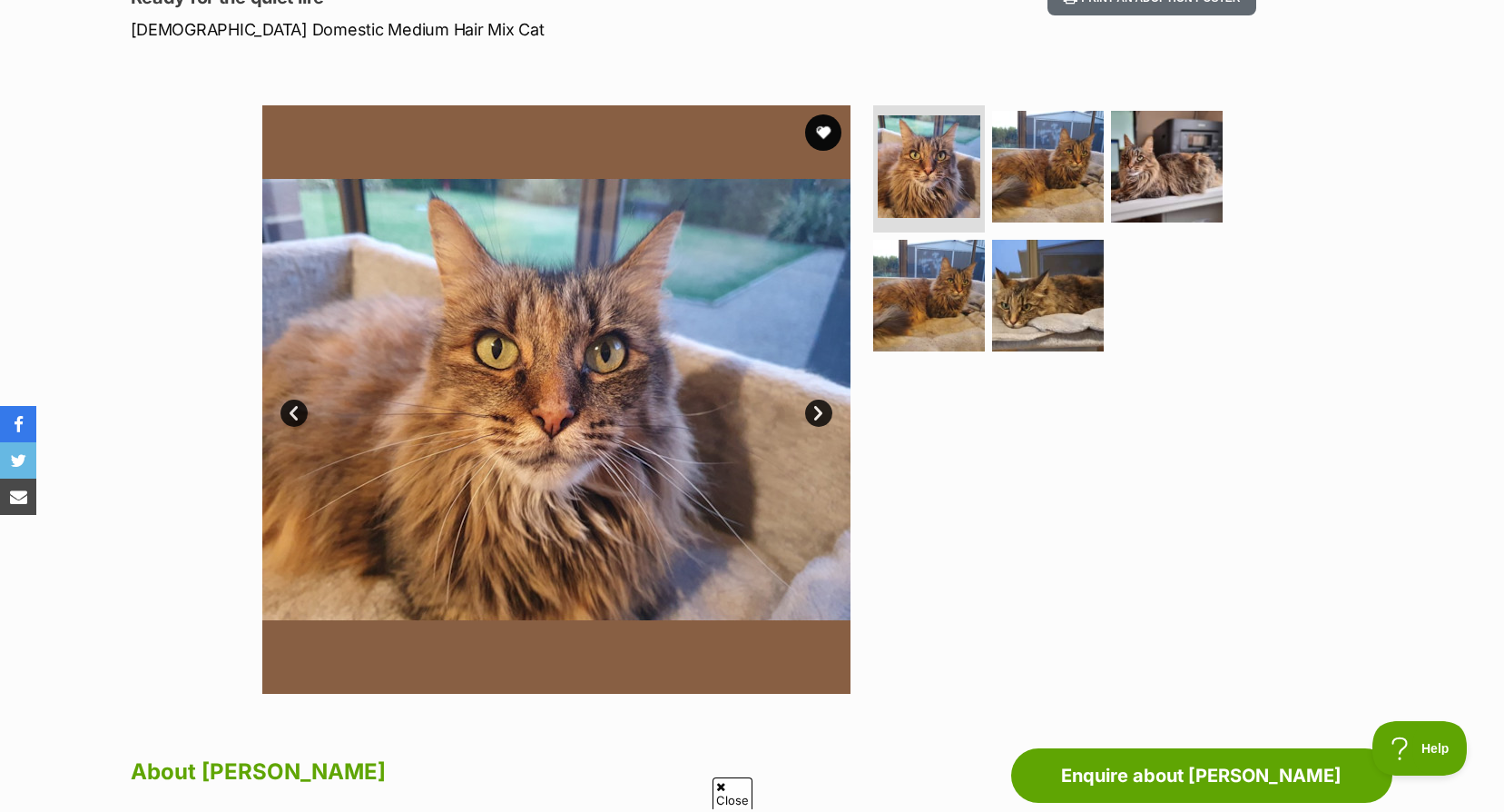
click at [830, 397] on img at bounding box center [557, 400] width 589 height 589
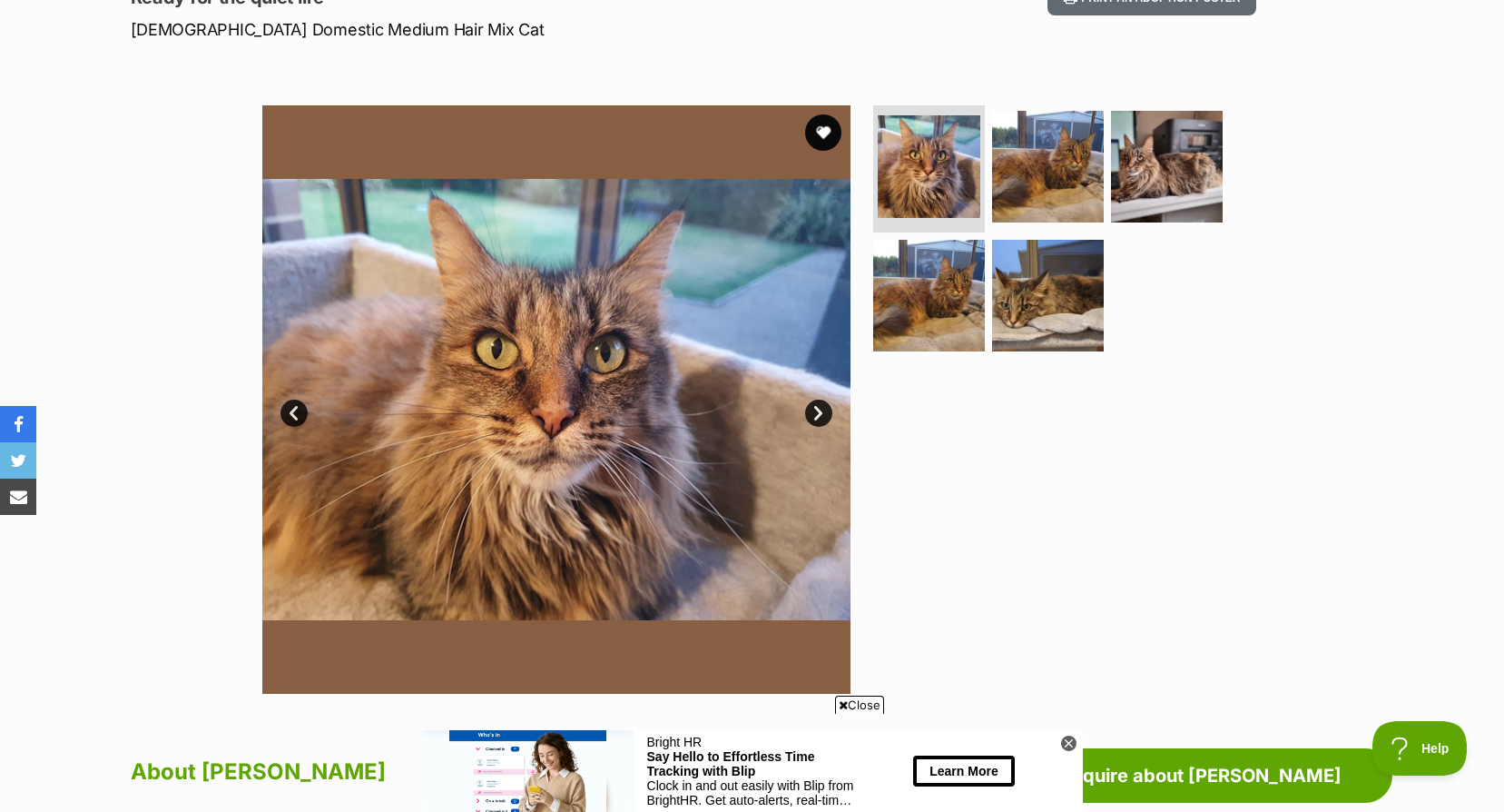
click at [813, 417] on link "Next" at bounding box center [819, 413] width 28 height 28
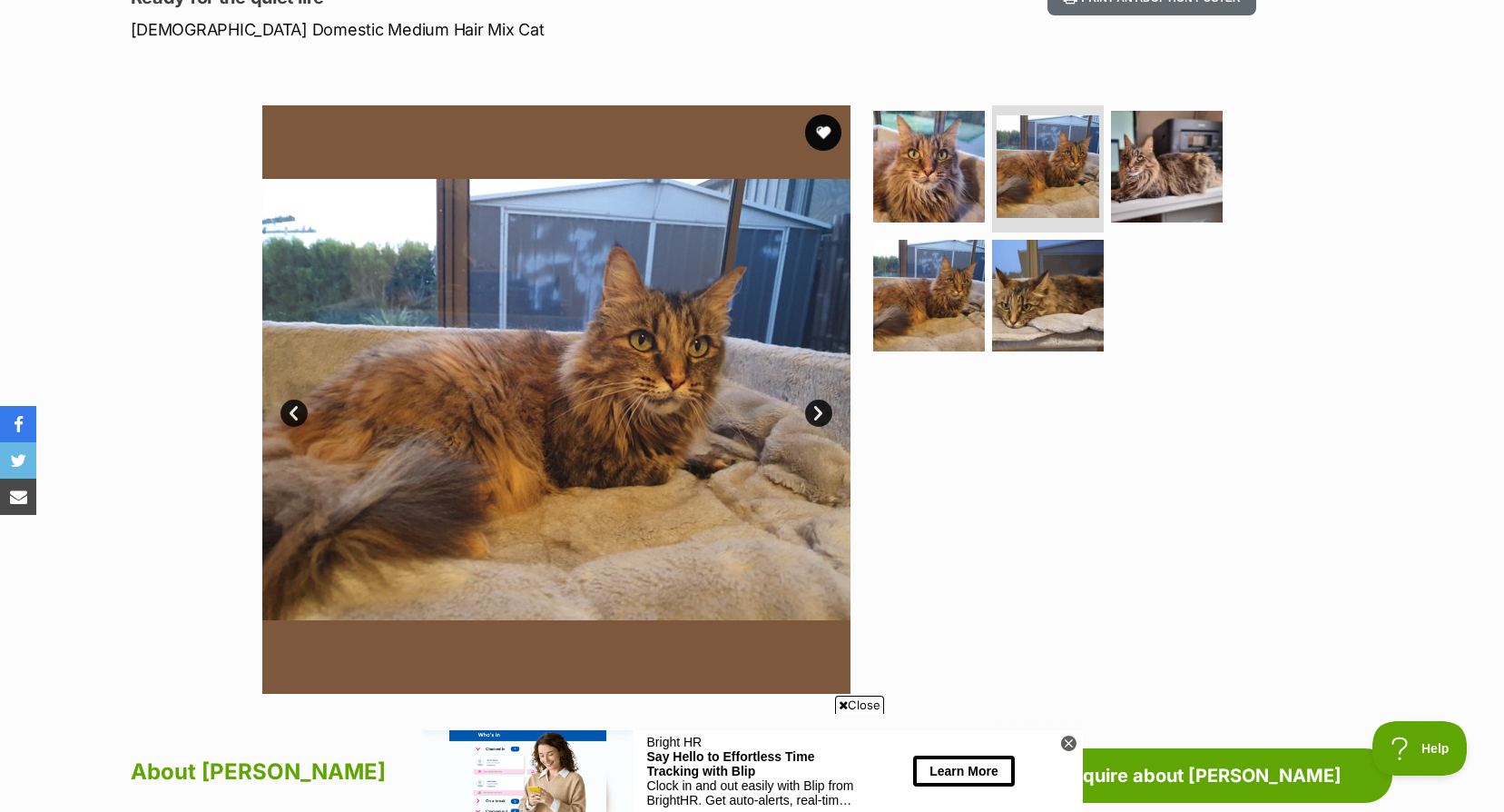
click at [813, 417] on link "Next" at bounding box center [819, 413] width 28 height 28
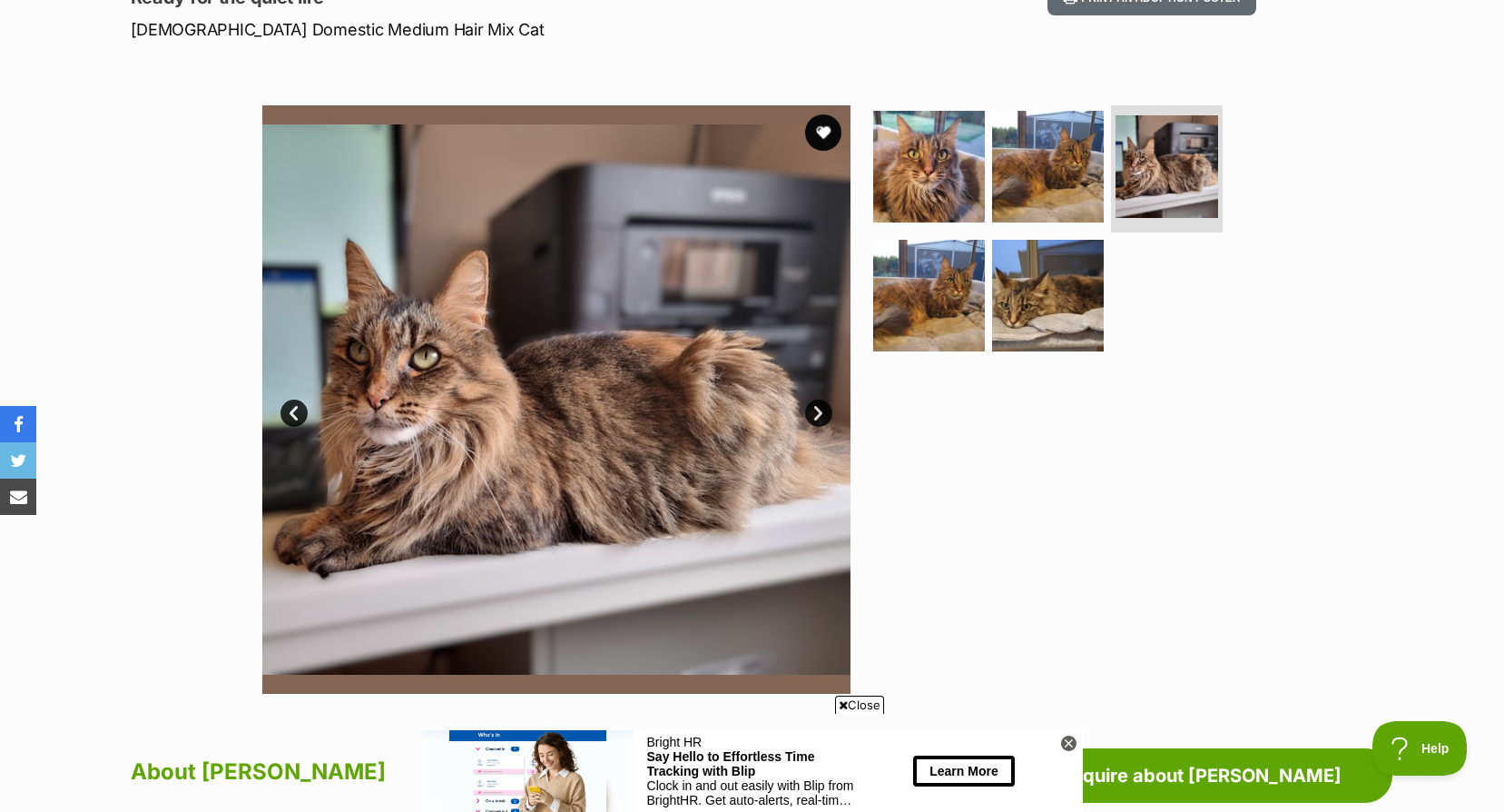
click at [813, 417] on link "Next" at bounding box center [819, 413] width 28 height 28
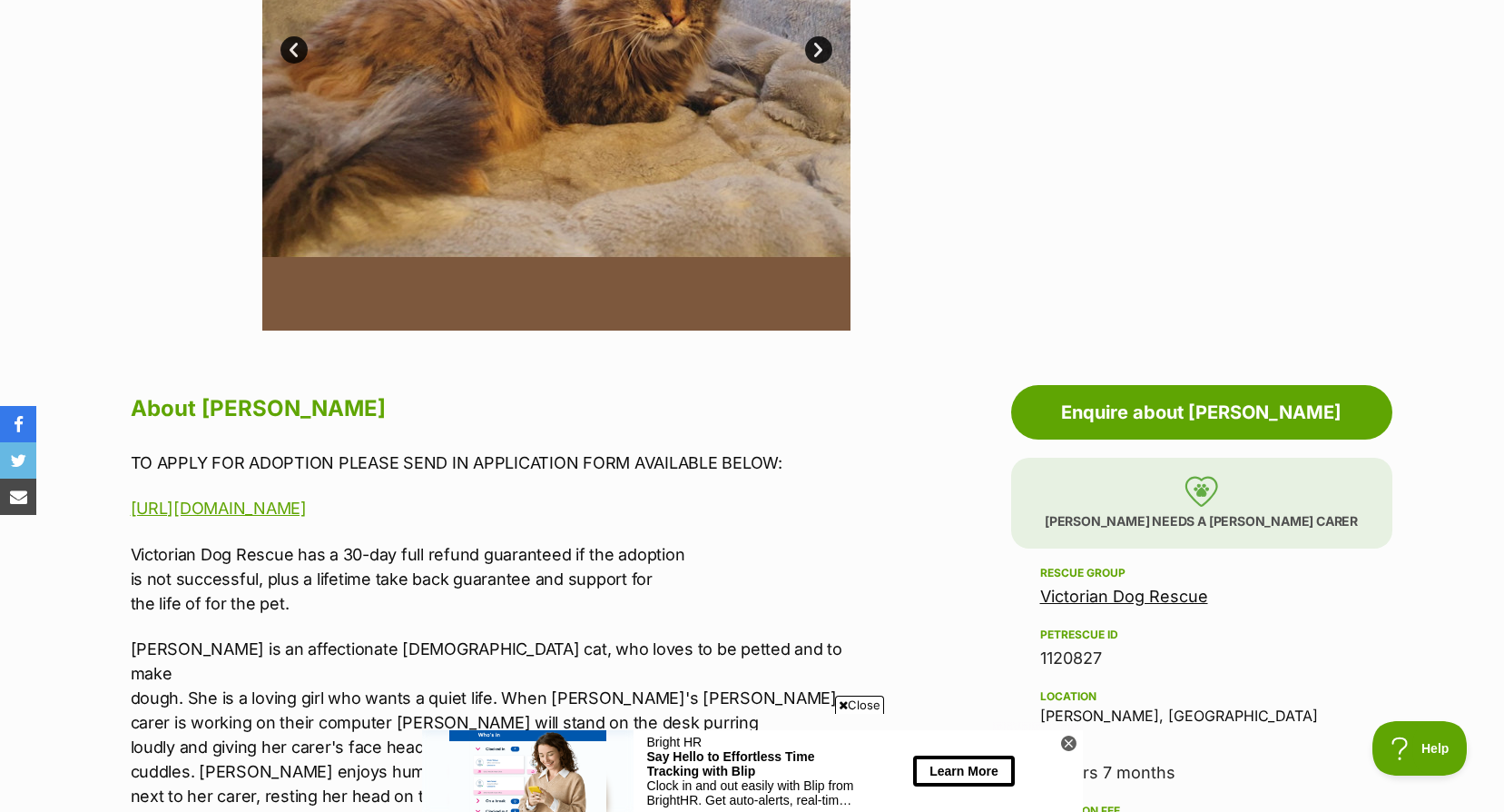
scroll to position [726, 0]
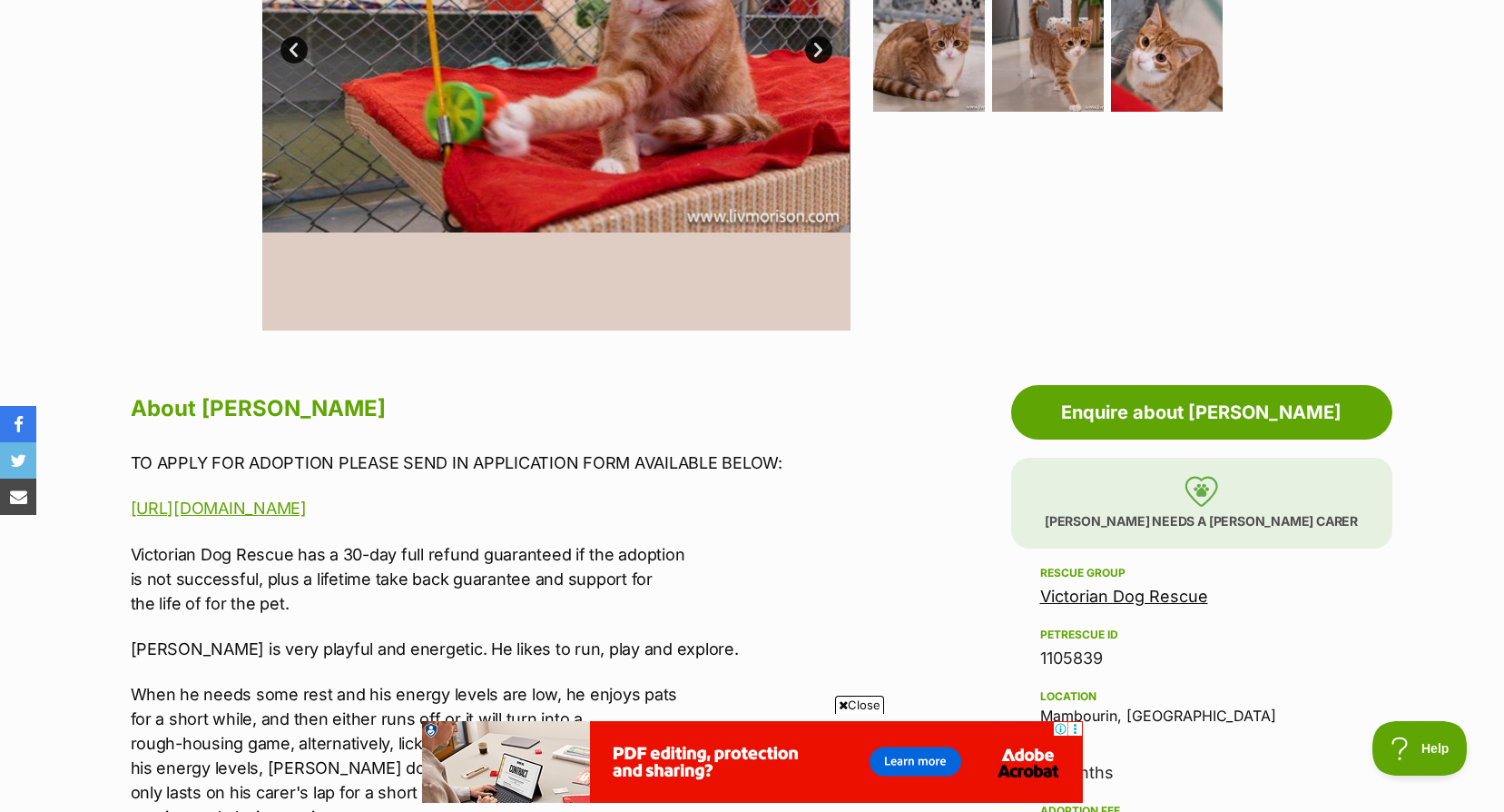
scroll to position [181, 0]
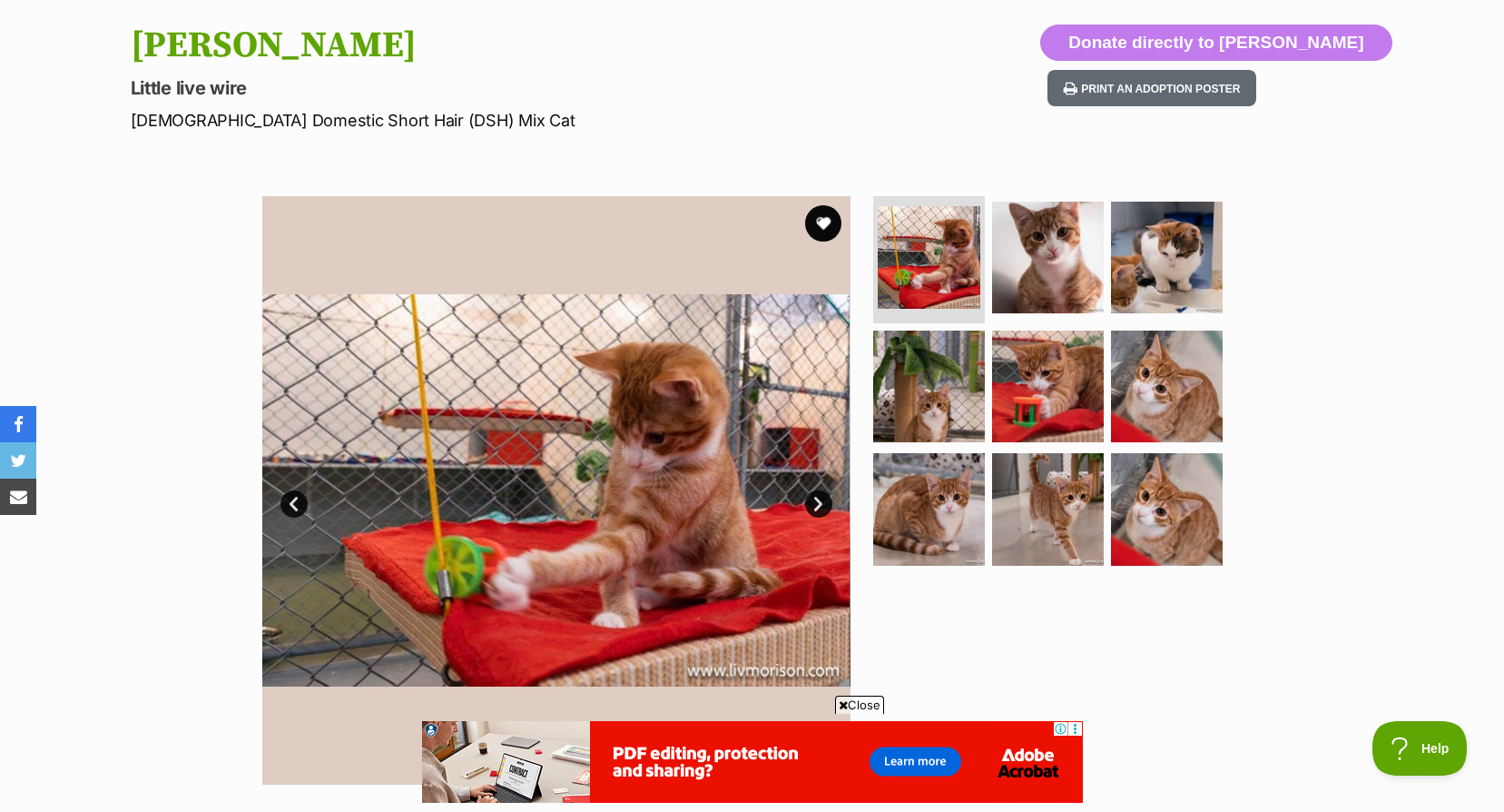
click at [815, 508] on link "Next" at bounding box center [819, 504] width 28 height 28
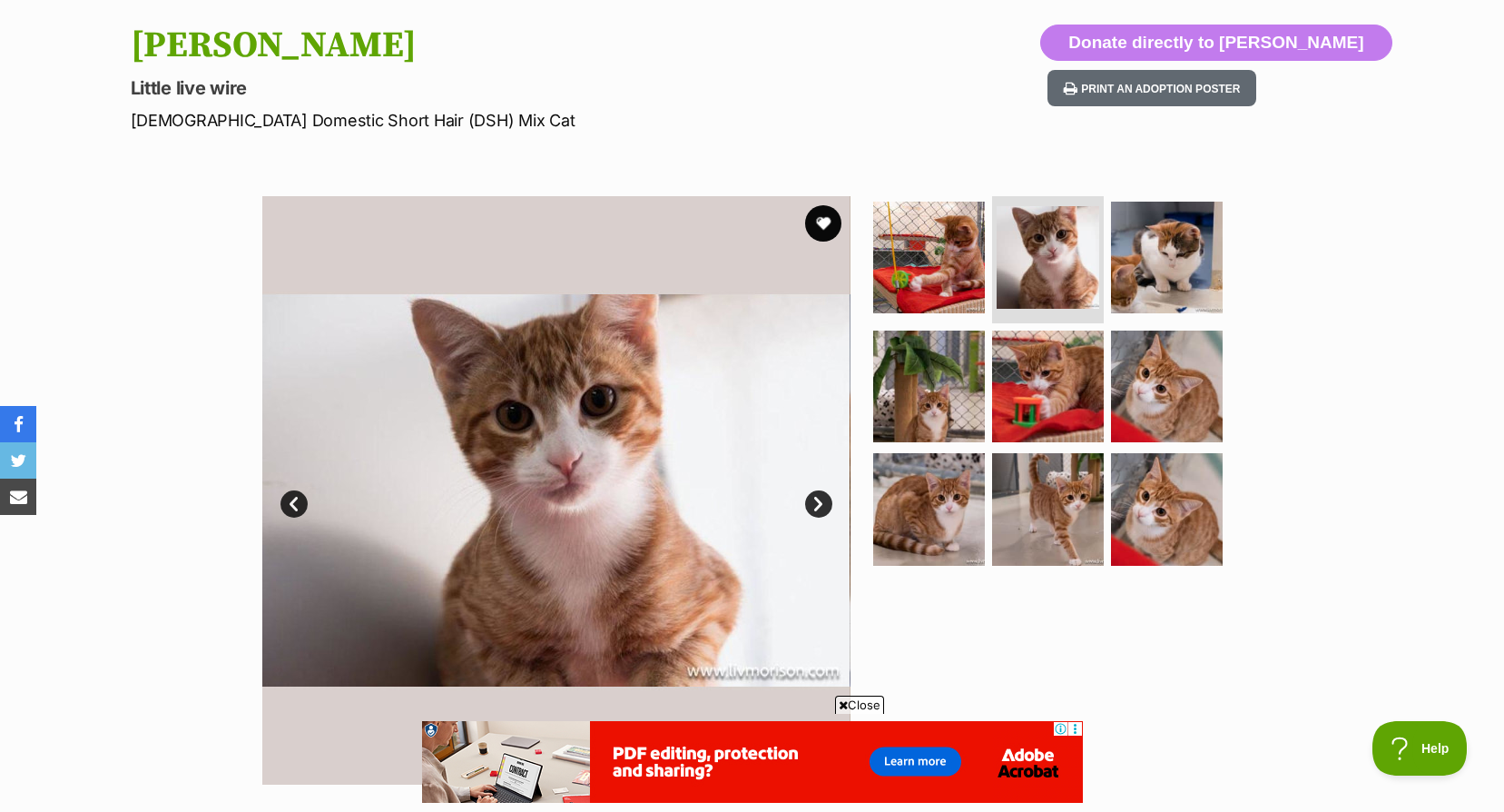
click at [815, 508] on link "Next" at bounding box center [819, 504] width 28 height 28
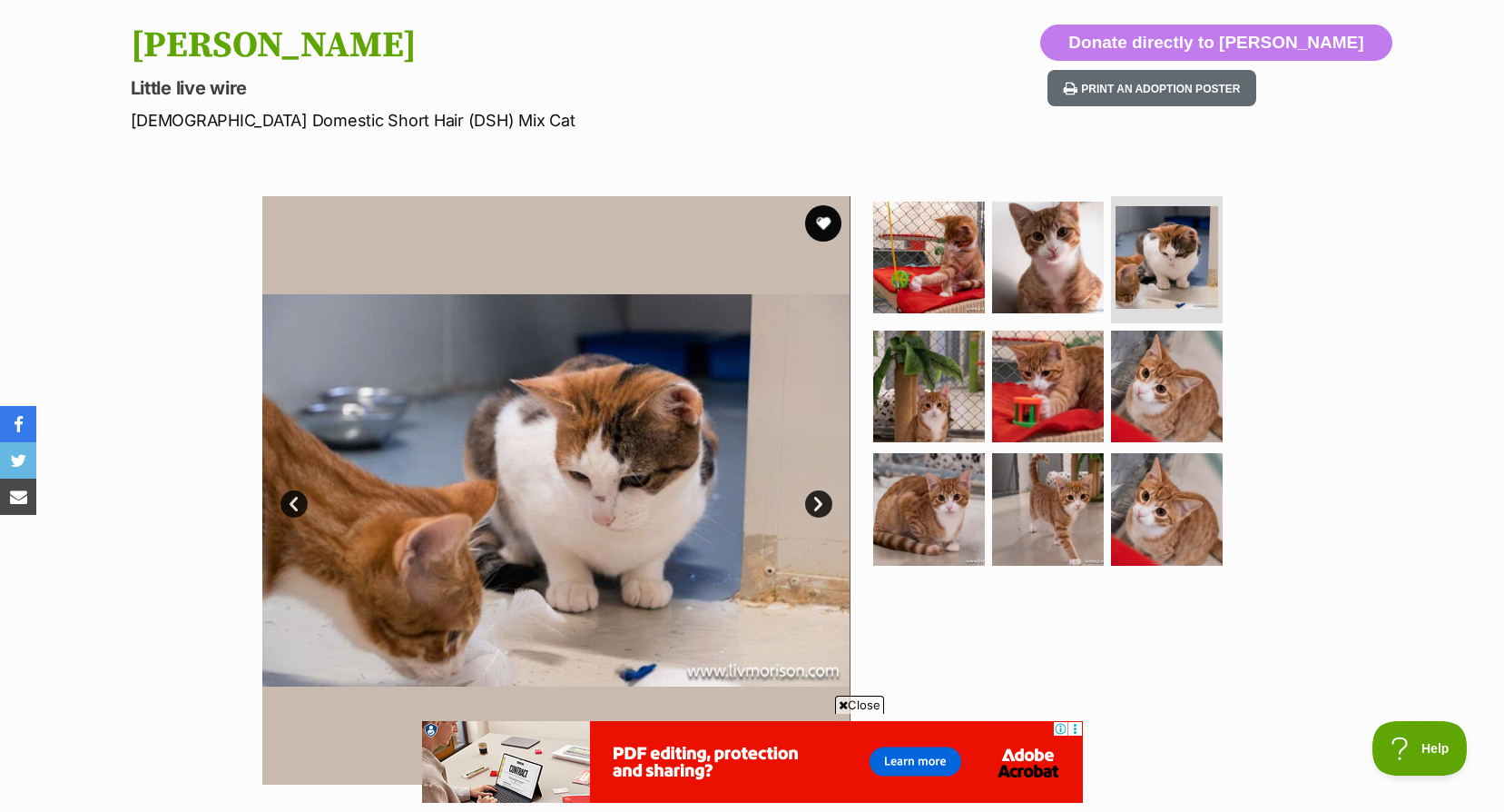
click at [815, 508] on link "Next" at bounding box center [819, 504] width 28 height 28
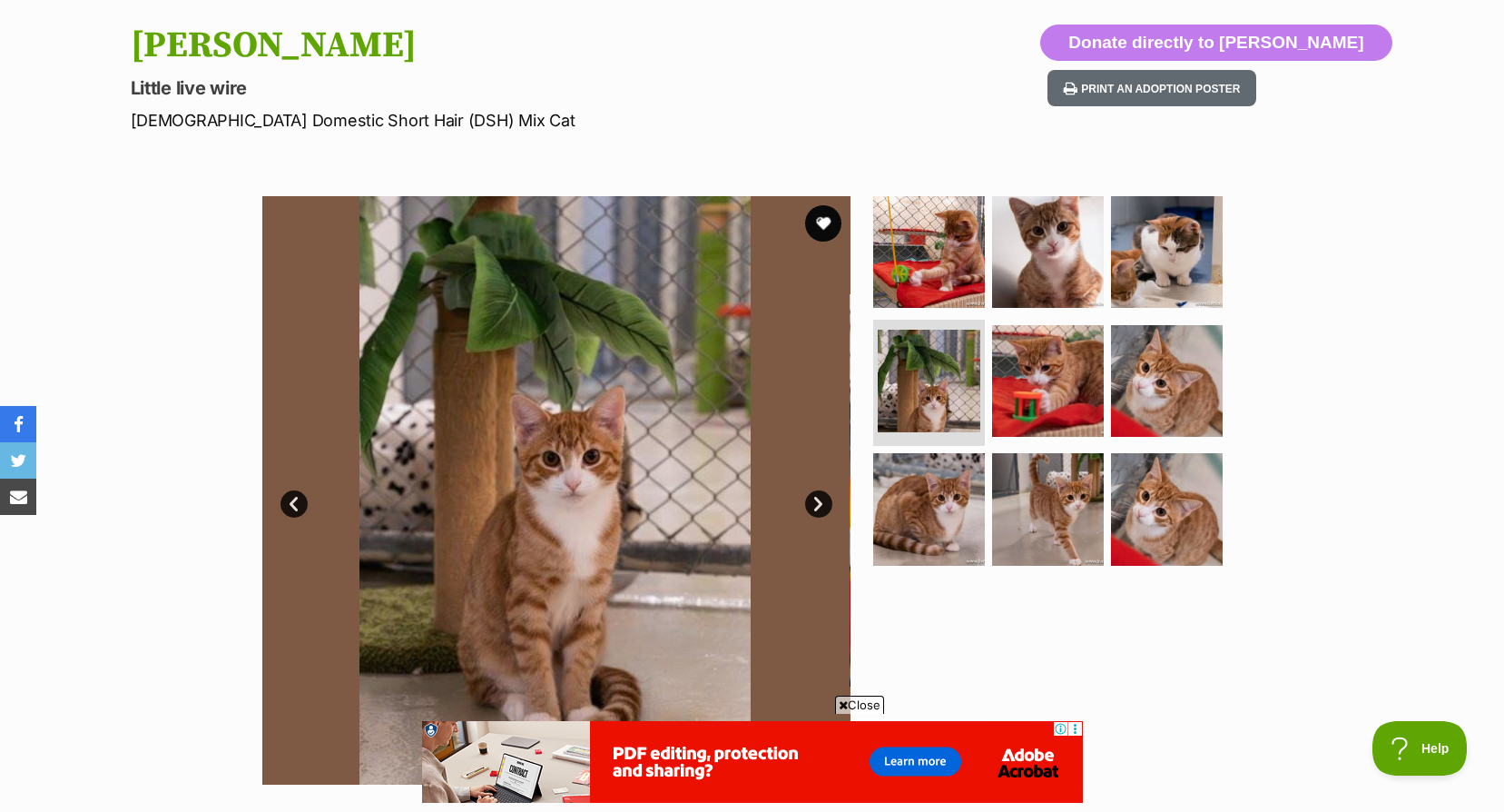
click at [815, 508] on link "Next" at bounding box center [819, 504] width 28 height 28
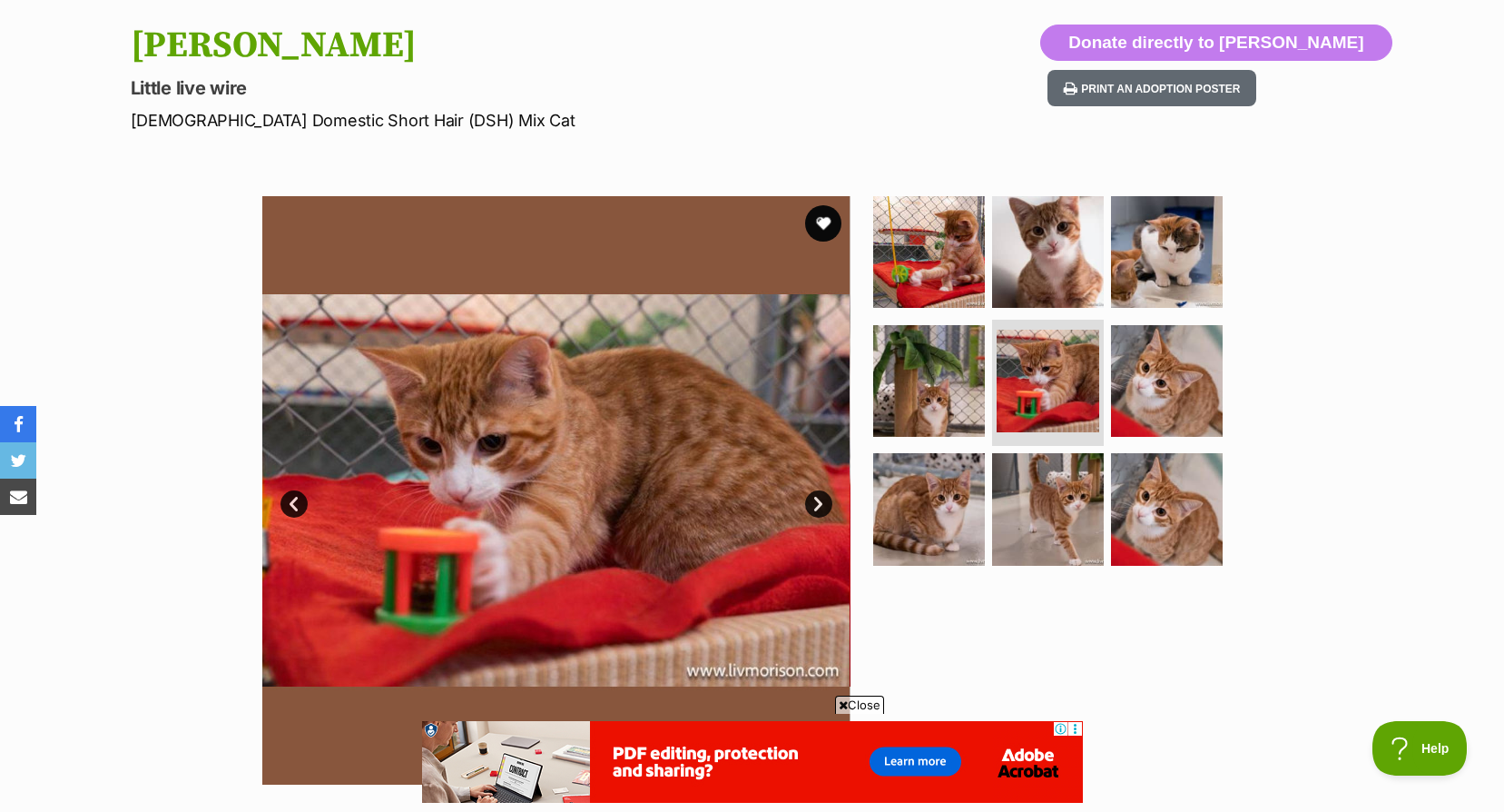
click at [815, 508] on link "Next" at bounding box center [819, 504] width 28 height 28
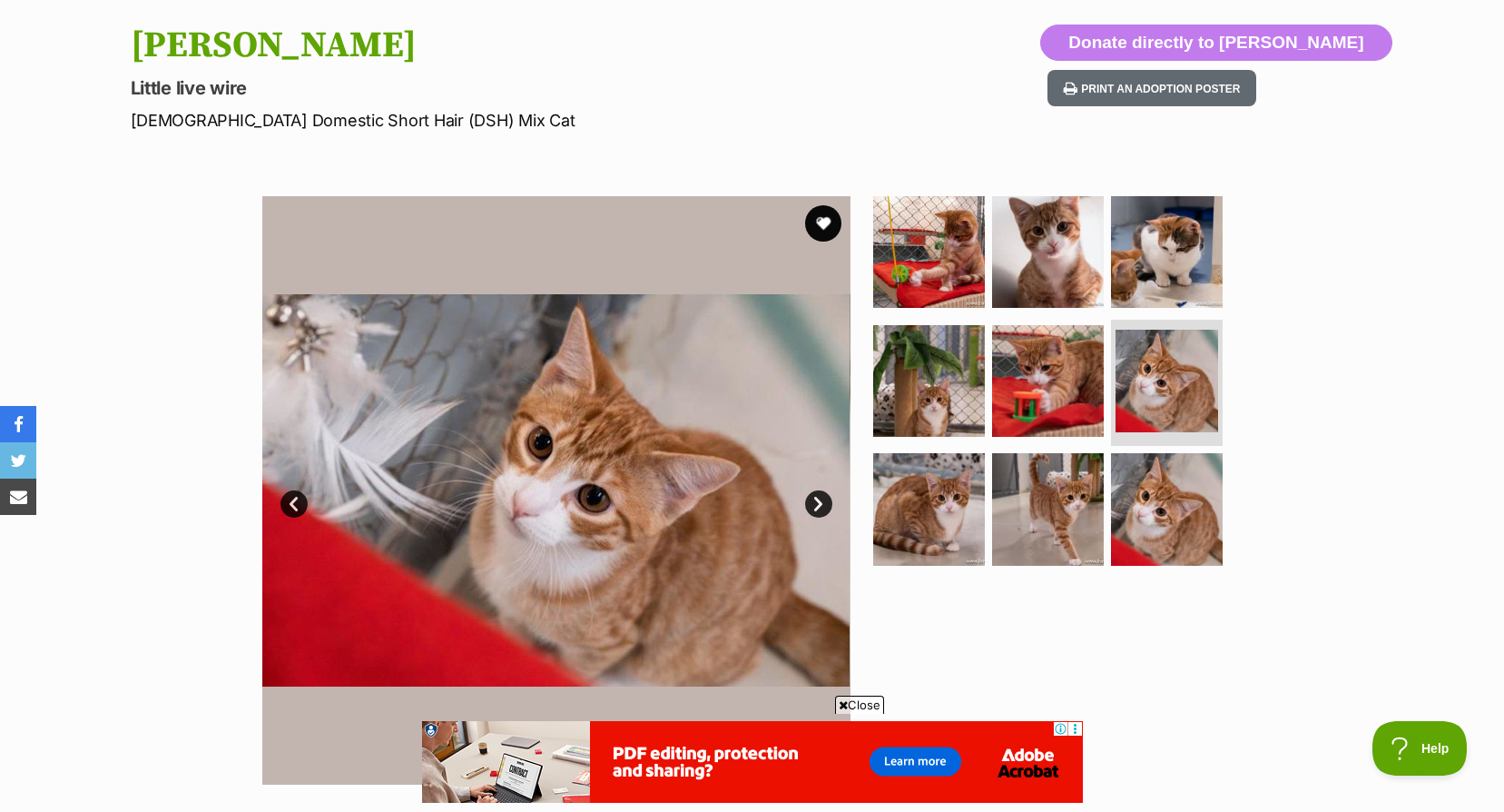
click at [815, 508] on link "Next" at bounding box center [819, 504] width 28 height 28
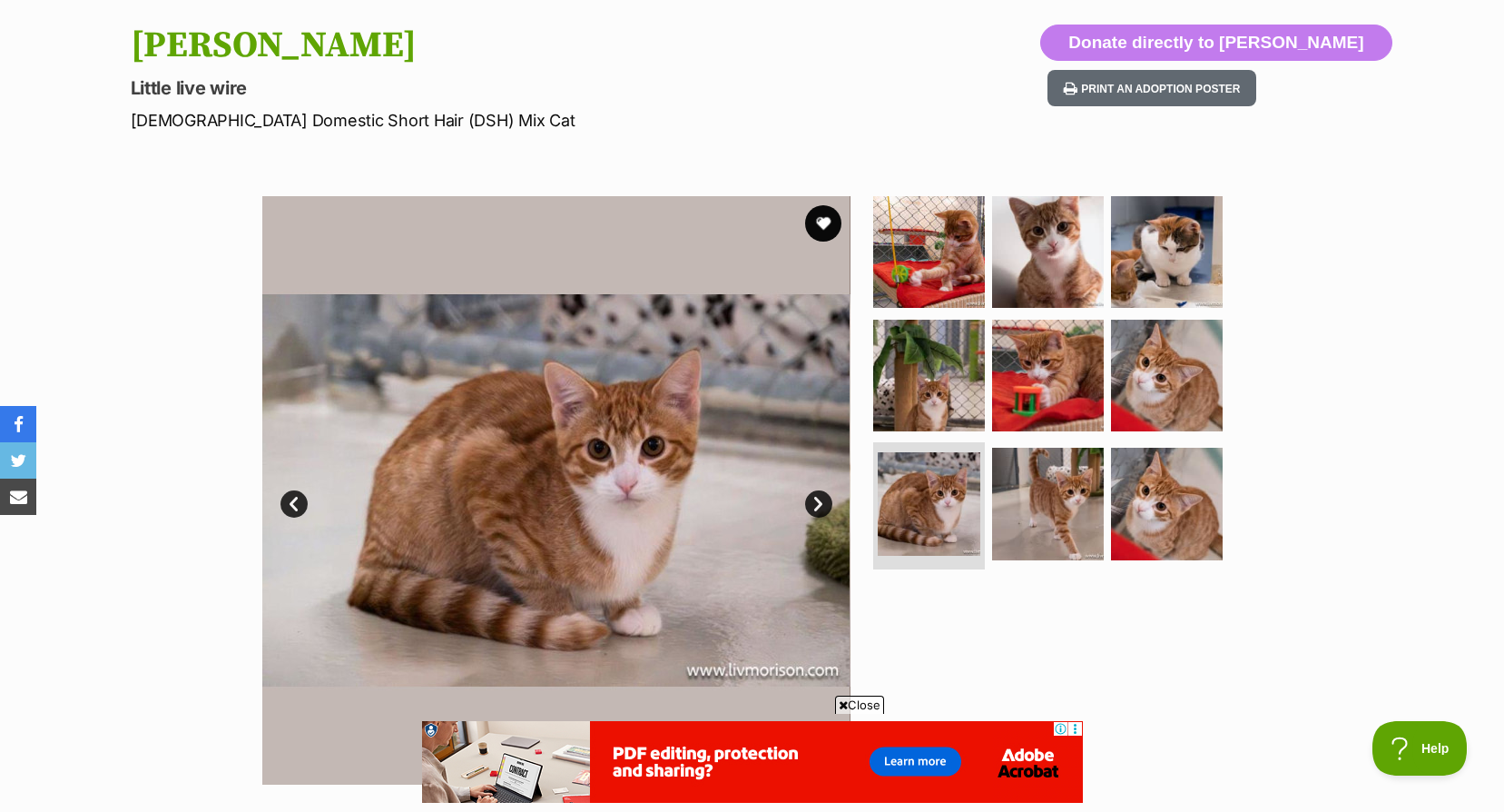
click at [815, 508] on link "Next" at bounding box center [819, 504] width 28 height 28
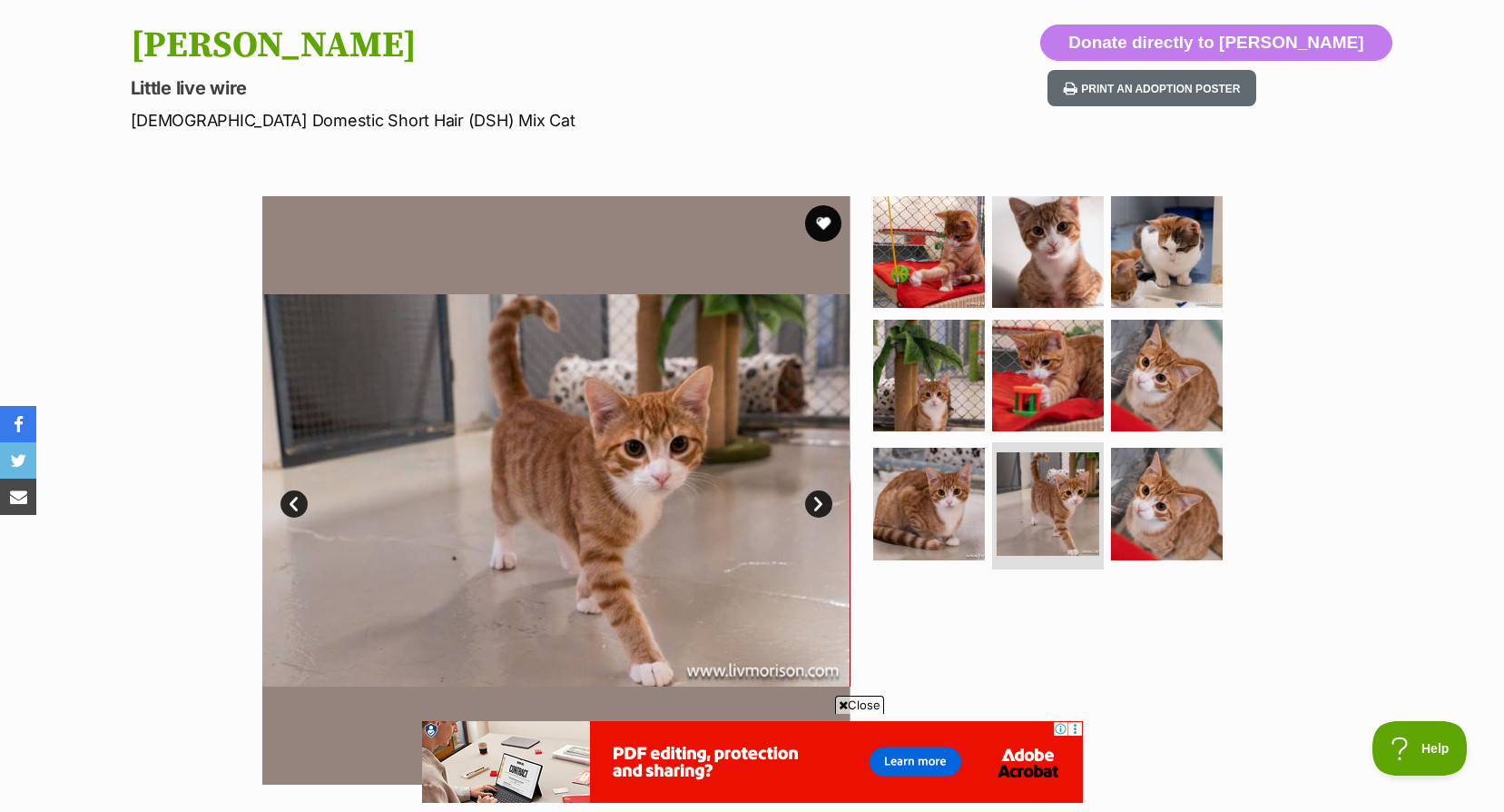
click at [815, 508] on link "Next" at bounding box center [819, 504] width 28 height 28
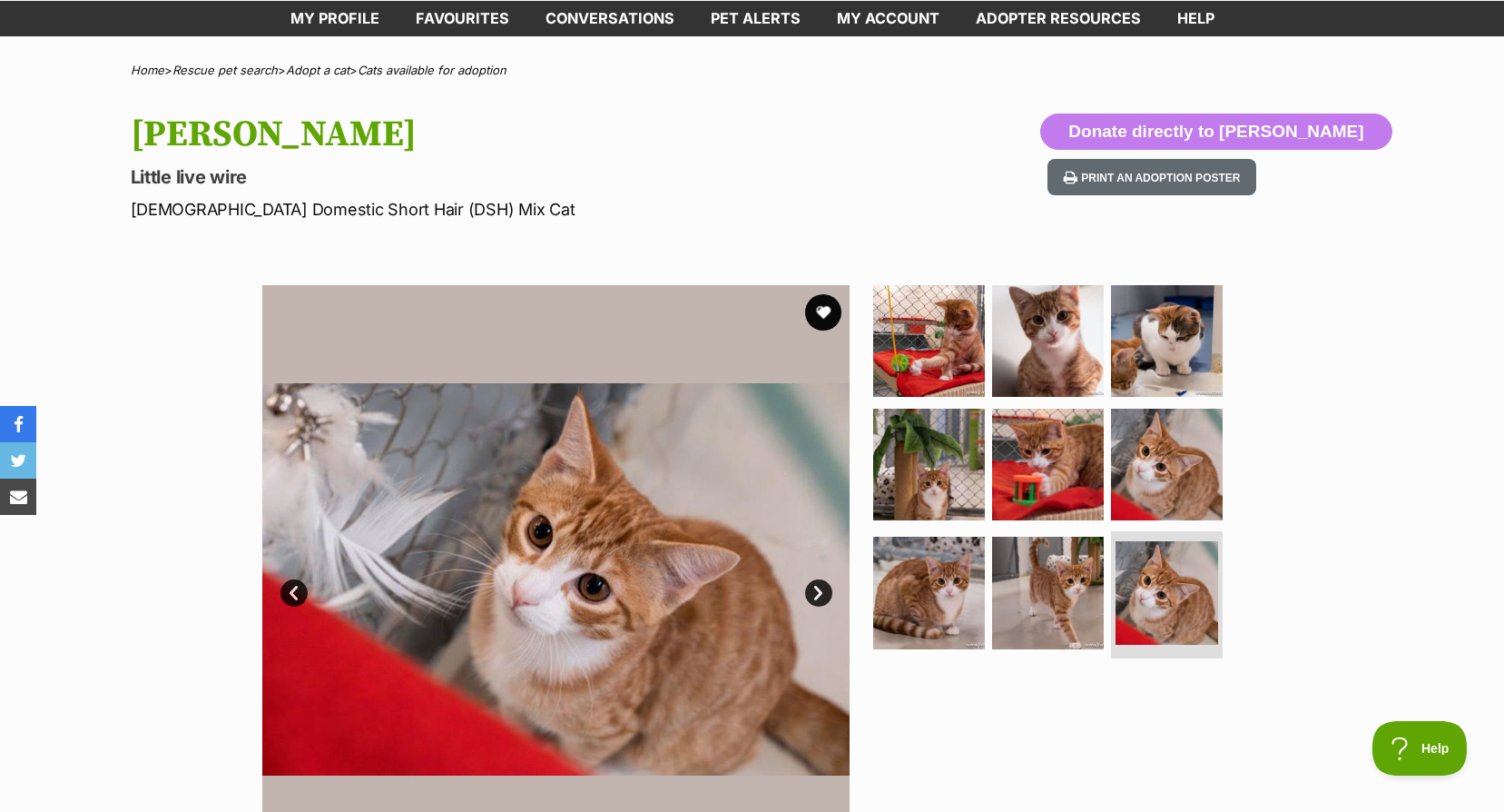
scroll to position [2, 0]
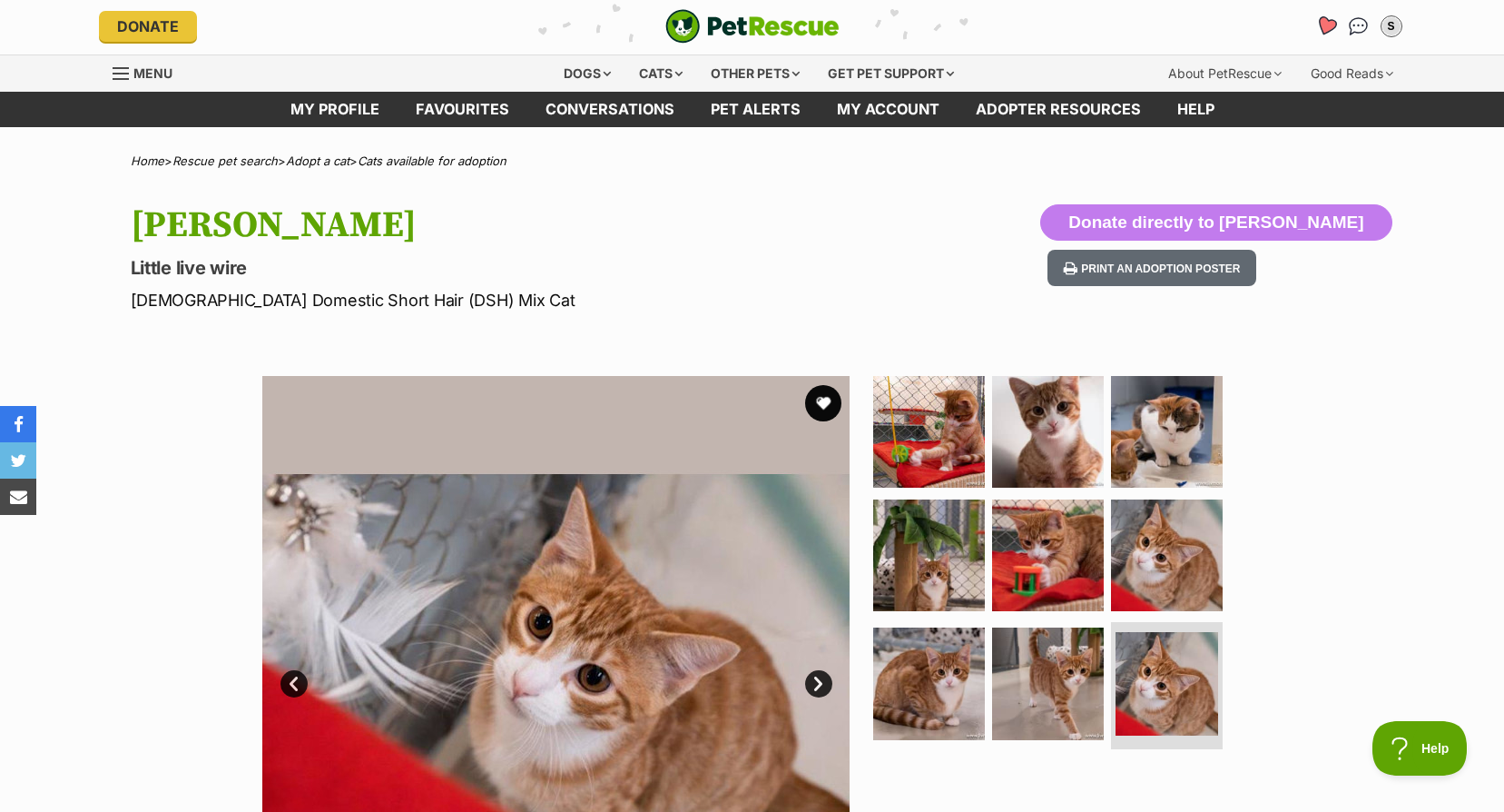
click at [1326, 29] on icon "Favourites" at bounding box center [1326, 26] width 22 height 21
